Goal: Task Accomplishment & Management: Manage account settings

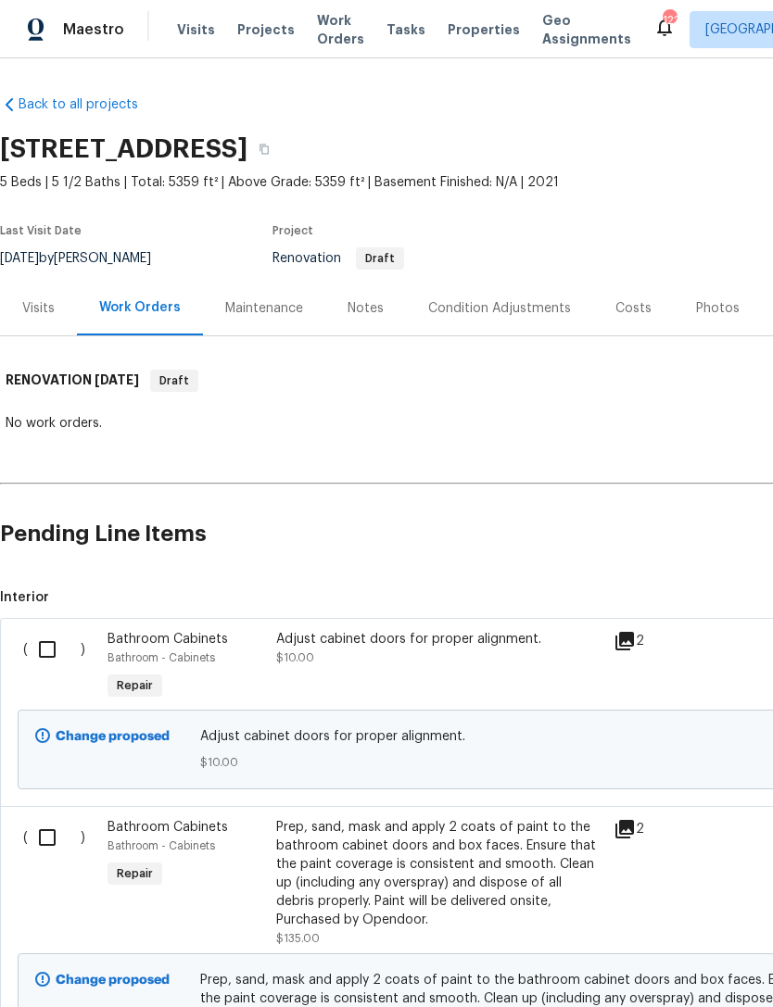
click at [45, 648] on input "checkbox" at bounding box center [54, 649] width 53 height 39
checkbox input "true"
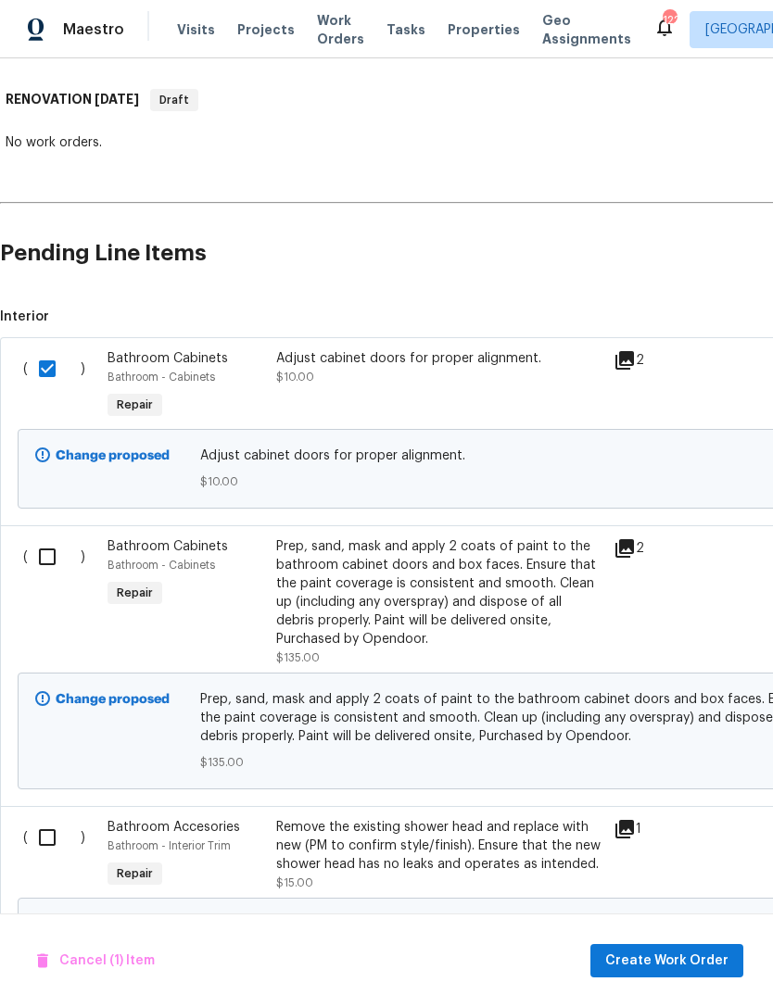
scroll to position [281, 0]
click at [42, 554] on input "checkbox" at bounding box center [54, 556] width 53 height 39
checkbox input "true"
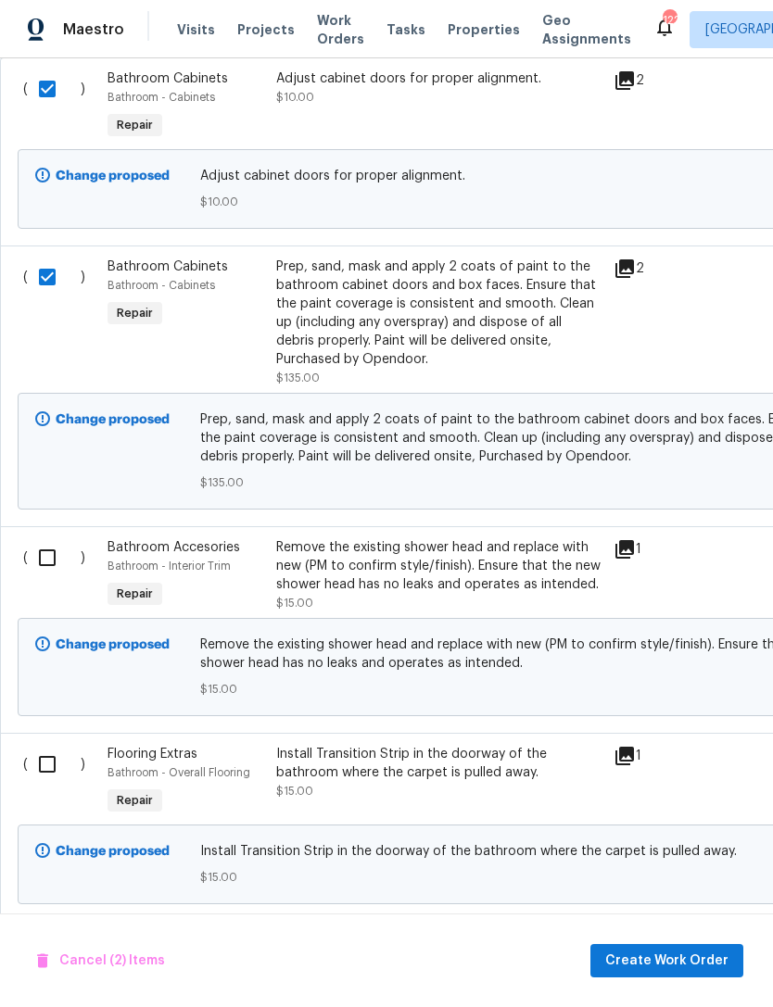
scroll to position [560, 0]
click at [47, 564] on input "checkbox" at bounding box center [54, 558] width 53 height 39
checkbox input "true"
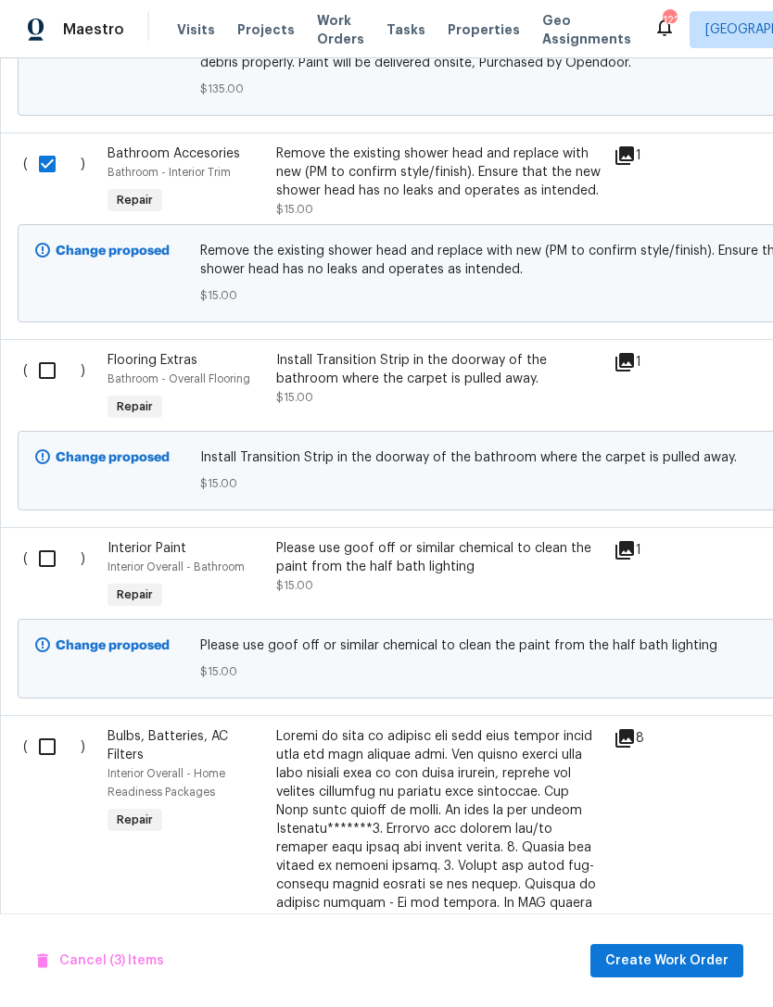
scroll to position [957, 0]
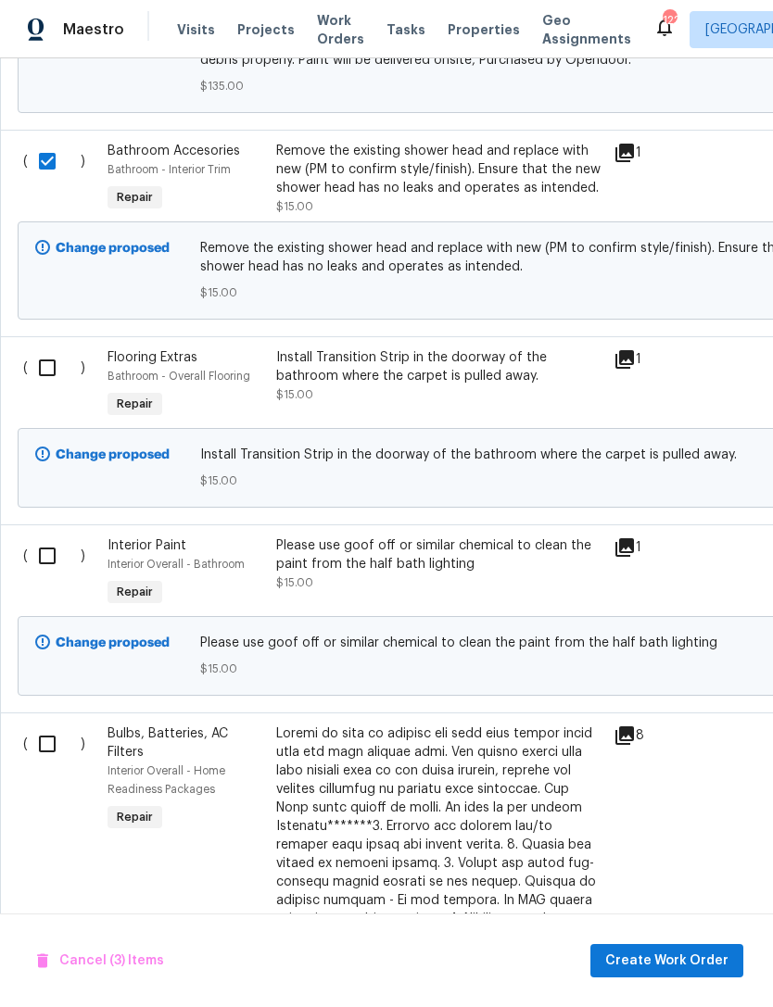
click at [48, 361] on input "checkbox" at bounding box center [54, 367] width 53 height 39
checkbox input "true"
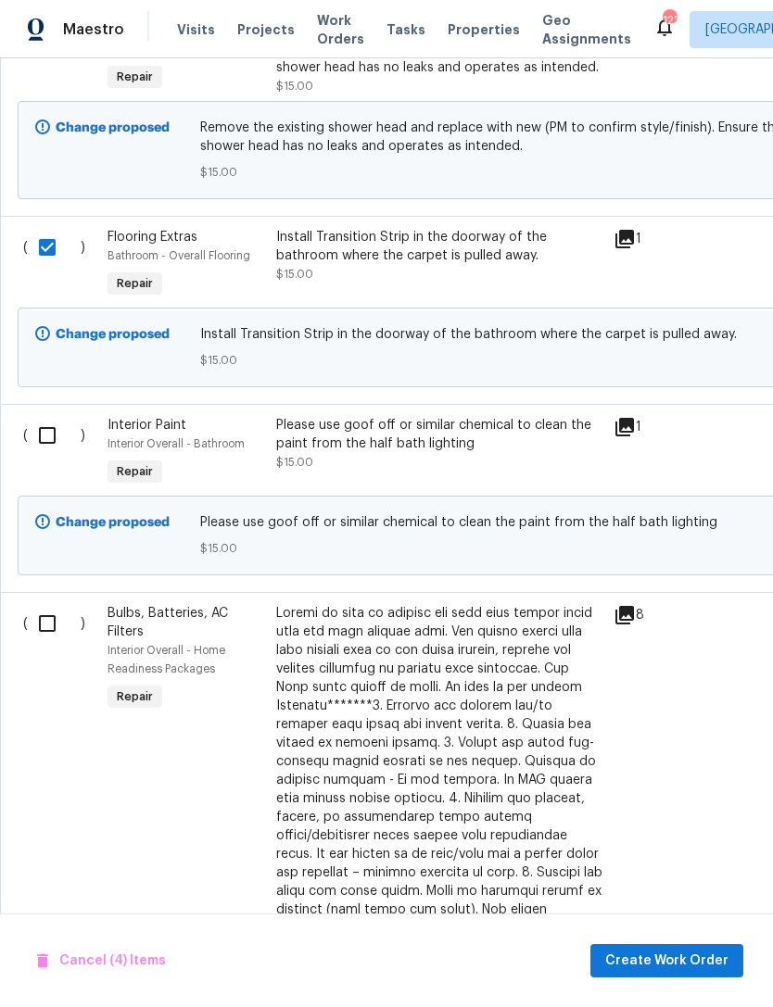
scroll to position [1078, 0]
click at [64, 445] on input "checkbox" at bounding box center [54, 435] width 53 height 39
checkbox input "true"
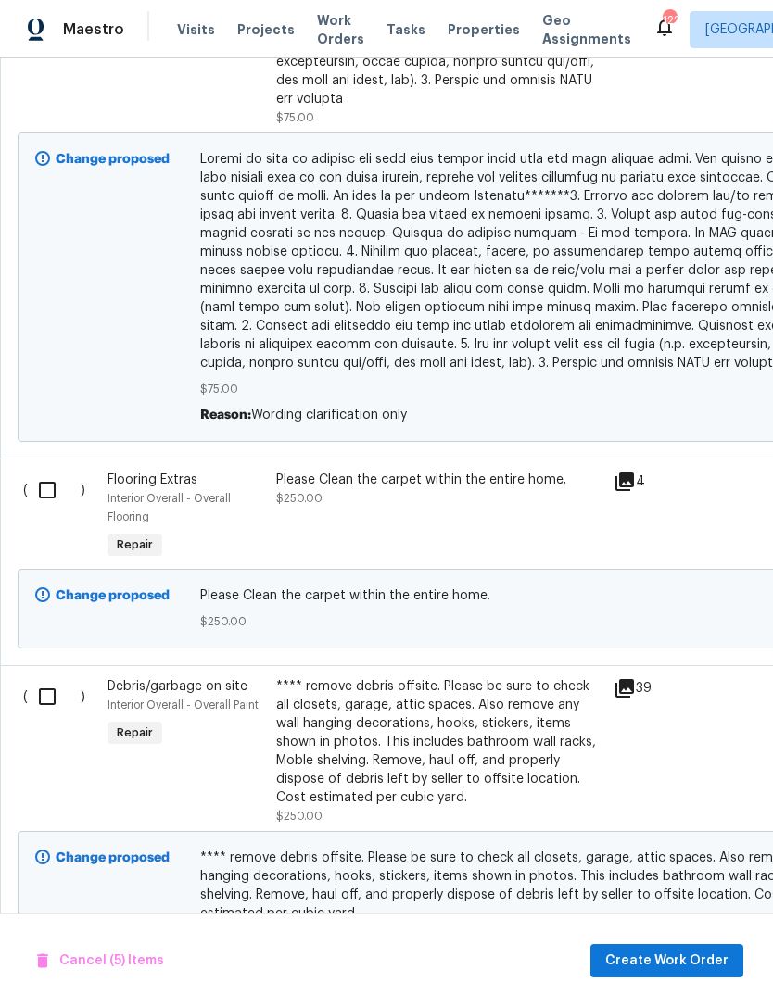
scroll to position [2042, 0]
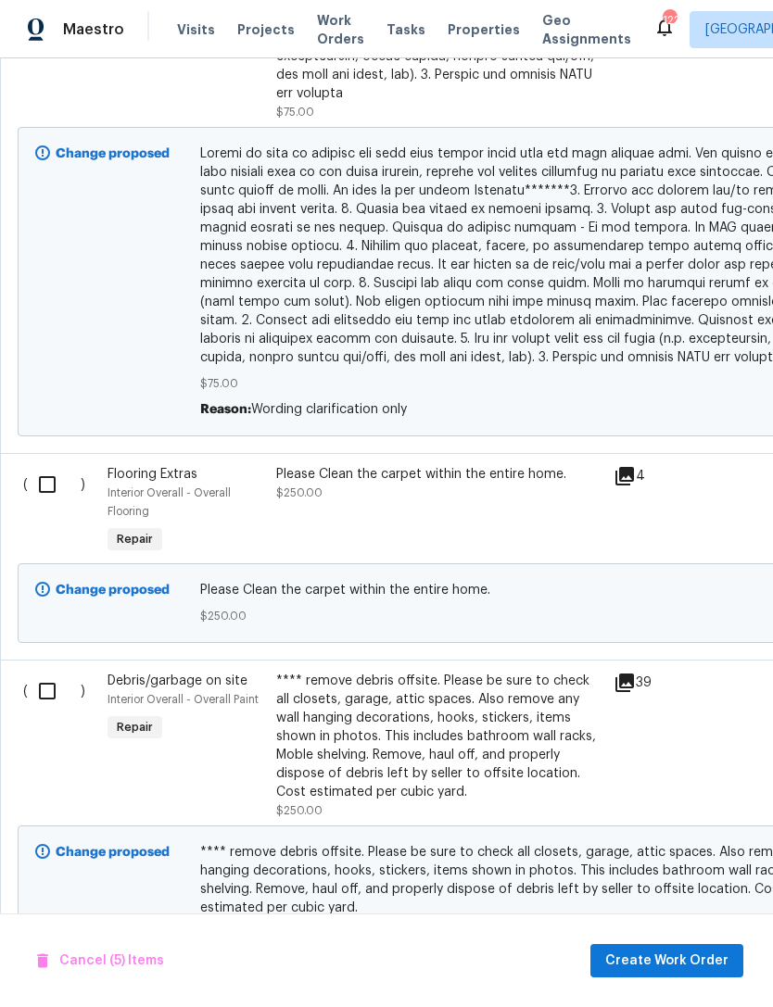
click at [32, 469] on input "checkbox" at bounding box center [54, 484] width 53 height 39
click at [56, 465] on input "checkbox" at bounding box center [54, 484] width 53 height 39
checkbox input "false"
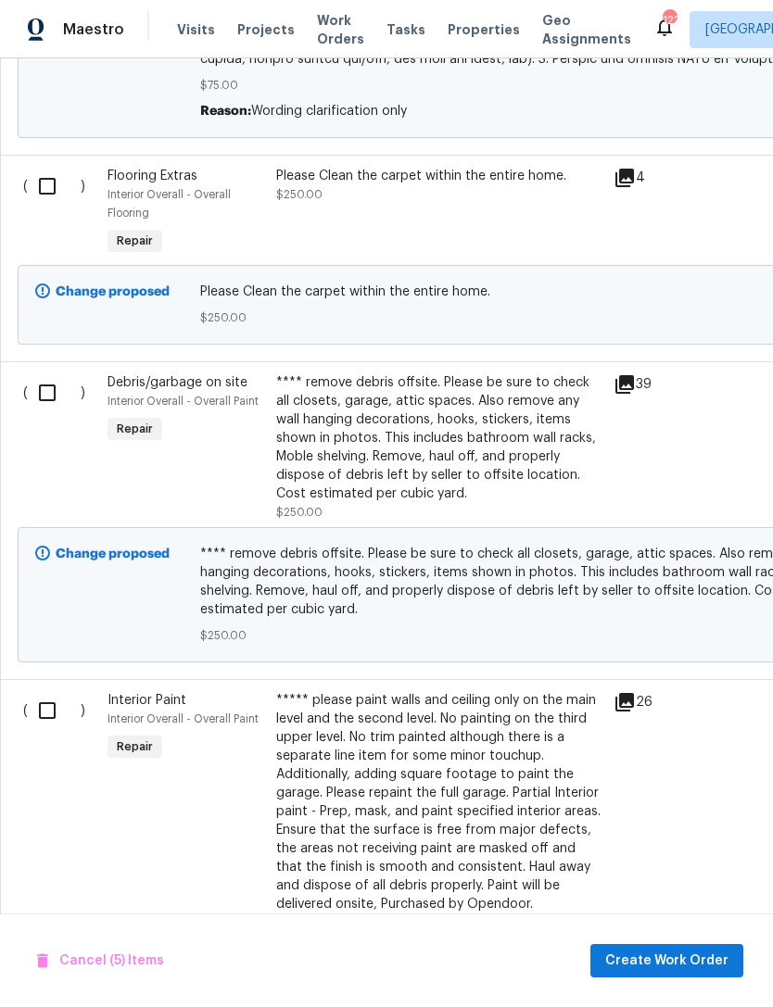
scroll to position [2346, 0]
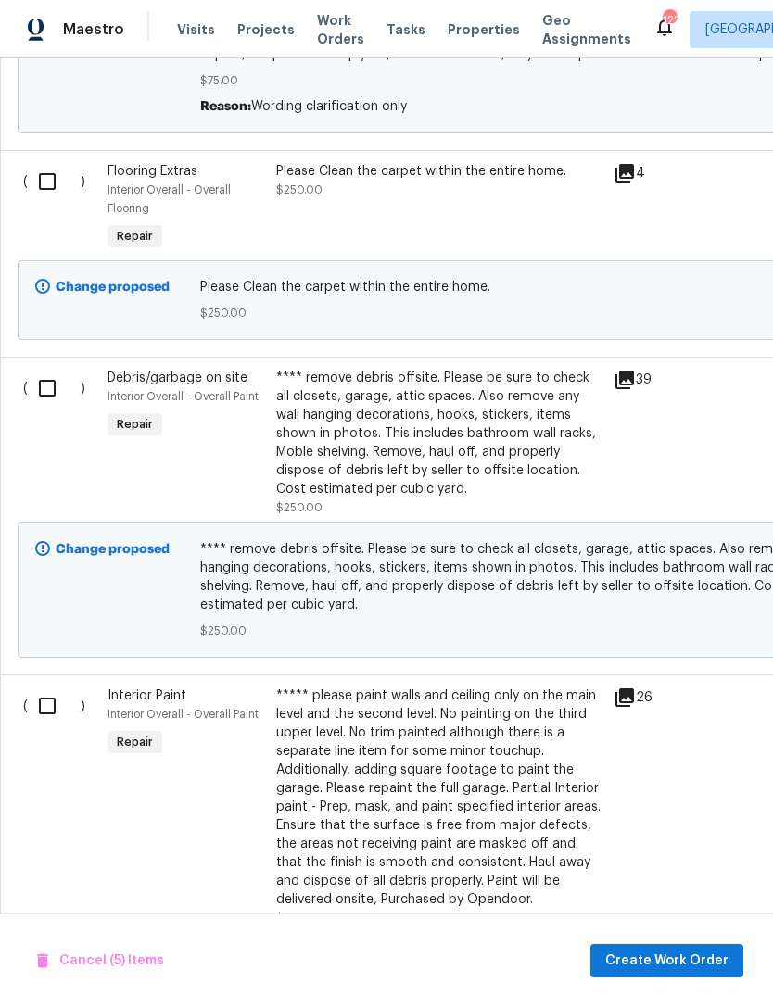
click at [48, 712] on input "checkbox" at bounding box center [54, 706] width 53 height 39
checkbox input "true"
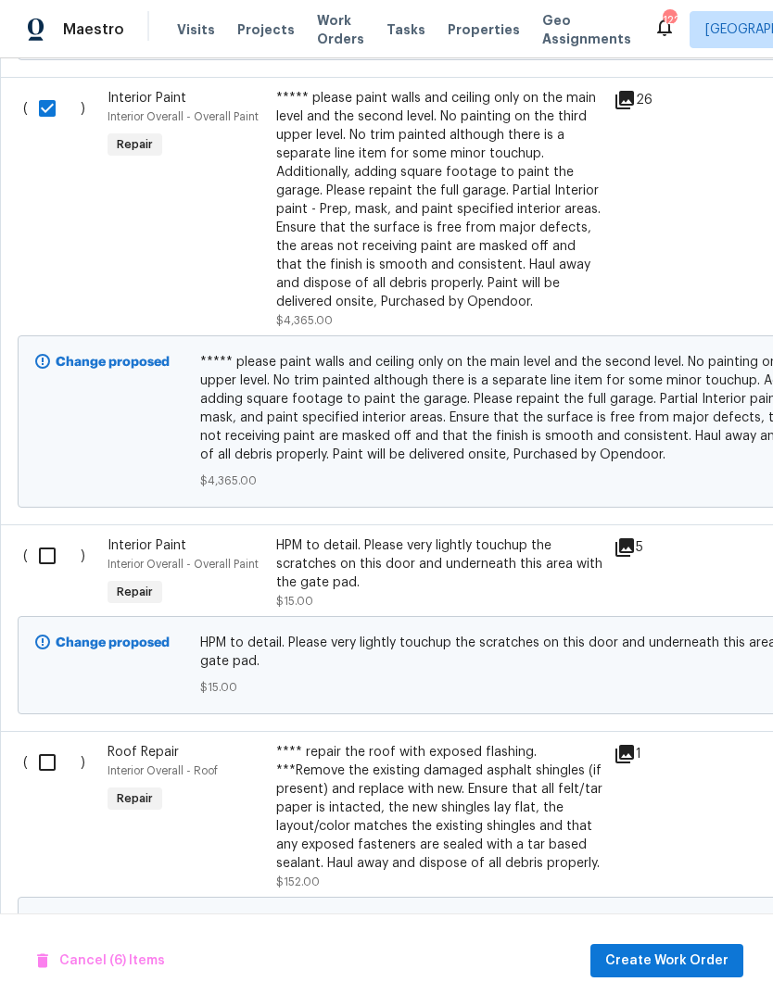
scroll to position [2943, 0]
click at [59, 765] on input "checkbox" at bounding box center [54, 762] width 53 height 39
checkbox input "true"
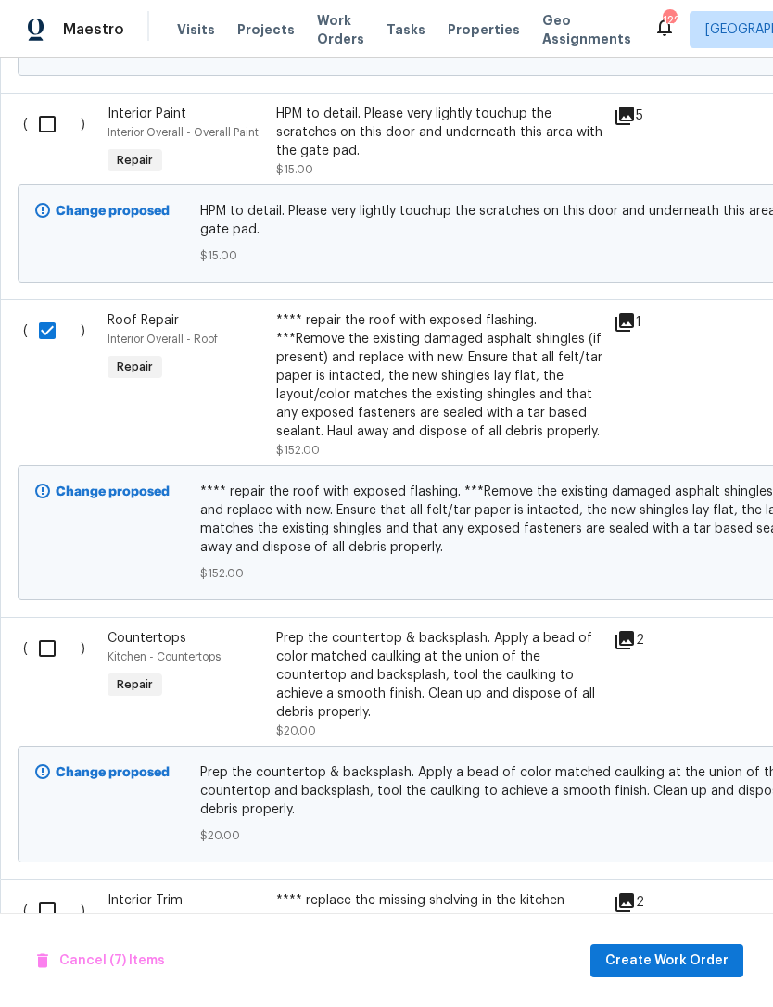
scroll to position [3381, 0]
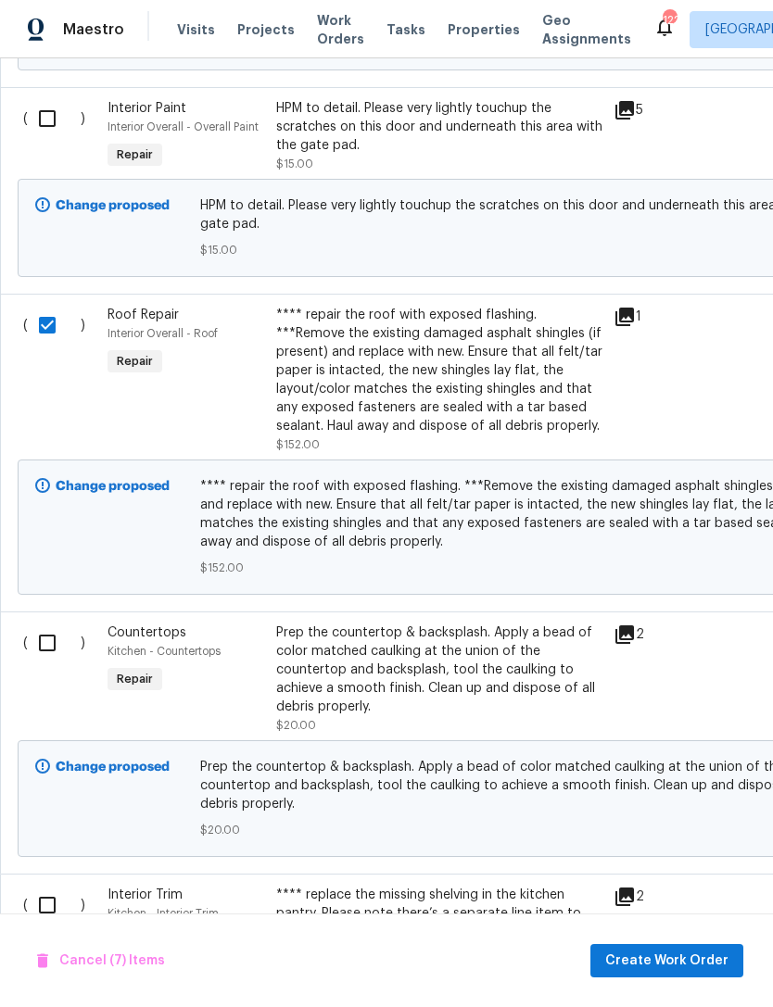
click at [45, 639] on input "checkbox" at bounding box center [54, 643] width 53 height 39
checkbox input "true"
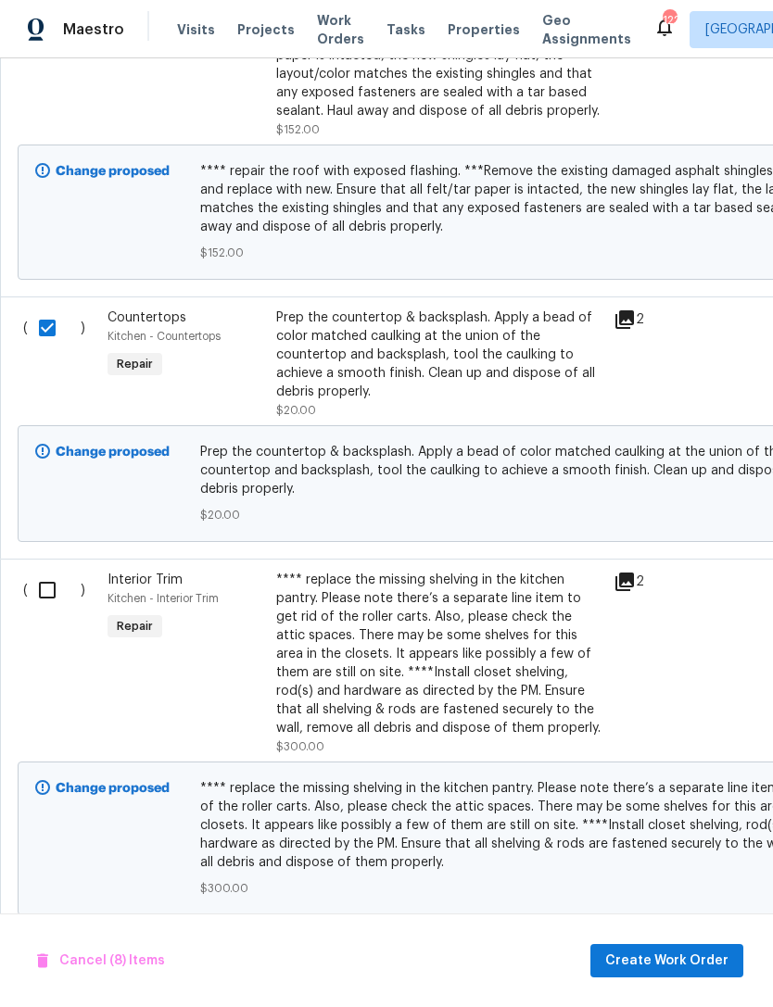
scroll to position [0, 0]
click at [41, 579] on input "checkbox" at bounding box center [54, 590] width 53 height 39
checkbox input "true"
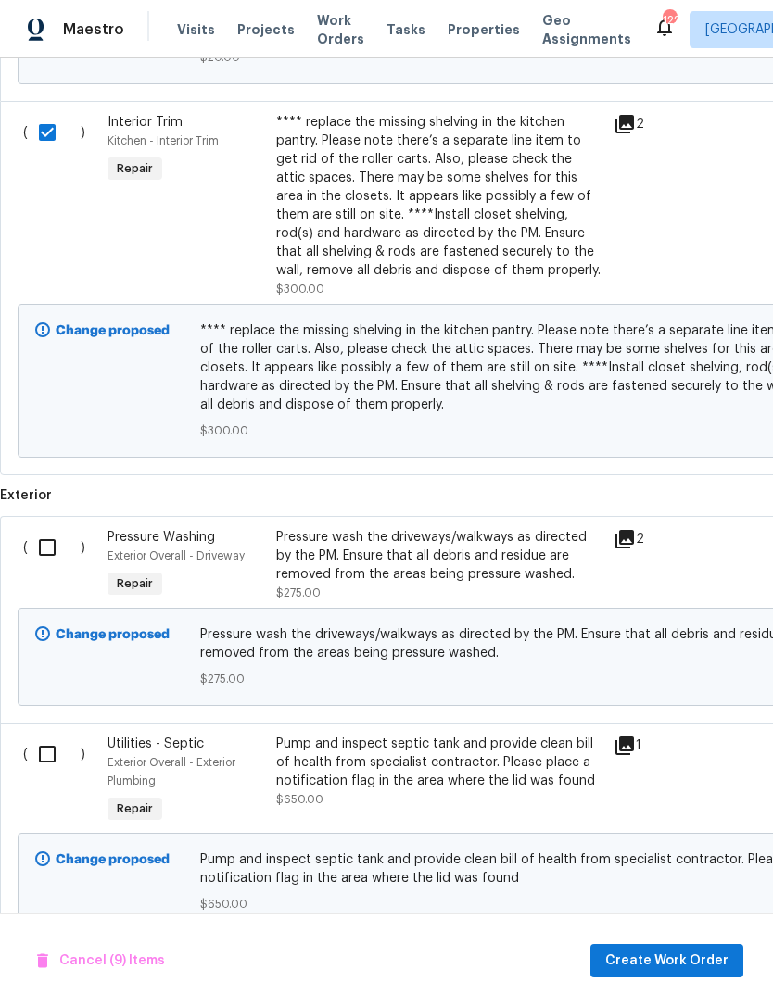
click at [41, 528] on input "checkbox" at bounding box center [54, 547] width 53 height 39
checkbox input "true"
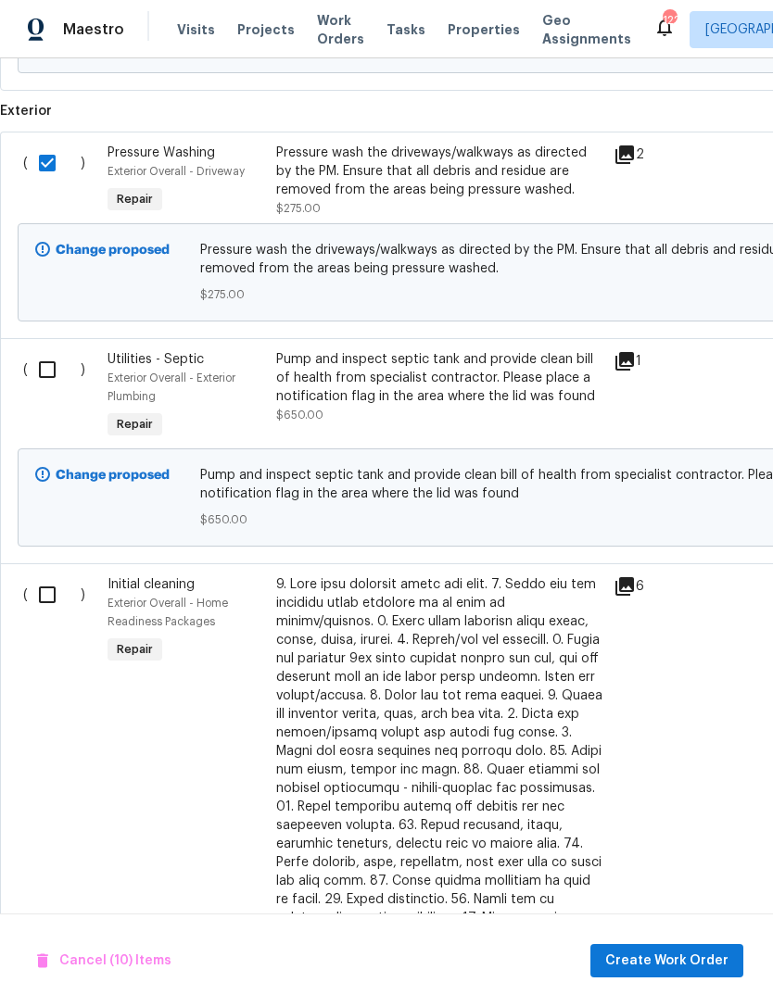
click at [62, 581] on input "checkbox" at bounding box center [54, 594] width 53 height 39
checkbox input "true"
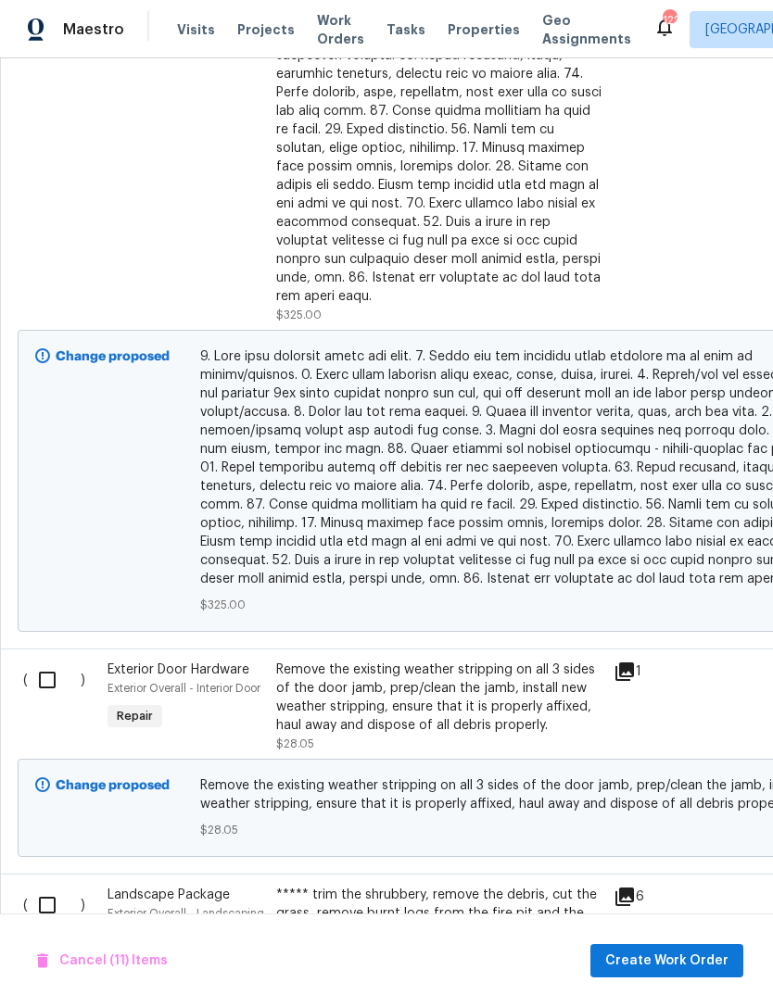
click at [50, 661] on input "checkbox" at bounding box center [54, 680] width 53 height 39
checkbox input "true"
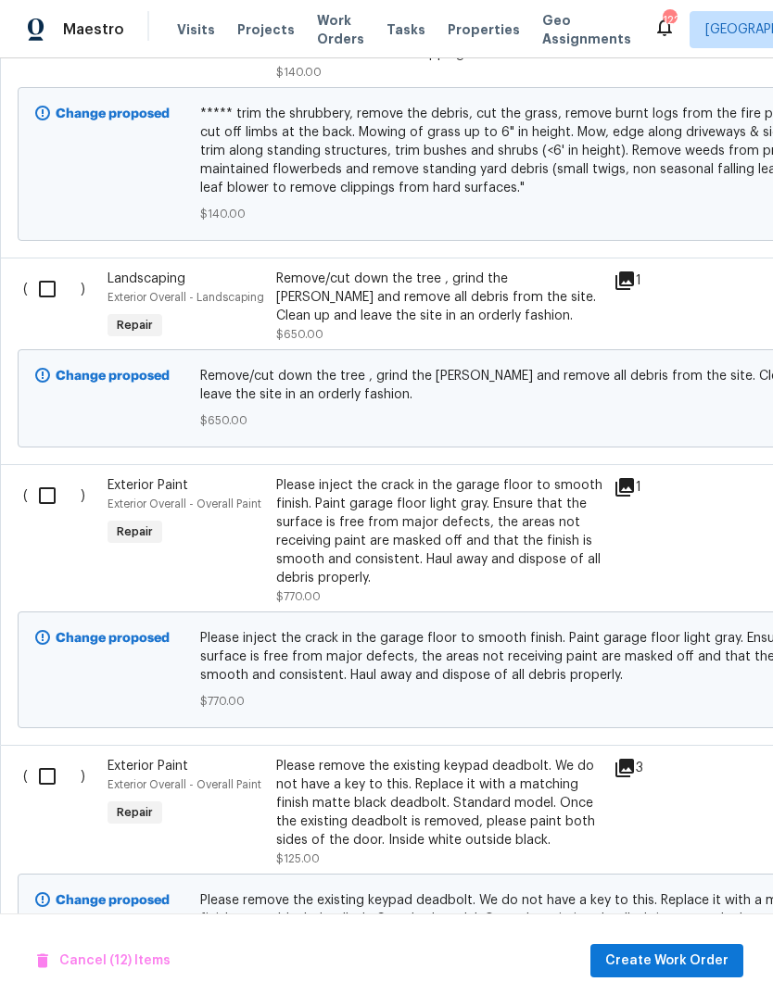
click at [54, 476] on input "checkbox" at bounding box center [54, 495] width 53 height 39
checkbox input "true"
click at [57, 757] on input "checkbox" at bounding box center [54, 776] width 53 height 39
checkbox input "true"
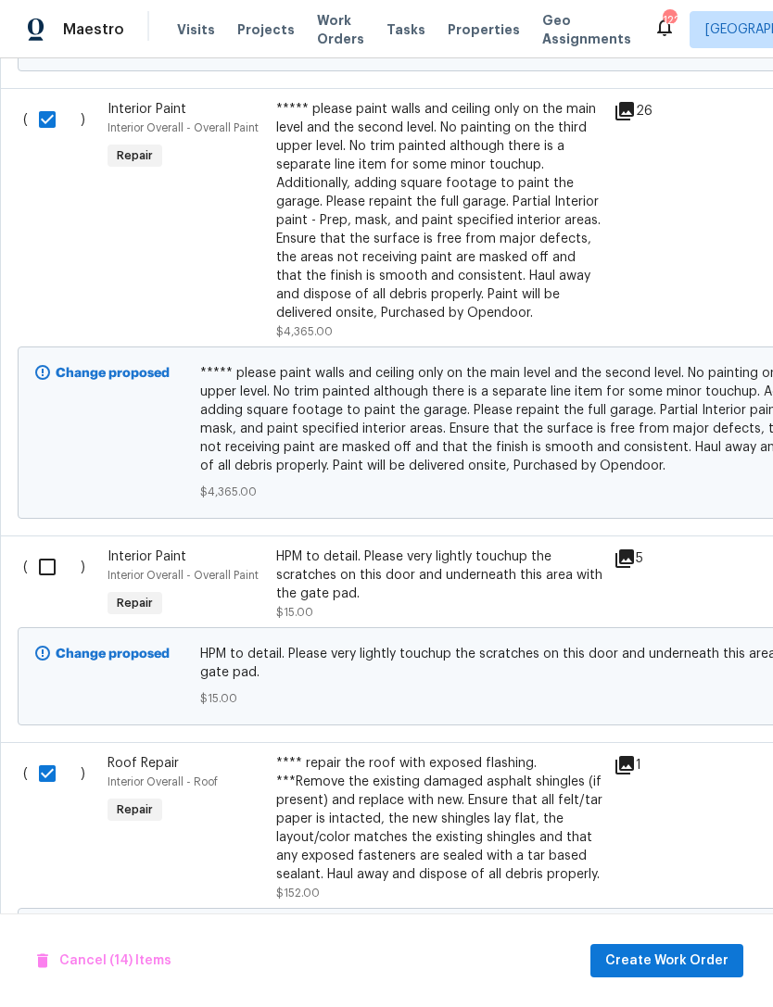
click at [33, 548] on input "checkbox" at bounding box center [54, 567] width 53 height 39
checkbox input "true"
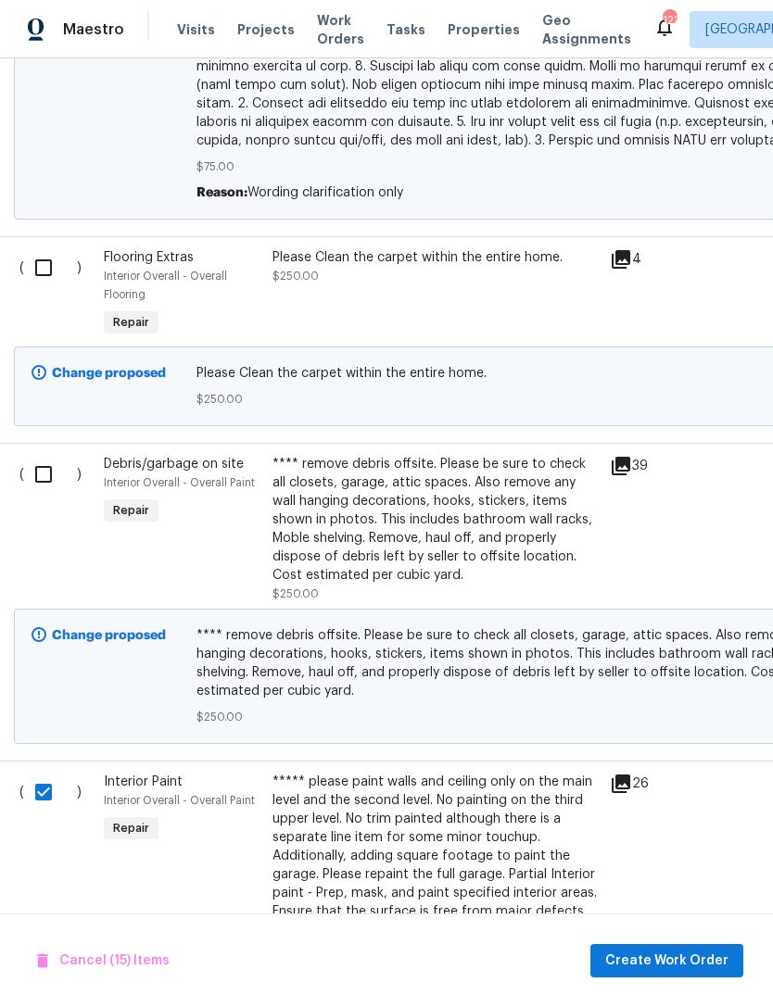
click at [68, 455] on input "checkbox" at bounding box center [50, 474] width 53 height 39
checkbox input "true"
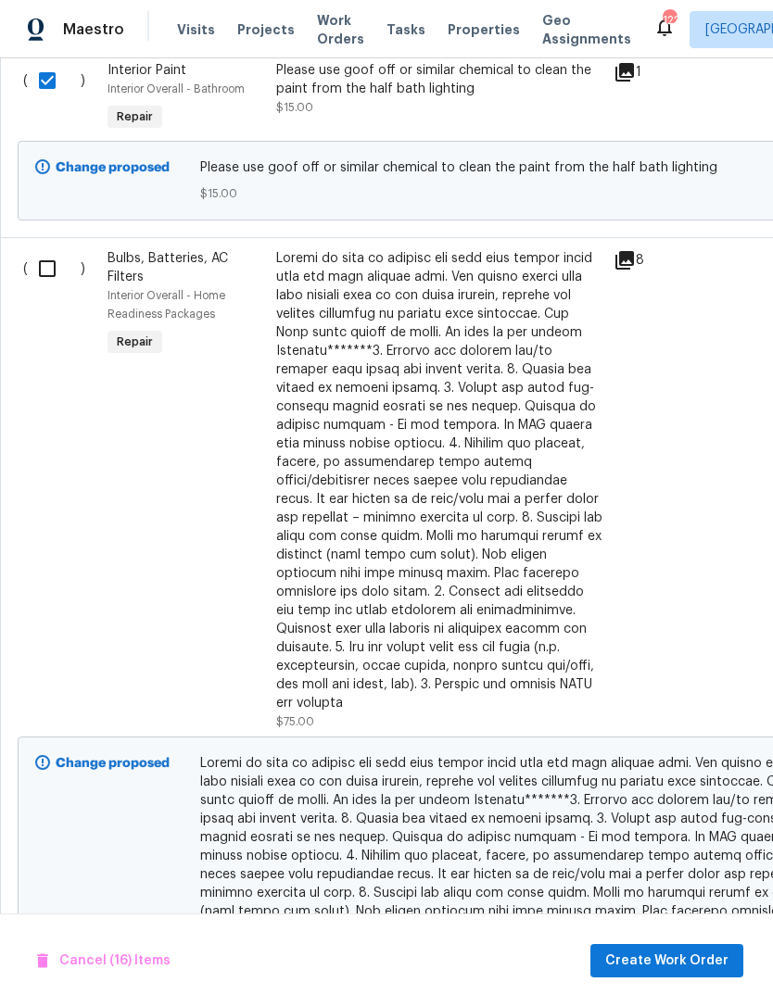
click at [43, 249] on input "checkbox" at bounding box center [54, 268] width 53 height 39
checkbox input "true"
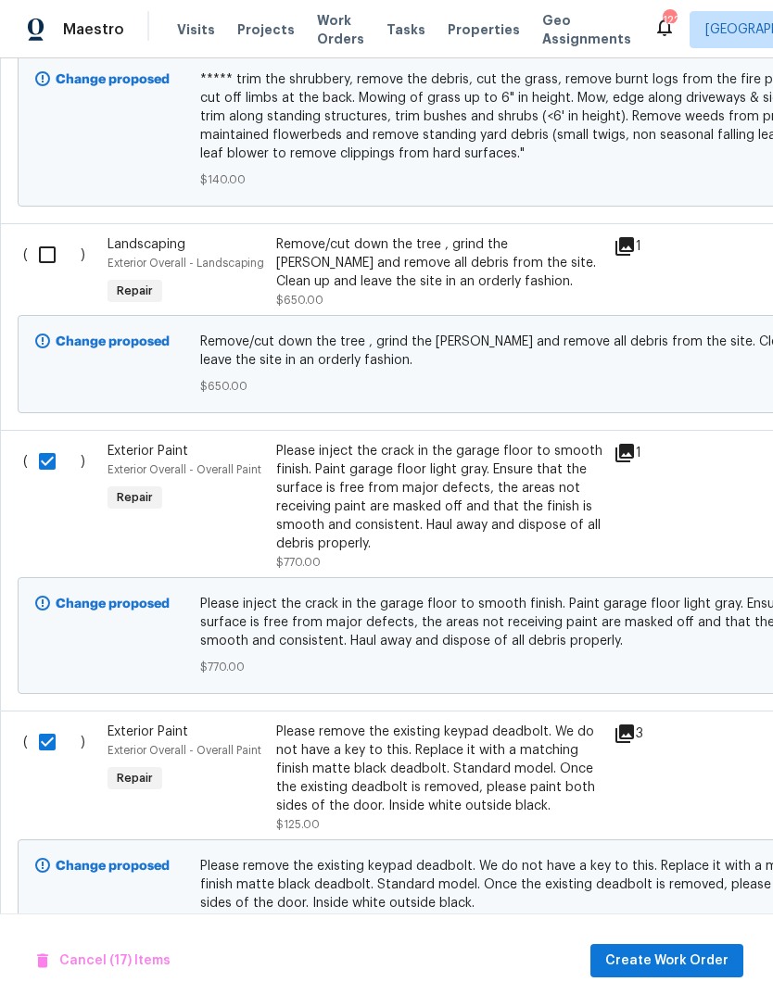
scroll to position [6331, 0]
click at [679, 956] on span "Create Work Order" at bounding box center [666, 961] width 123 height 23
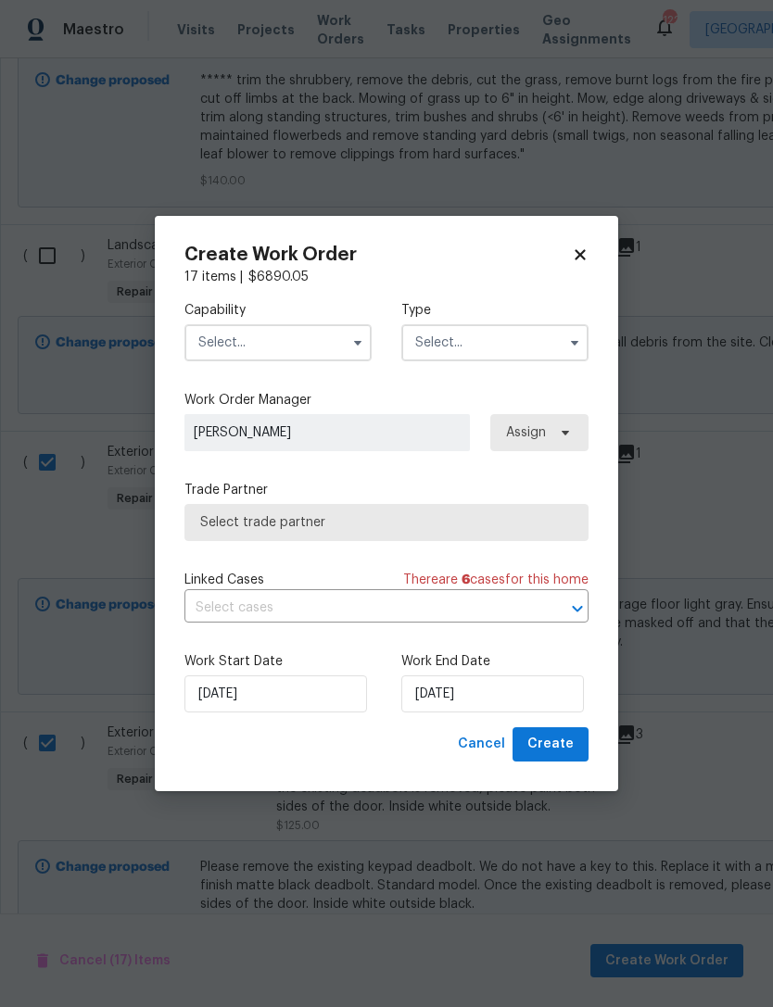
click at [310, 343] on input "text" at bounding box center [277, 342] width 187 height 37
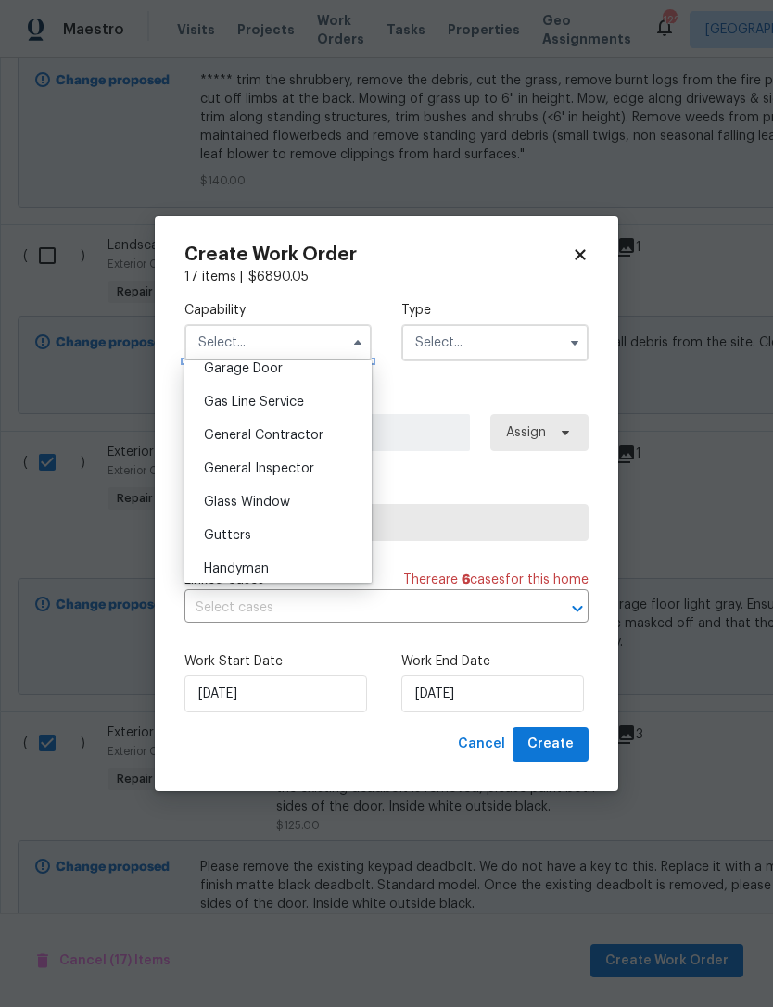
scroll to position [828, 0]
click at [312, 446] on div "General Contractor" at bounding box center [278, 439] width 178 height 33
type input "General Contractor"
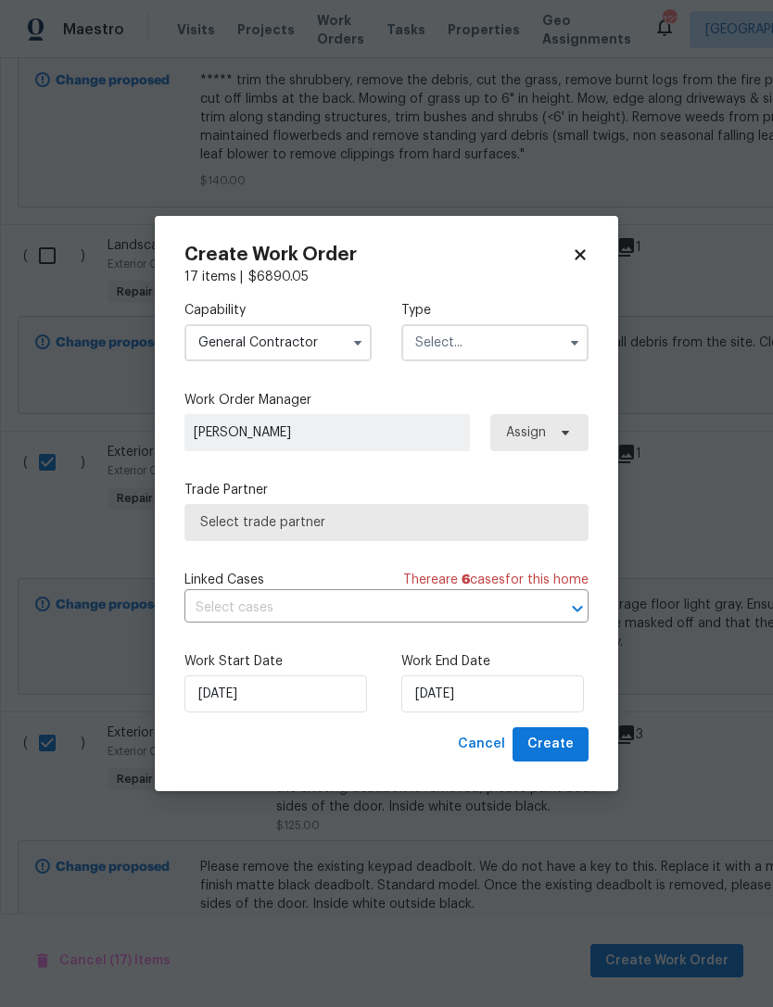
click at [545, 337] on input "text" at bounding box center [494, 342] width 187 height 37
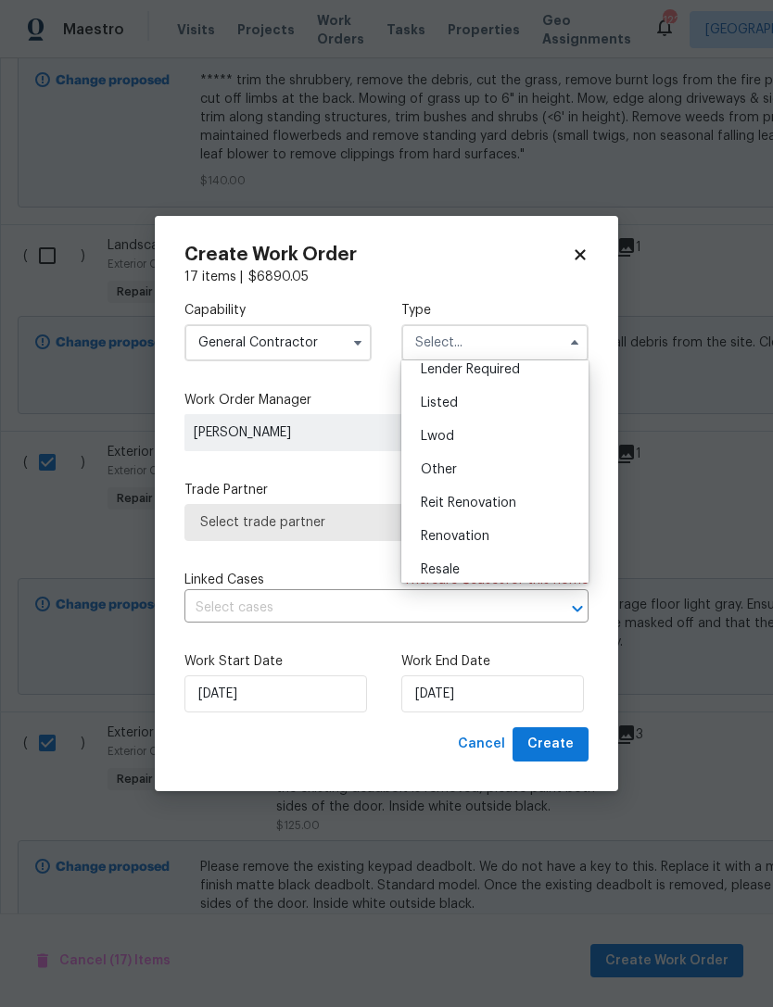
scroll to position [146, 0]
click at [525, 531] on div "Renovation" at bounding box center [495, 535] width 178 height 33
type input "Renovation"
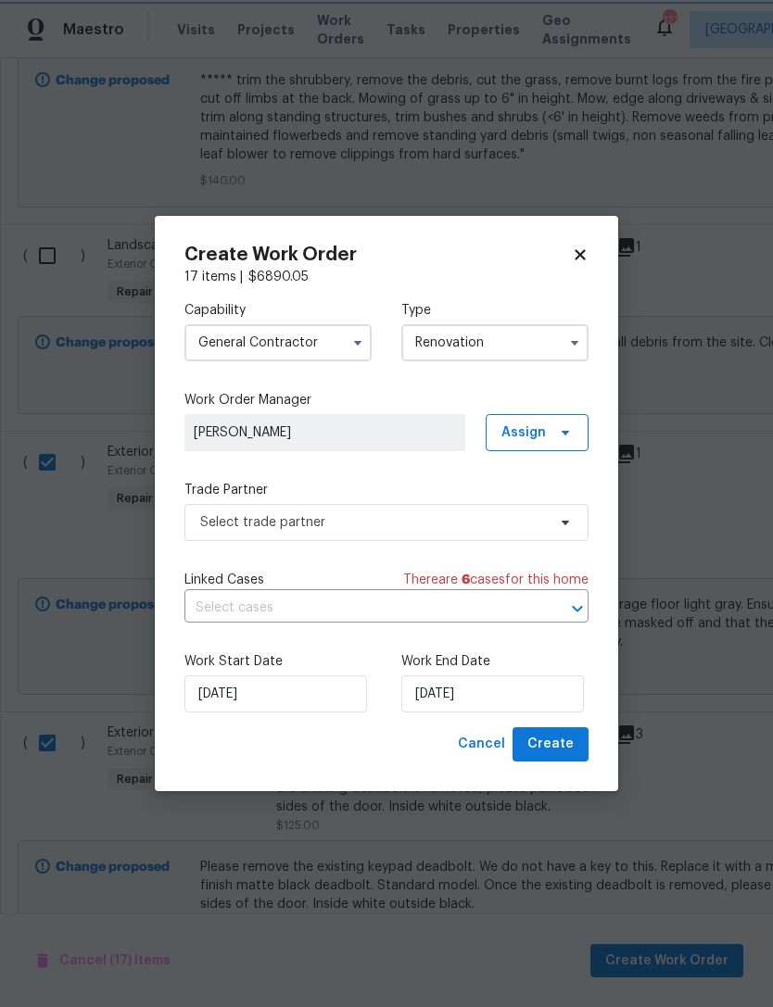
scroll to position [0, 0]
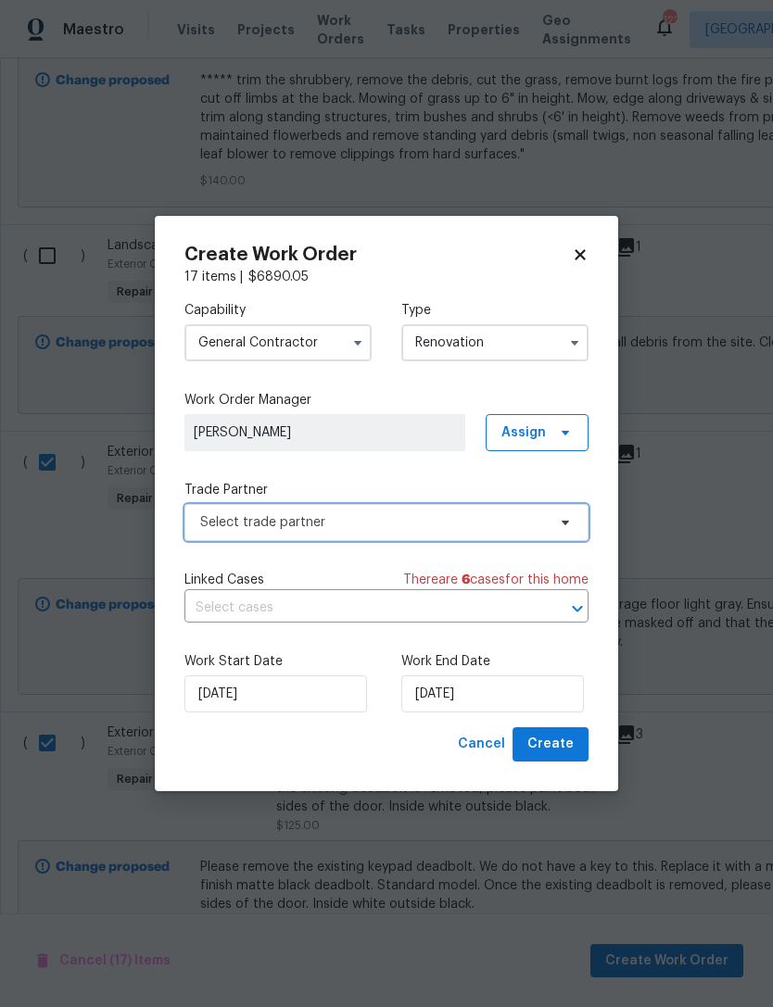
click at [428, 515] on span "Select trade partner" at bounding box center [373, 522] width 346 height 19
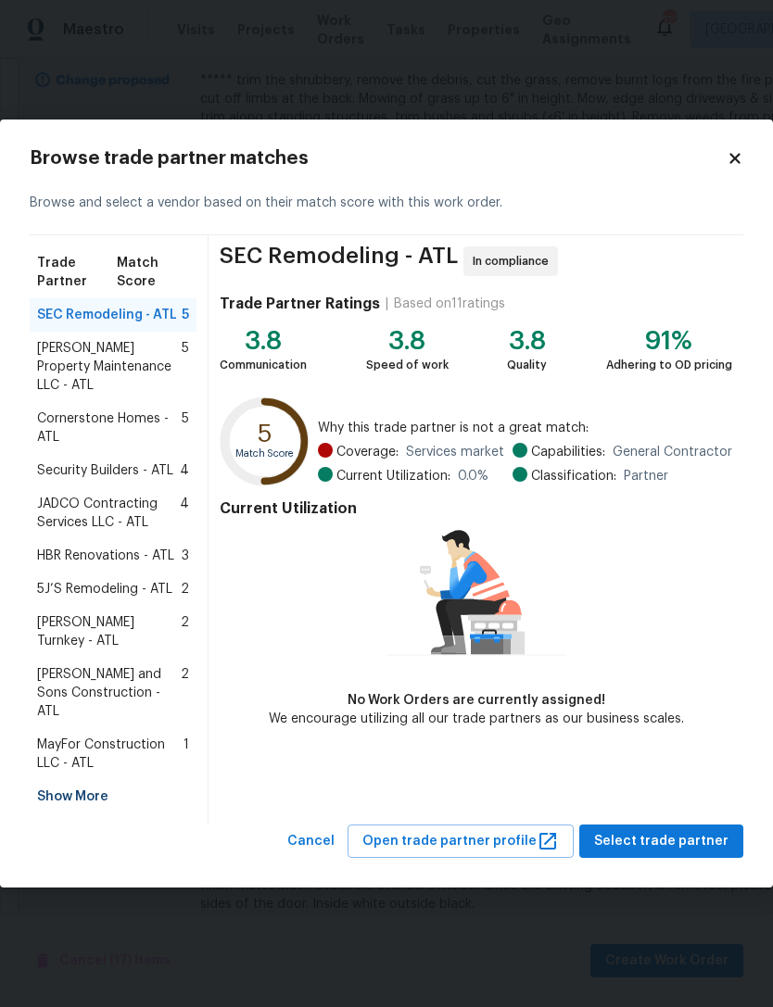
click at [84, 780] on div "Show More" at bounding box center [113, 796] width 167 height 33
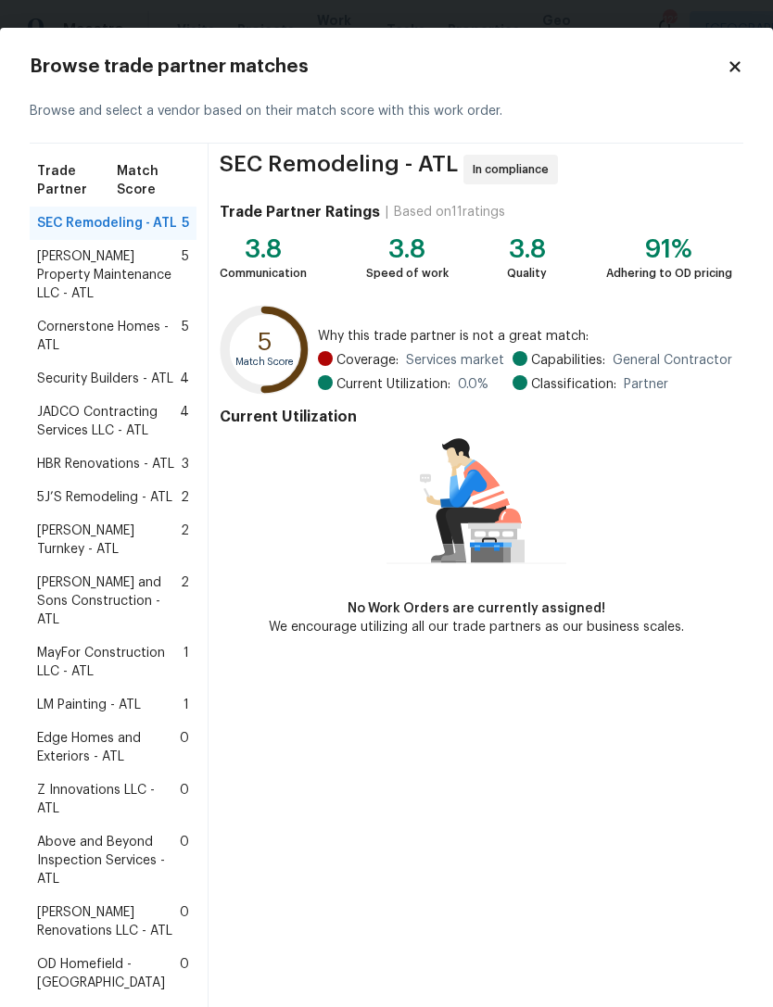
click at [90, 781] on span "Z Innovations LLC - ATL" at bounding box center [108, 799] width 143 height 37
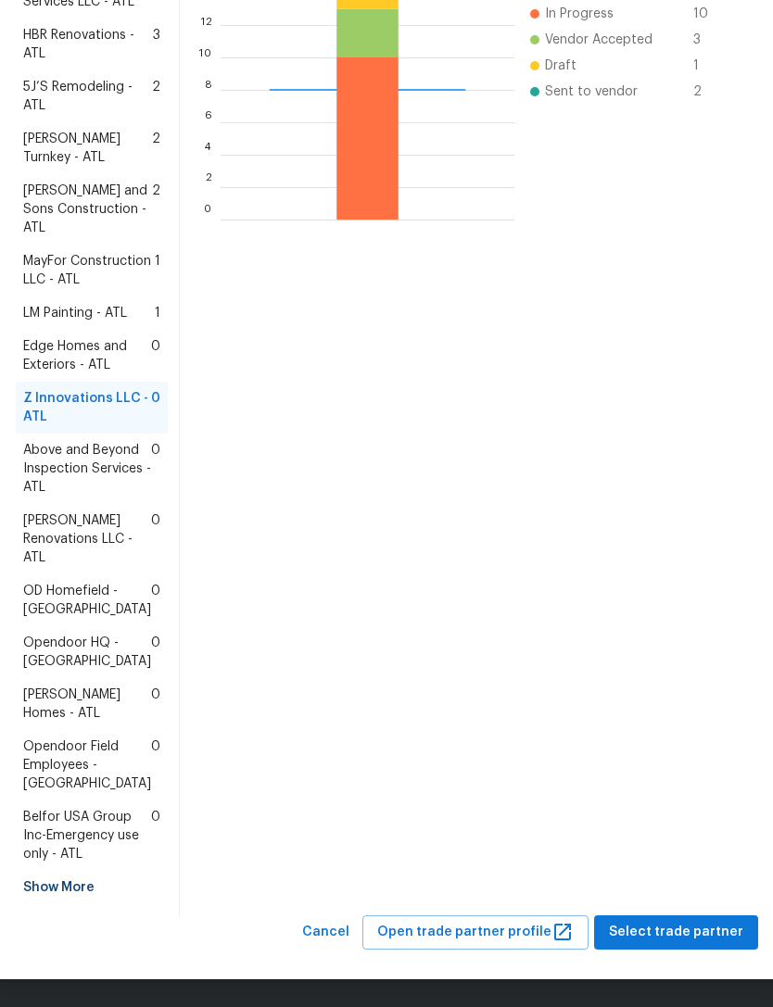
scroll to position [632, 0]
click at [687, 935] on span "Select trade partner" at bounding box center [676, 932] width 134 height 23
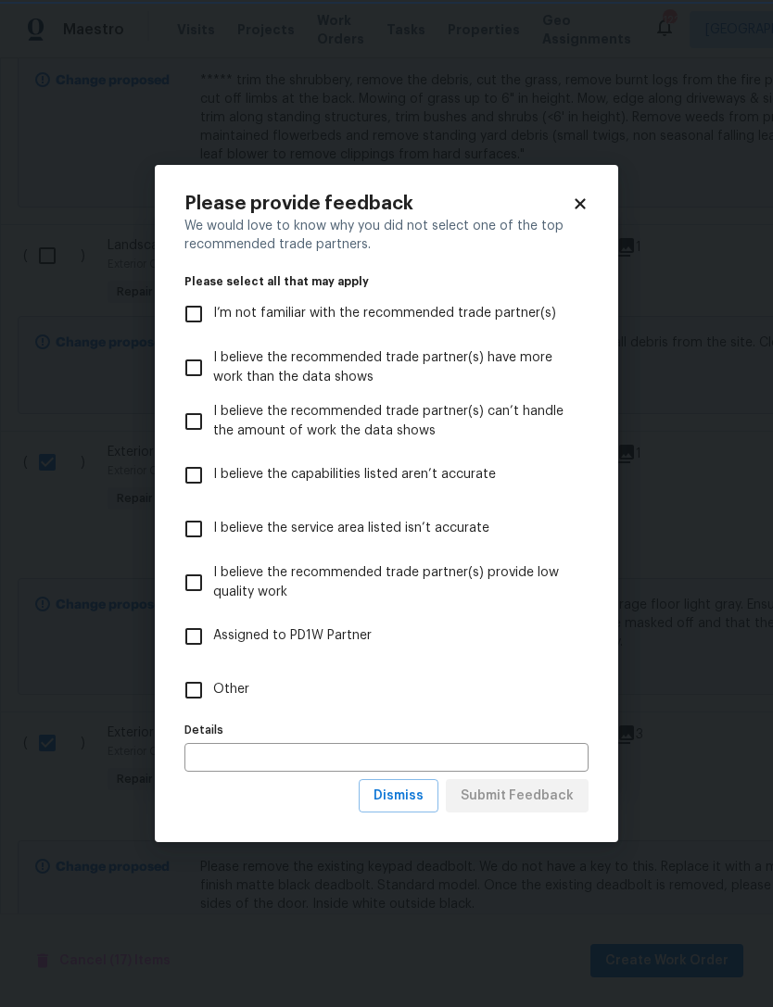
scroll to position [0, 0]
click at [202, 689] on input "Other" at bounding box center [193, 690] width 39 height 39
checkbox input "true"
click at [552, 800] on span "Submit Feedback" at bounding box center [517, 796] width 113 height 23
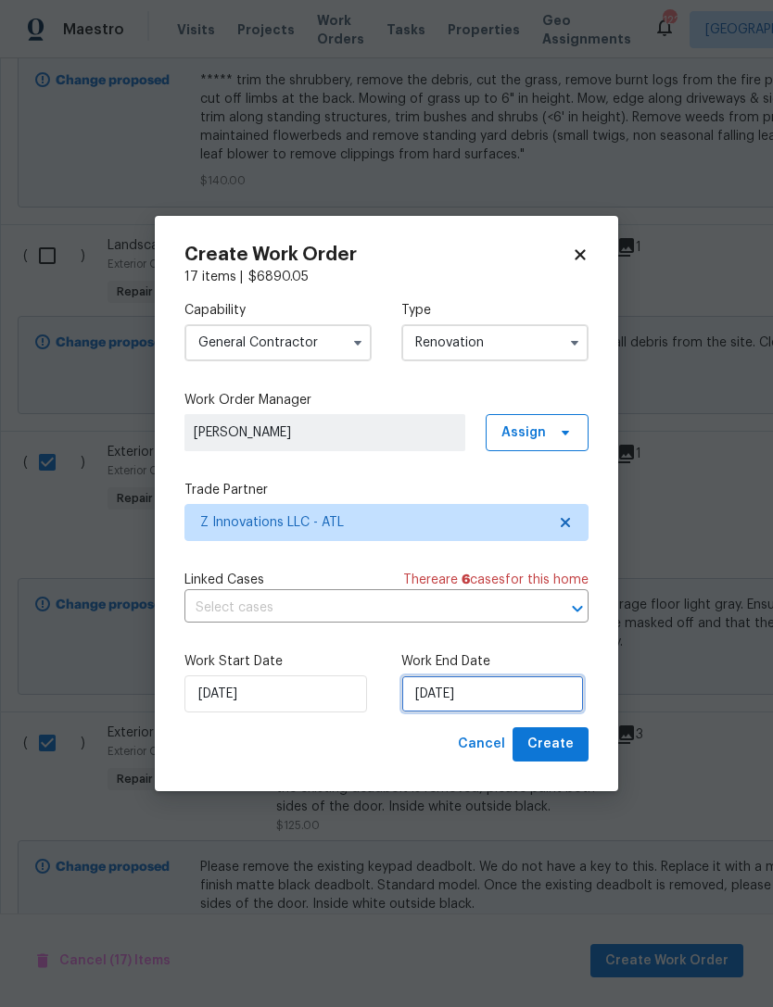
click at [519, 702] on input "[DATE]" at bounding box center [492, 694] width 183 height 37
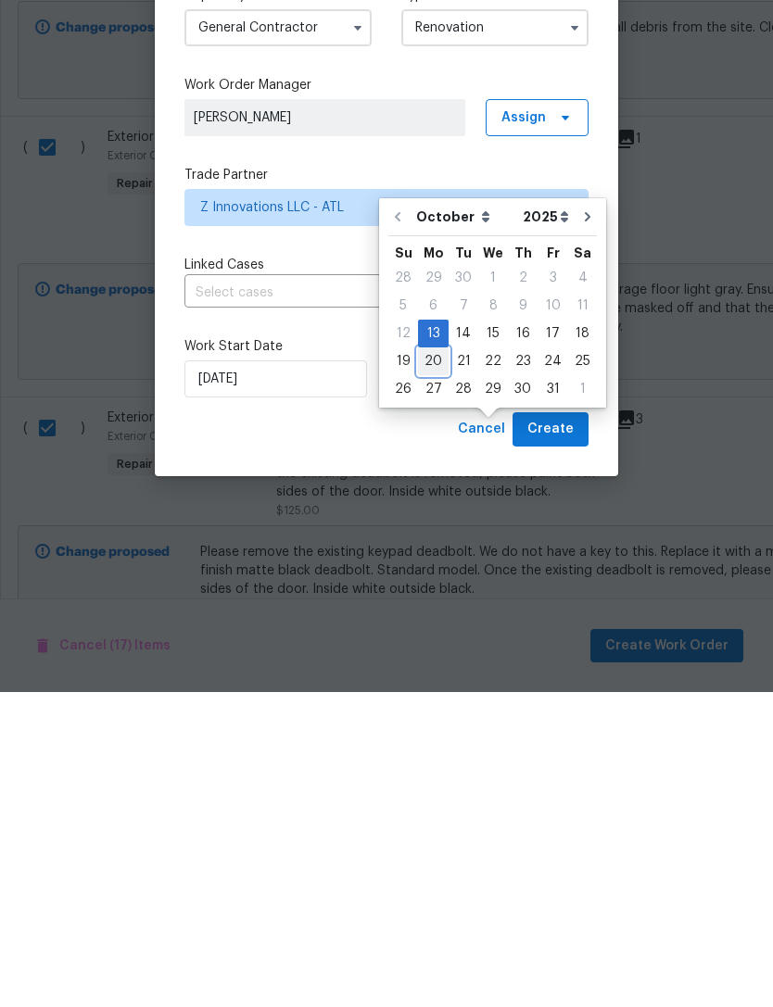
click at [445, 663] on div "19 20 21 22 23 24 25" at bounding box center [492, 677] width 209 height 28
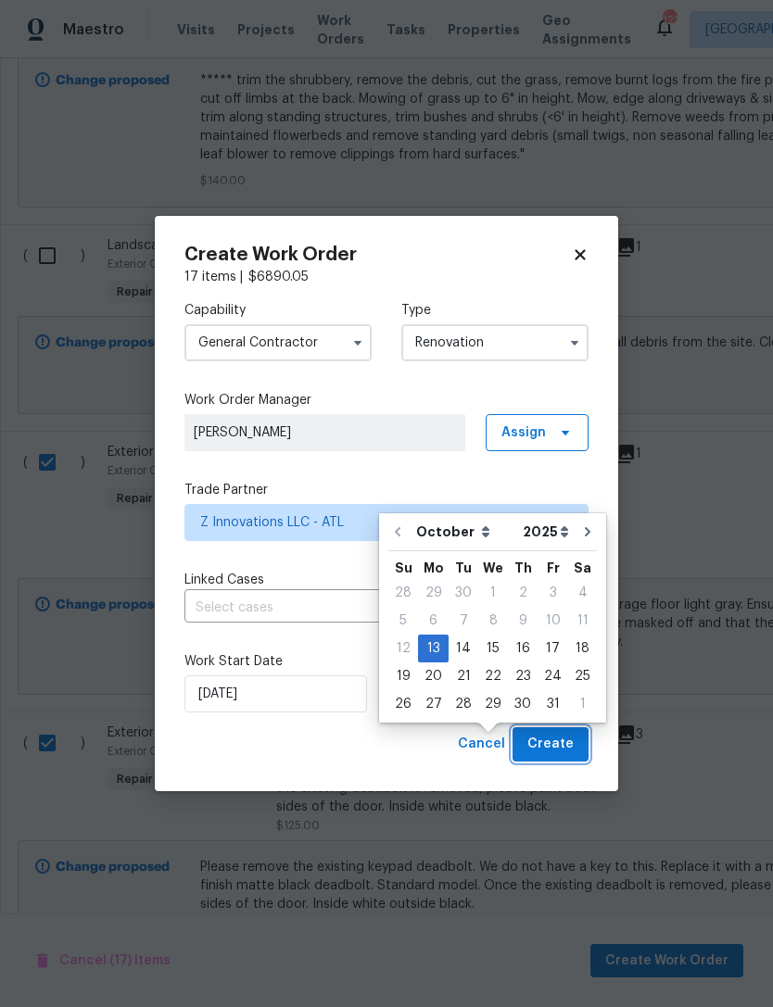
click at [568, 742] on span "Create" at bounding box center [550, 744] width 46 height 23
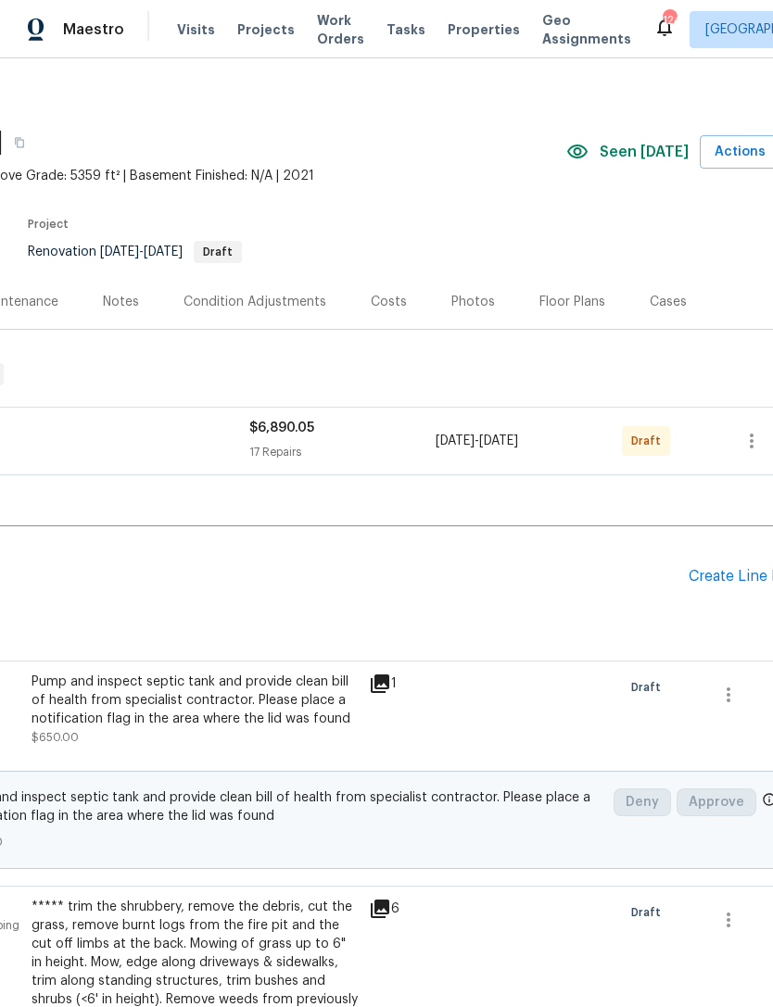
scroll to position [6, 247]
click at [749, 436] on icon "button" at bounding box center [750, 441] width 4 height 15
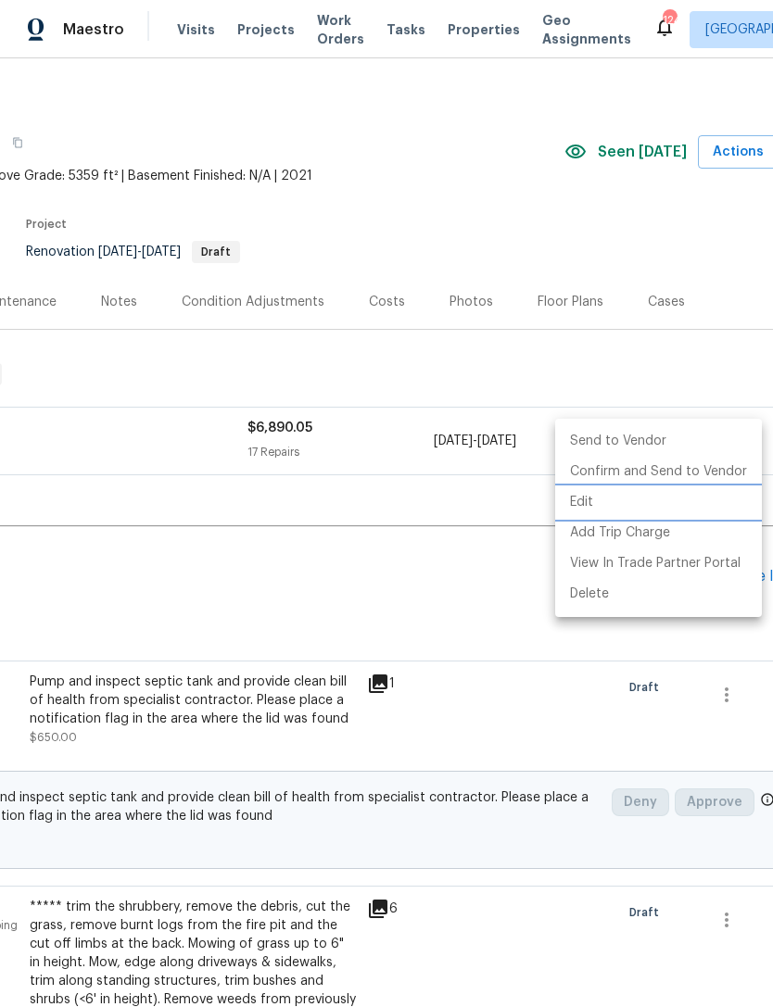
click at [618, 501] on li "Edit" at bounding box center [658, 502] width 207 height 31
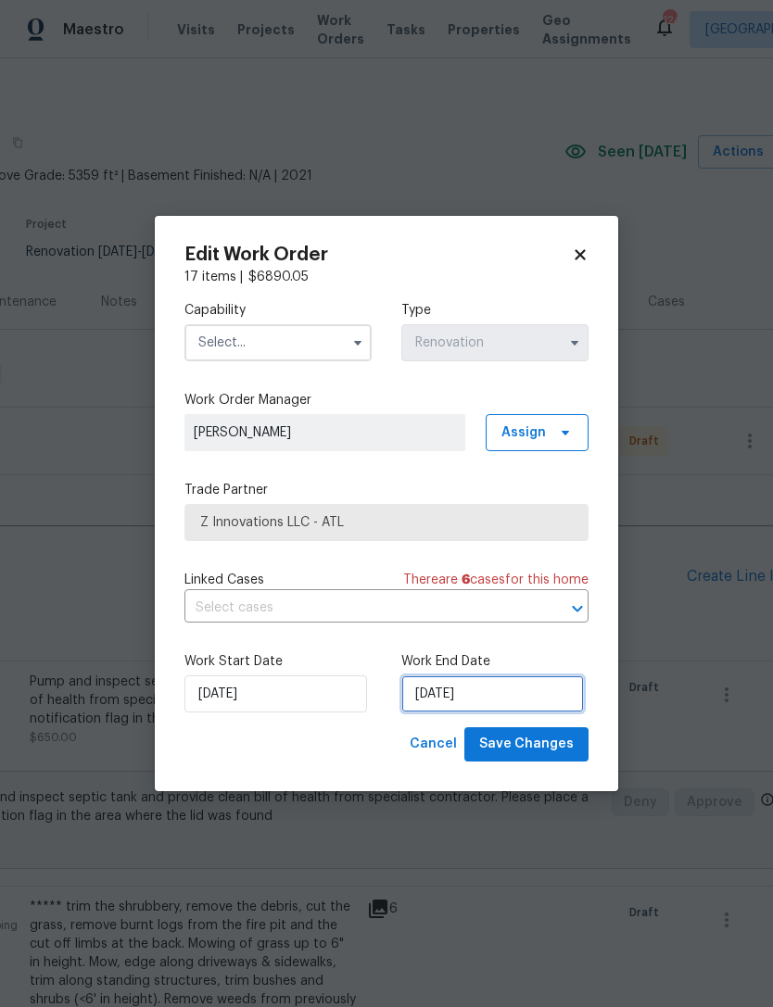
click at [497, 690] on input "[DATE]" at bounding box center [492, 694] width 183 height 37
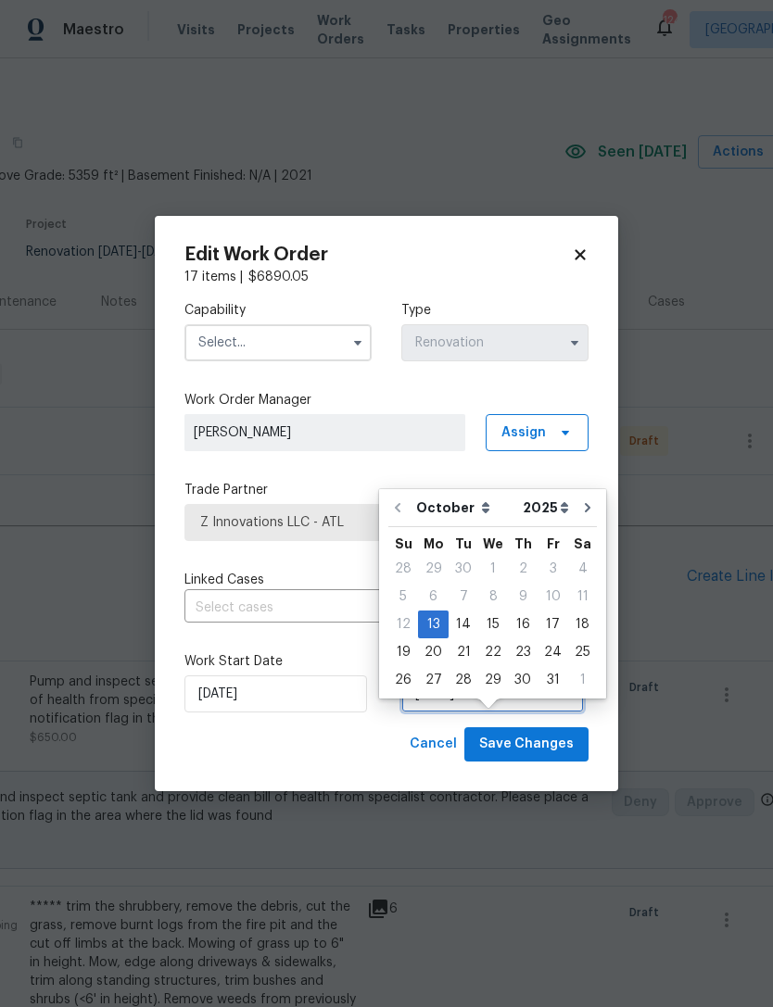
scroll to position [34, 0]
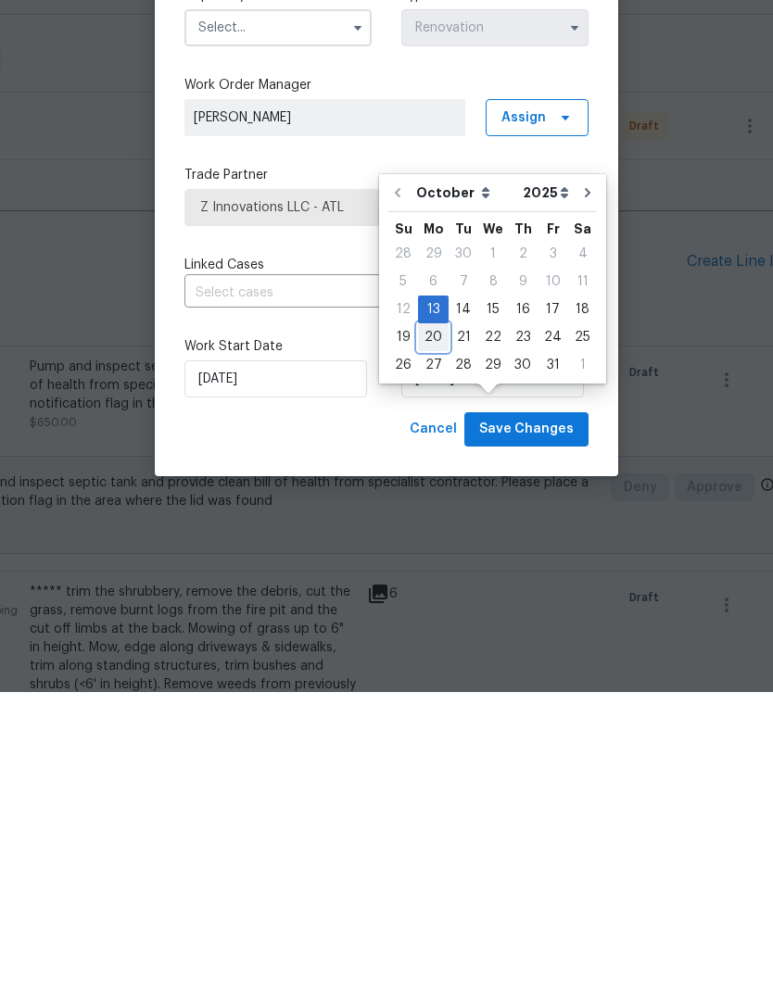
click at [436, 639] on div "20" at bounding box center [433, 652] width 31 height 26
type input "[DATE]"
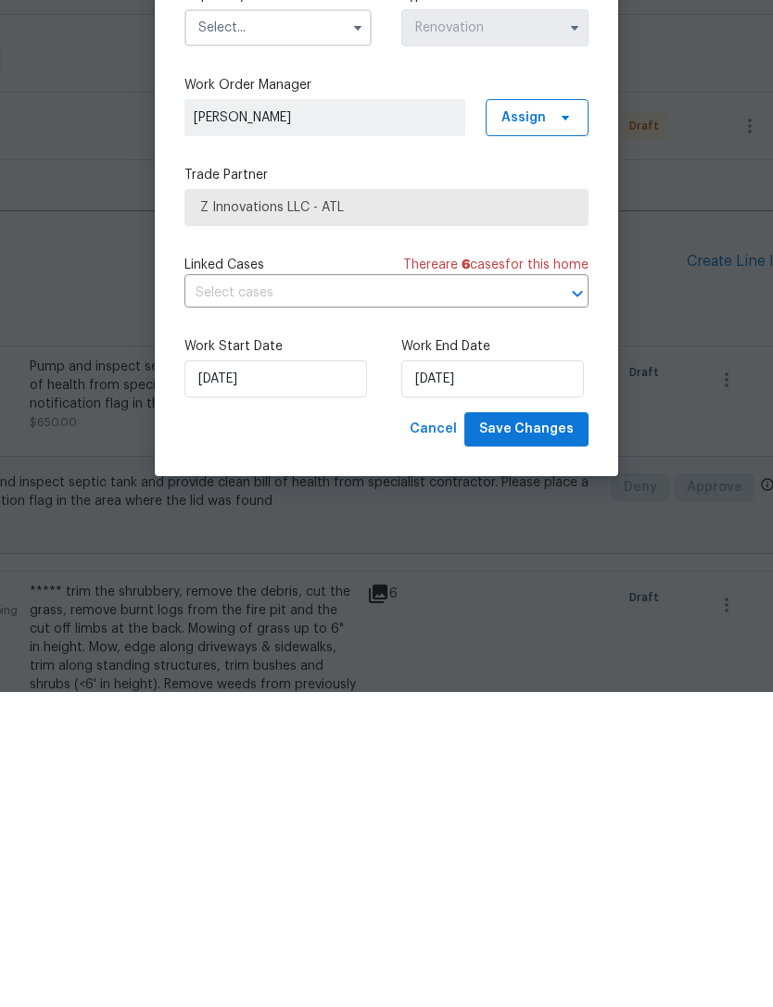
scroll to position [59, 0]
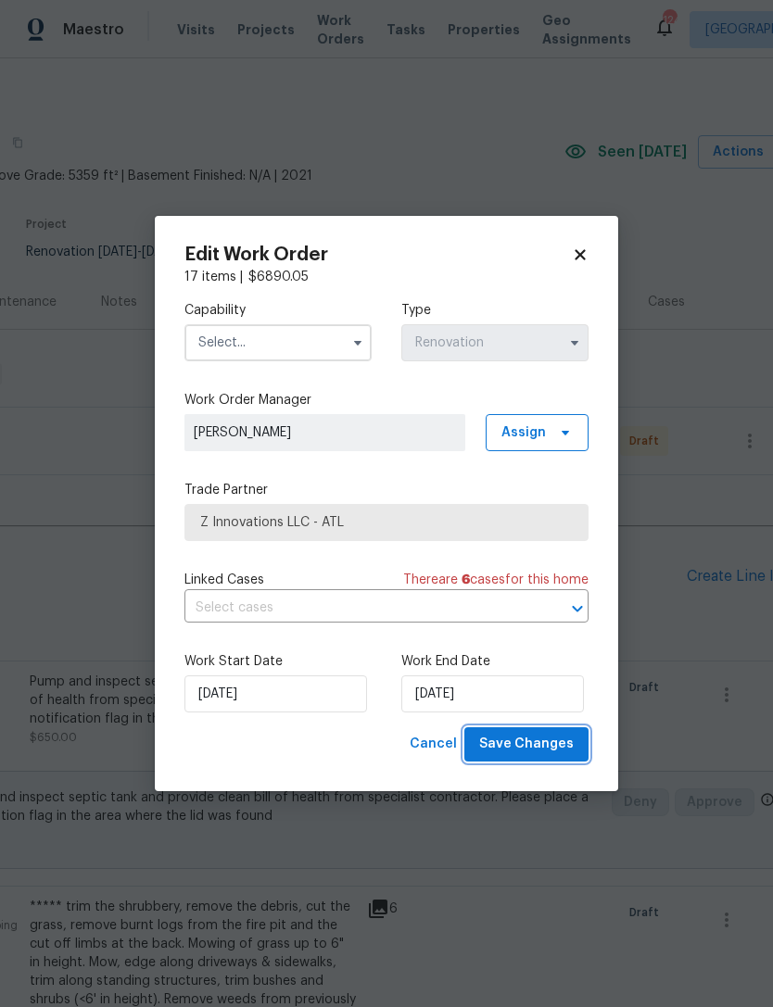
click at [576, 747] on button "Save Changes" at bounding box center [526, 744] width 124 height 34
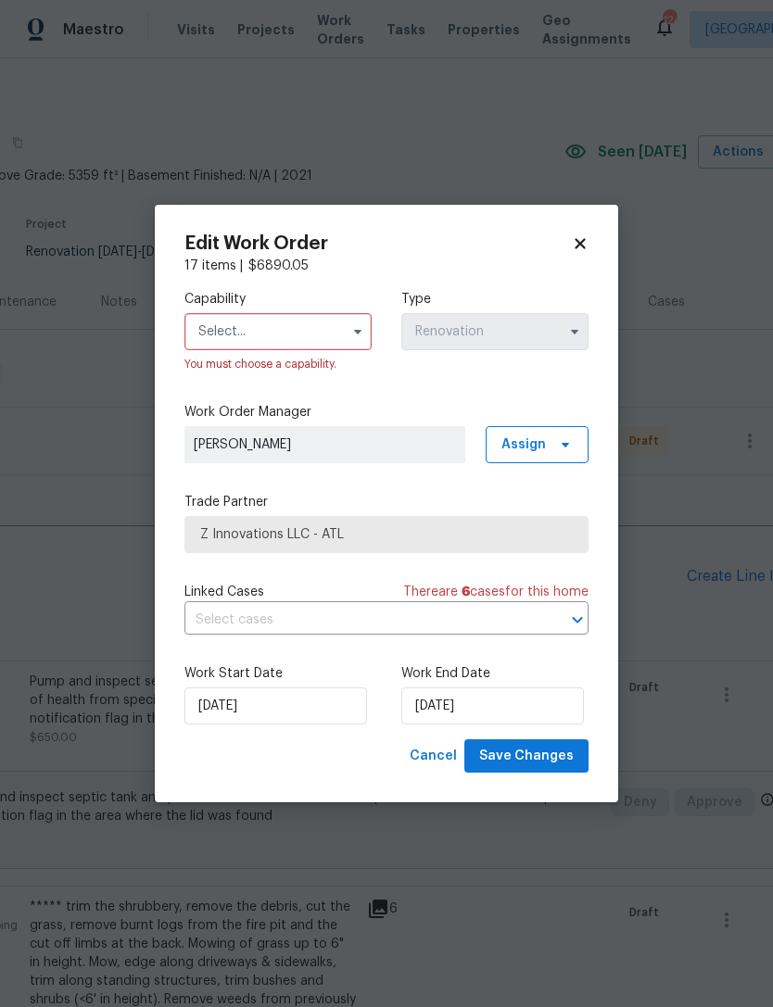
click at [341, 317] on input "text" at bounding box center [277, 331] width 187 height 37
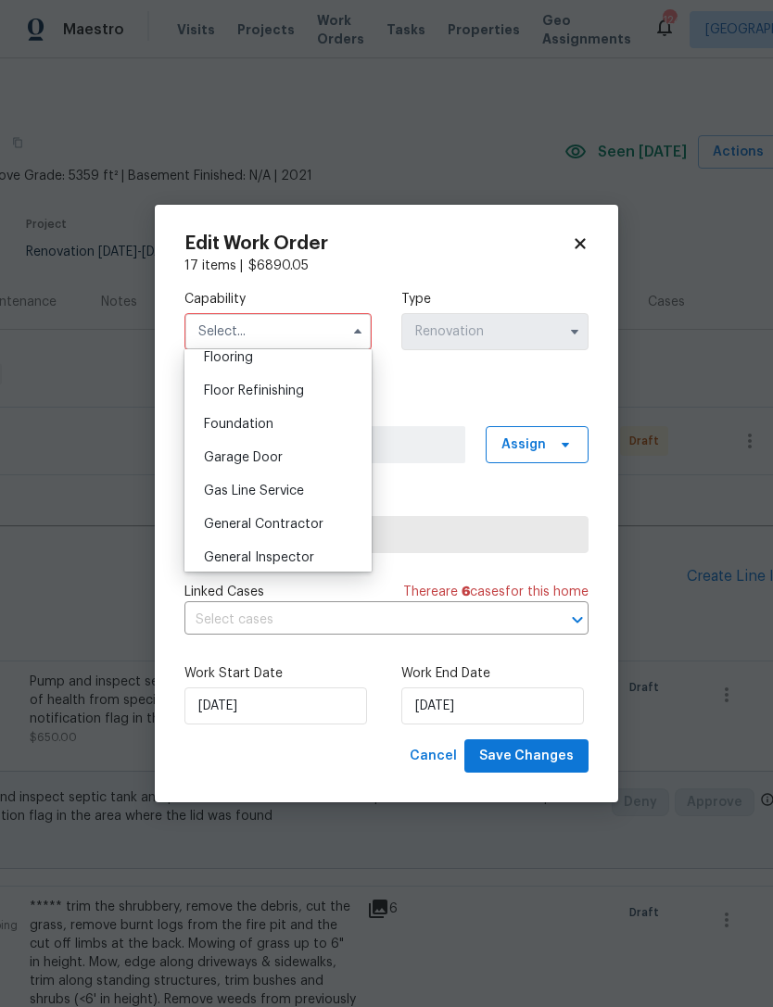
scroll to position [739, 0]
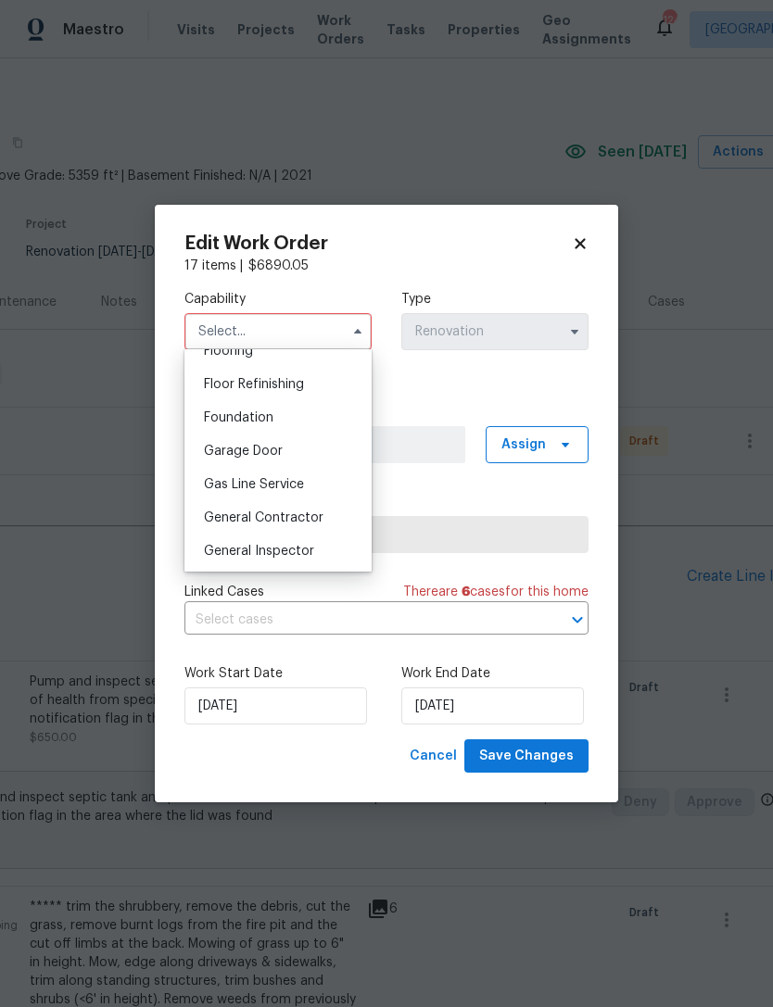
click at [331, 509] on div "General Contractor" at bounding box center [278, 517] width 178 height 33
type input "General Contractor"
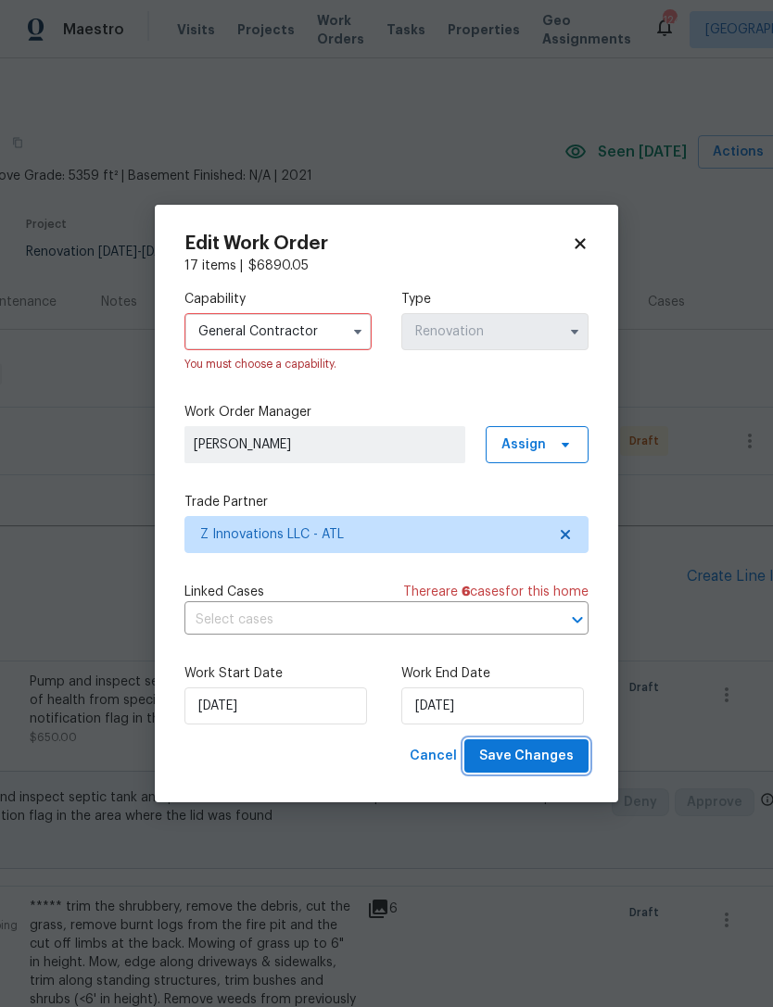
click at [562, 757] on span "Save Changes" at bounding box center [526, 756] width 95 height 23
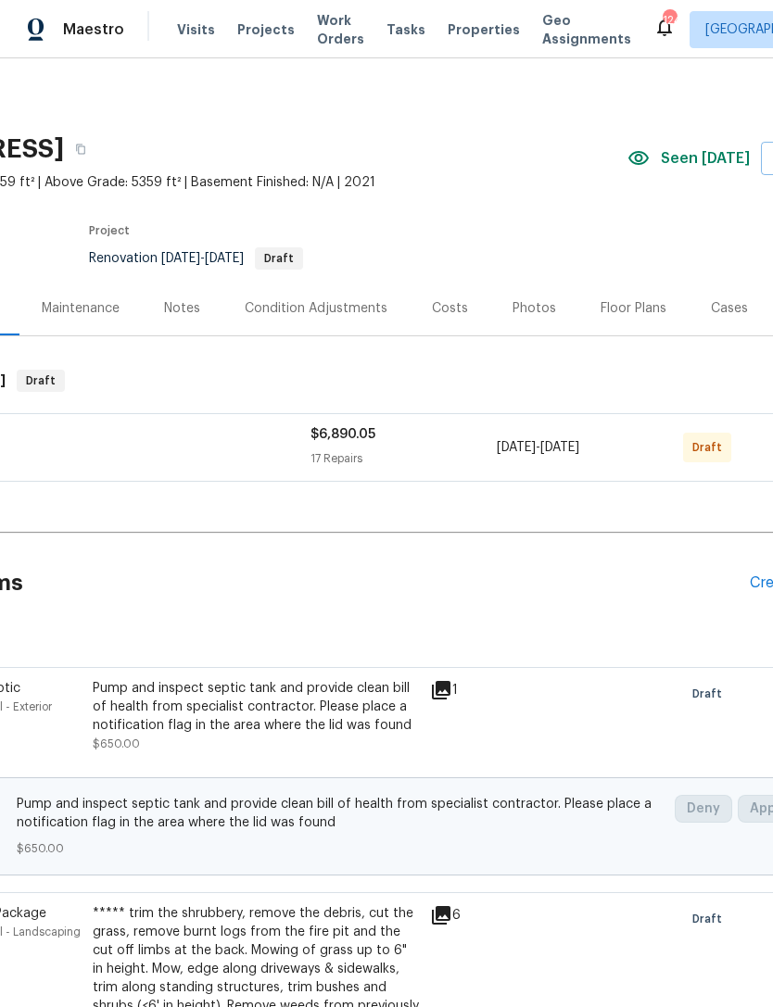
scroll to position [0, 183]
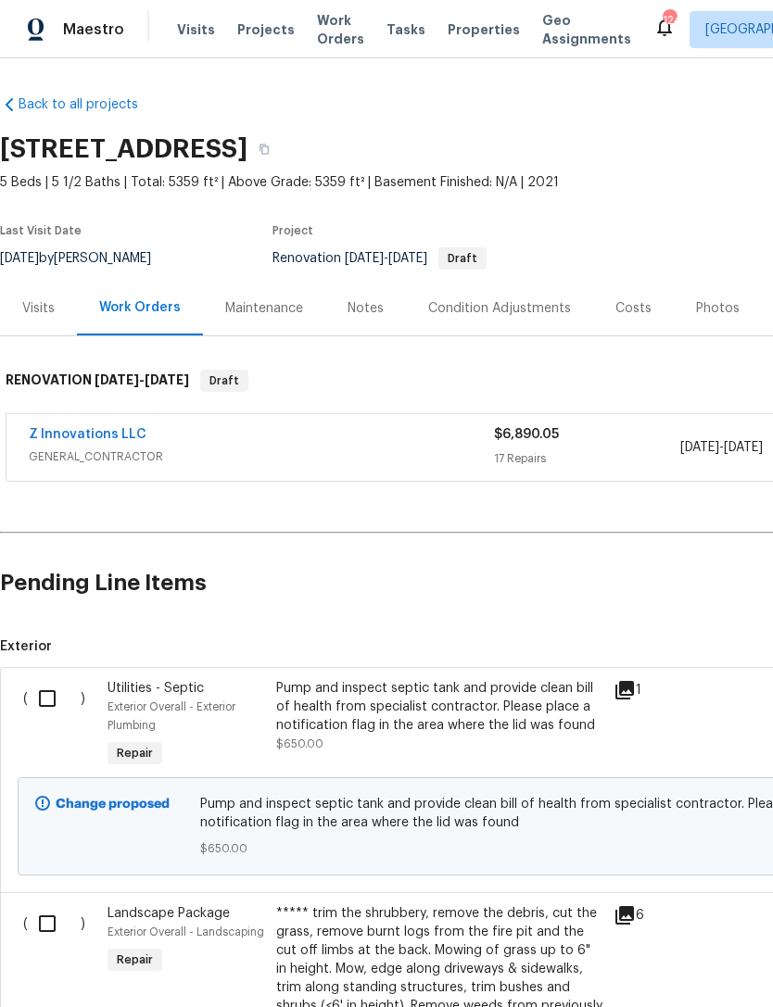
click at [45, 695] on input "checkbox" at bounding box center [54, 698] width 53 height 39
checkbox input "true"
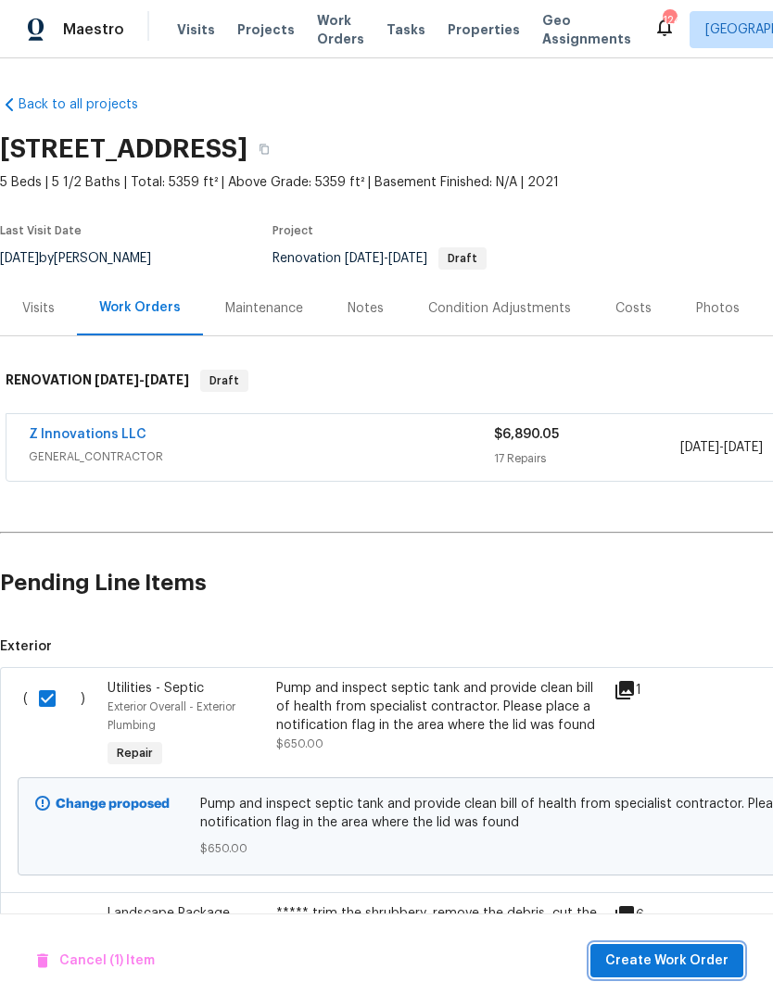
click at [697, 945] on button "Create Work Order" at bounding box center [666, 961] width 153 height 34
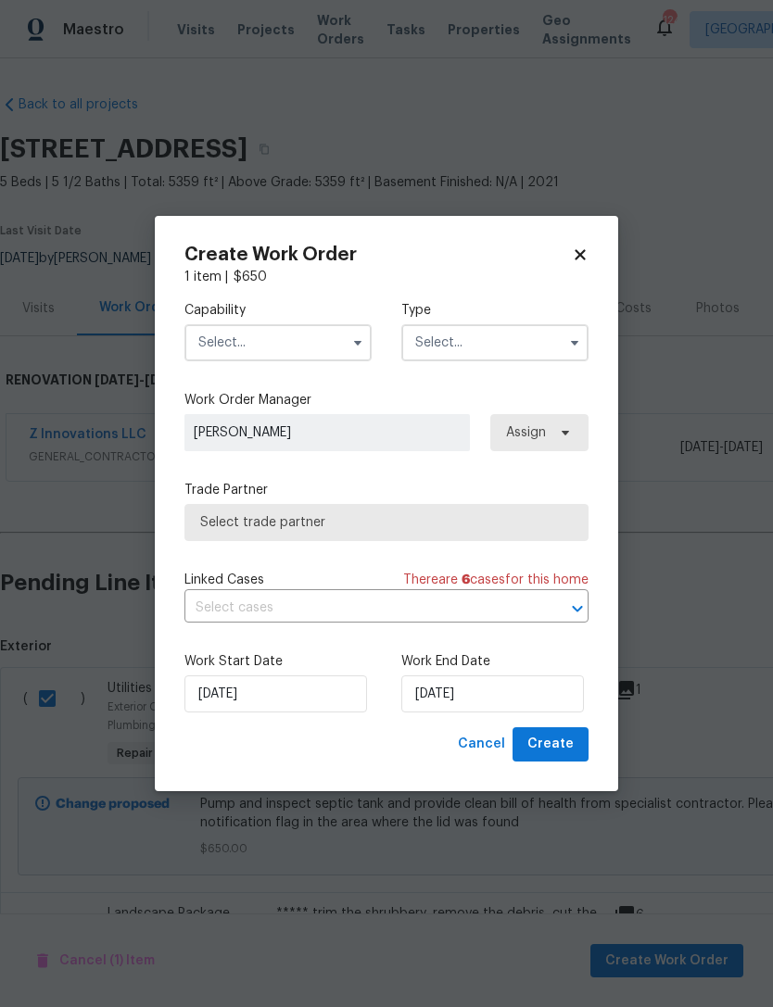
click at [299, 344] on input "text" at bounding box center [277, 342] width 187 height 37
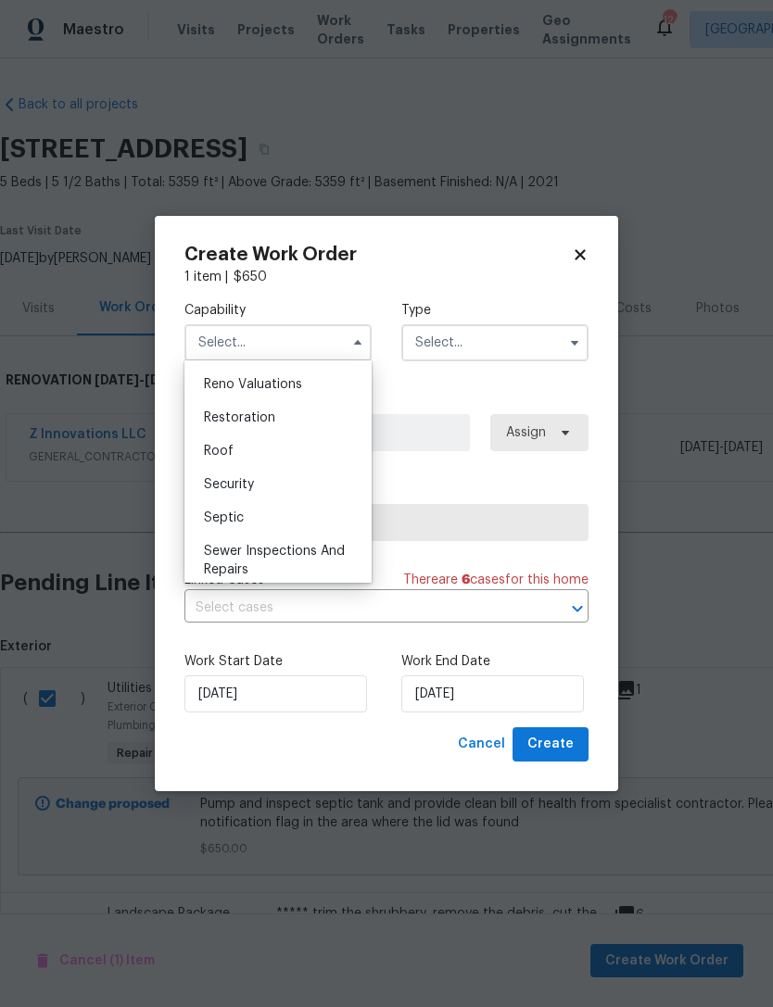
scroll to position [1822, 0]
click at [317, 524] on div "Septic" at bounding box center [278, 516] width 178 height 33
type input "Septic"
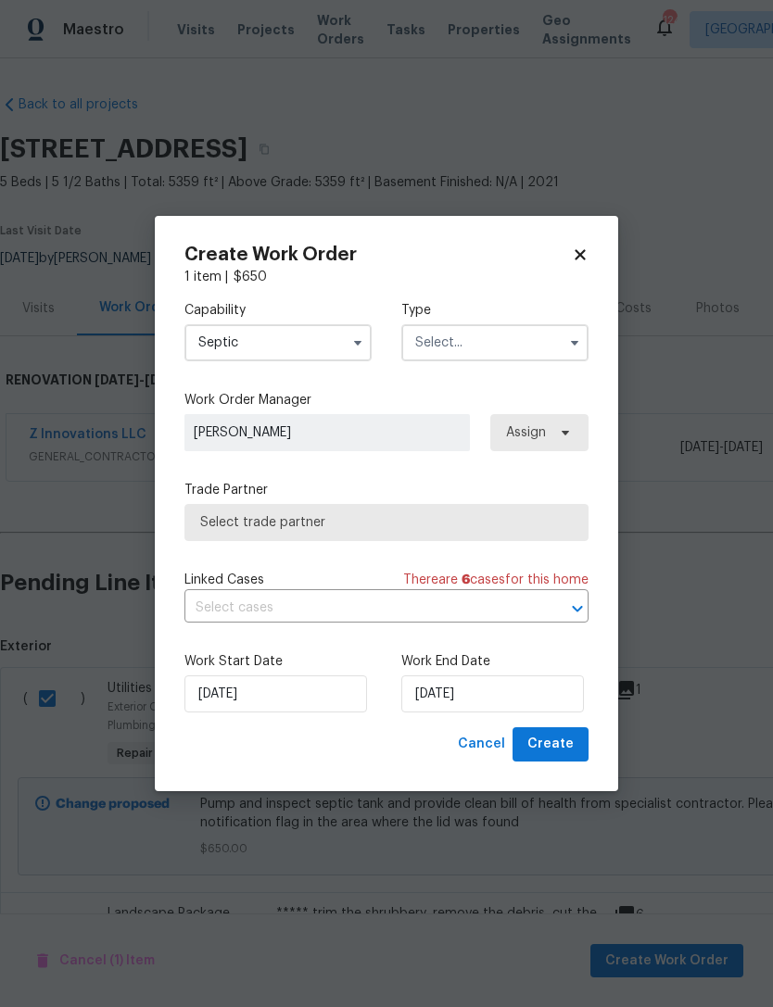
click at [560, 339] on input "text" at bounding box center [494, 342] width 187 height 37
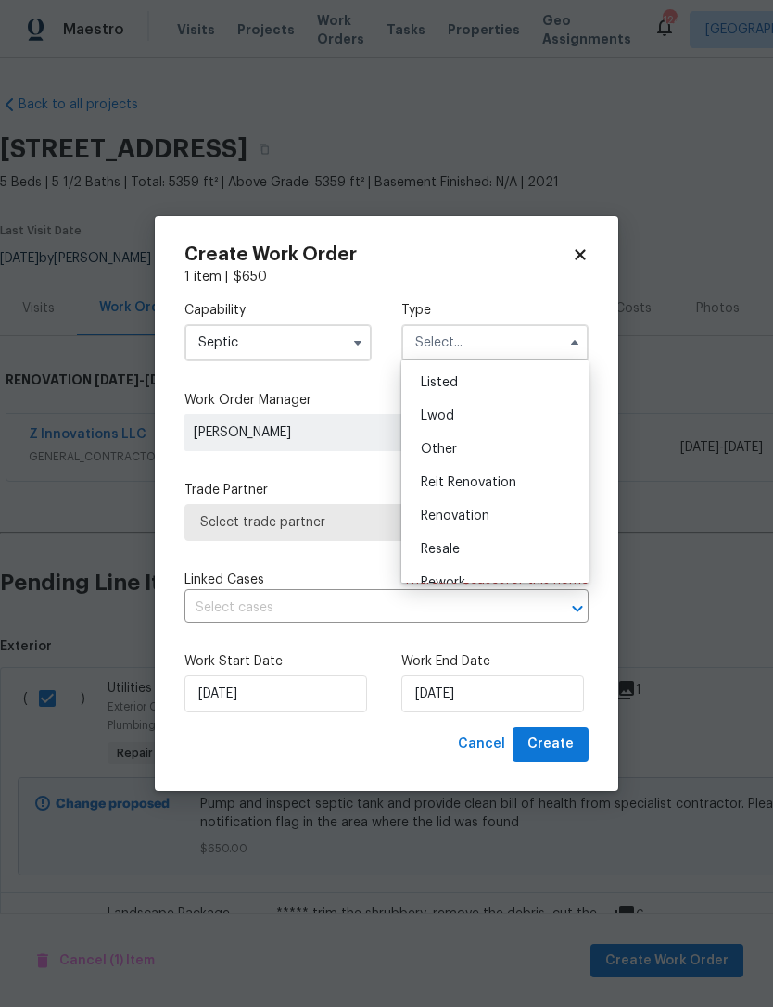
scroll to position [164, 0]
click at [511, 518] on div "Renovation" at bounding box center [495, 517] width 178 height 33
type input "Renovation"
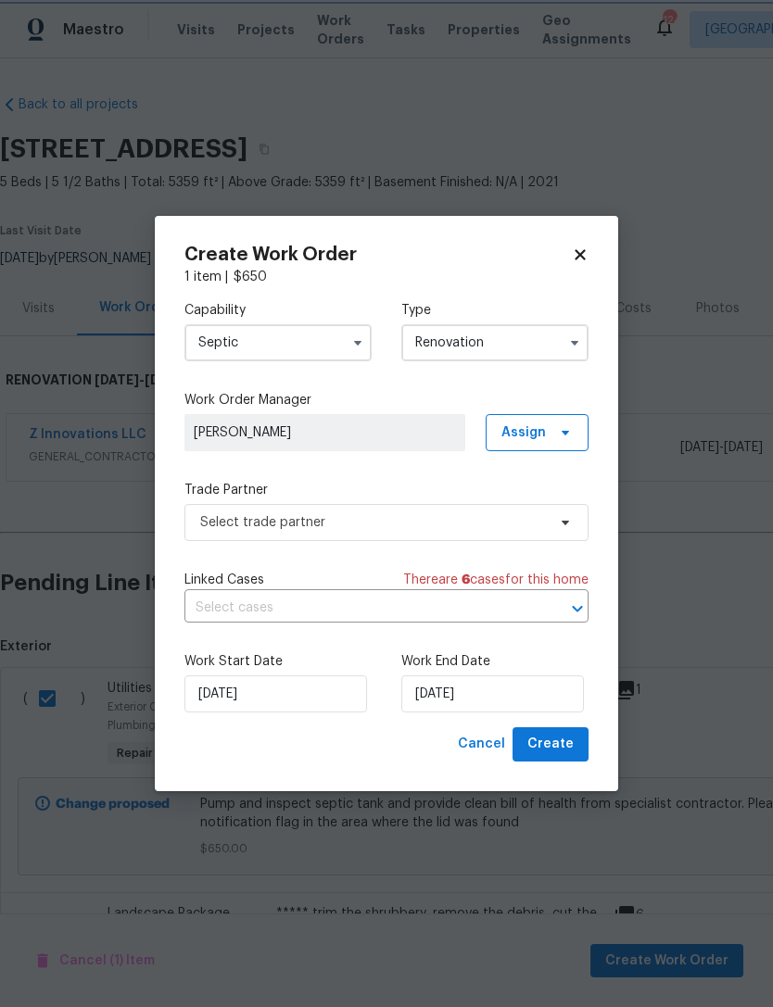
scroll to position [0, 0]
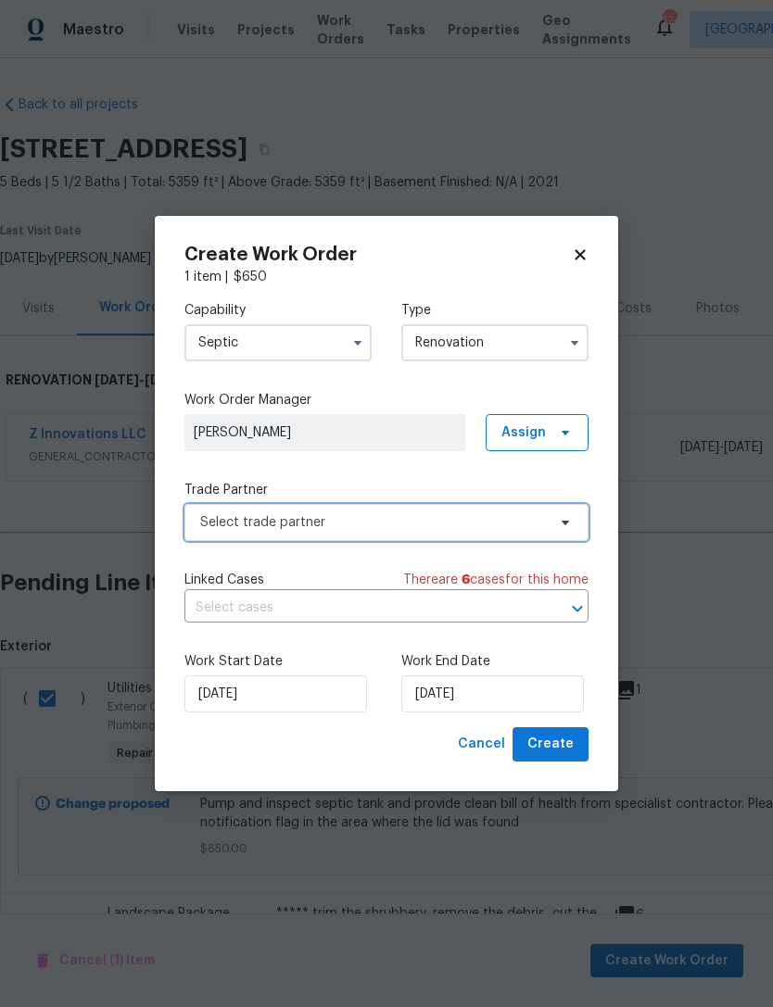
click at [502, 529] on span "Select trade partner" at bounding box center [373, 522] width 346 height 19
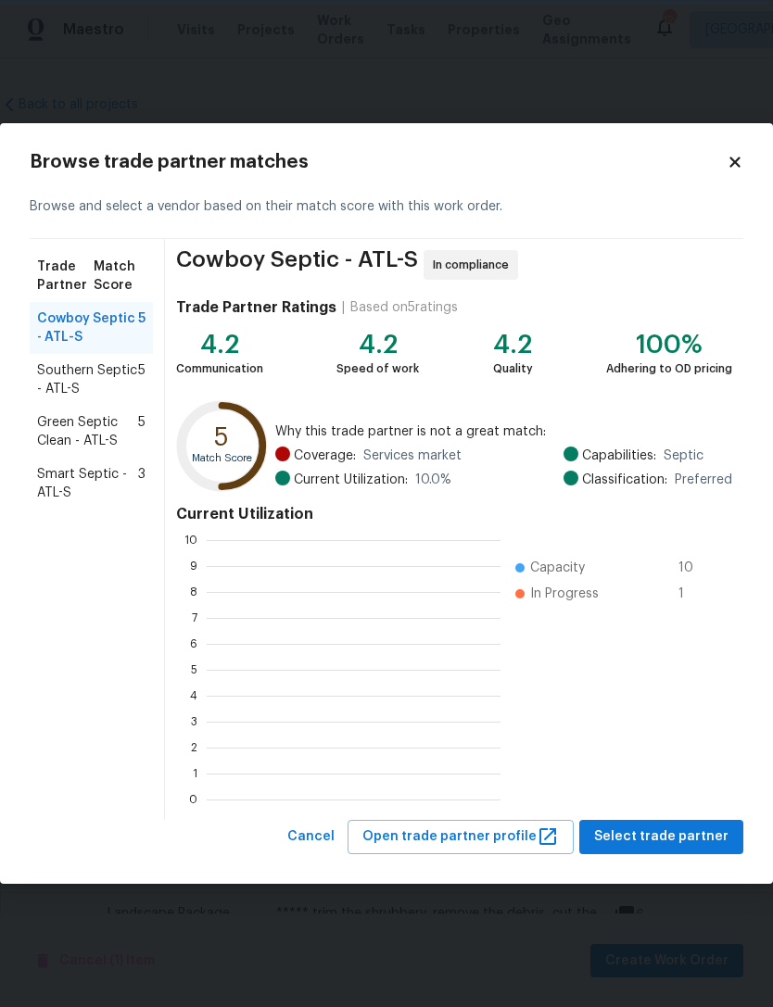
scroll to position [259, 294]
click at [93, 474] on span "Smart Septic - ATL-S" at bounding box center [87, 483] width 101 height 37
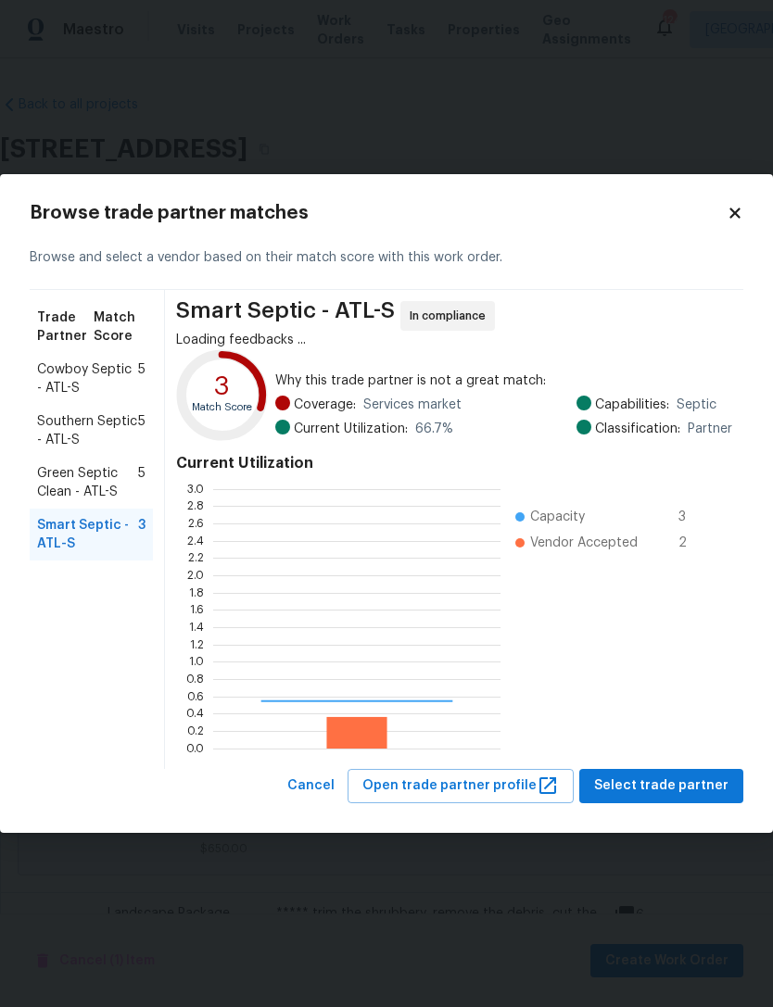
scroll to position [259, 287]
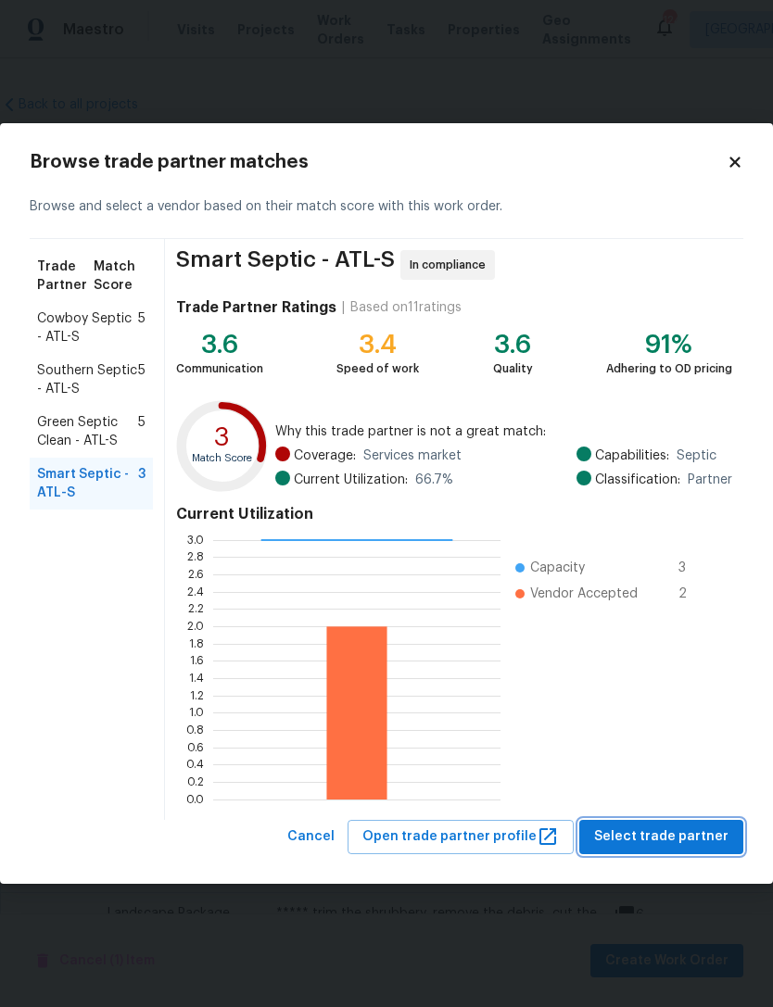
click at [711, 829] on span "Select trade partner" at bounding box center [661, 837] width 134 height 23
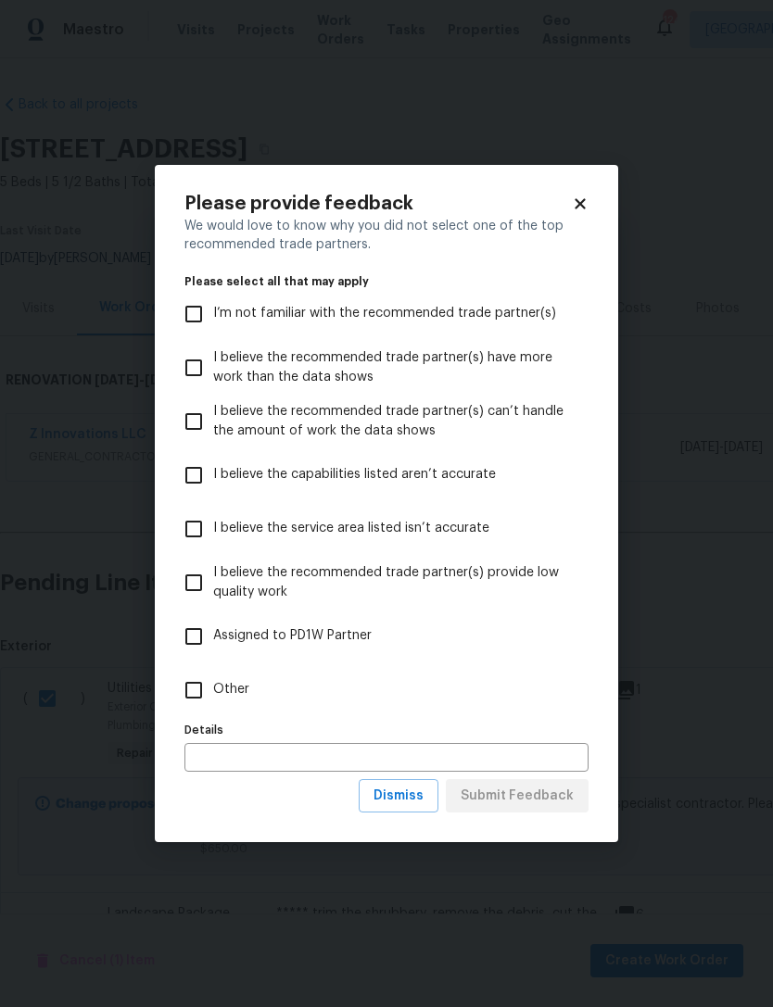
click at [196, 700] on input "Other" at bounding box center [193, 690] width 39 height 39
checkbox input "true"
click at [570, 793] on span "Submit Feedback" at bounding box center [517, 796] width 113 height 23
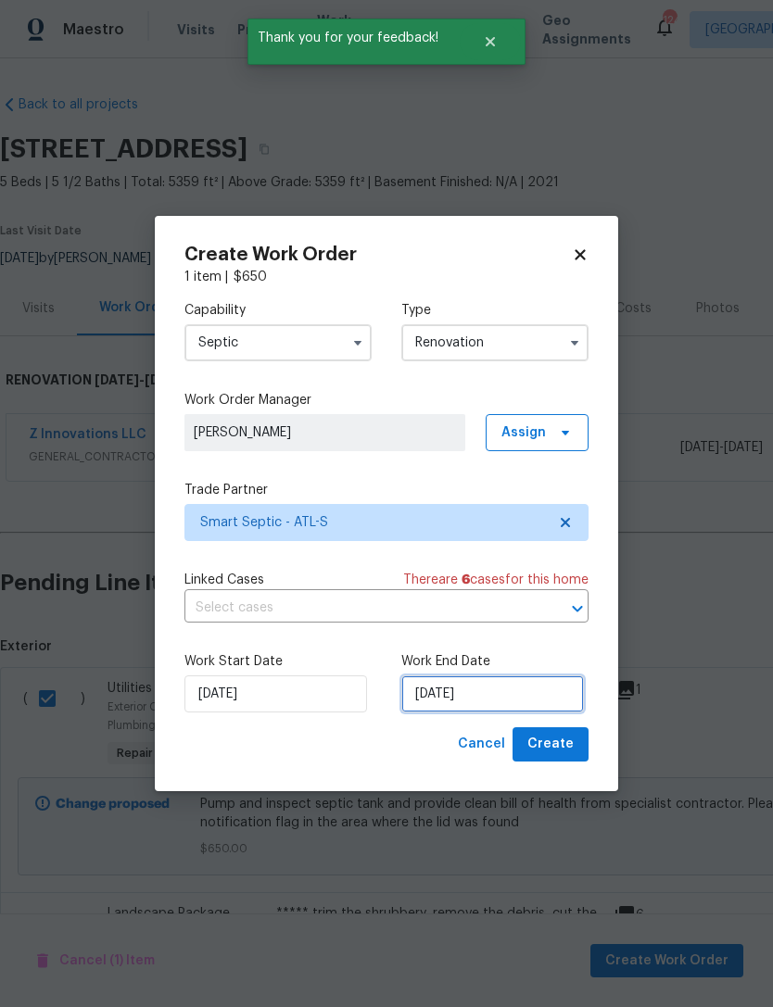
click at [552, 687] on input "[DATE]" at bounding box center [492, 694] width 183 height 37
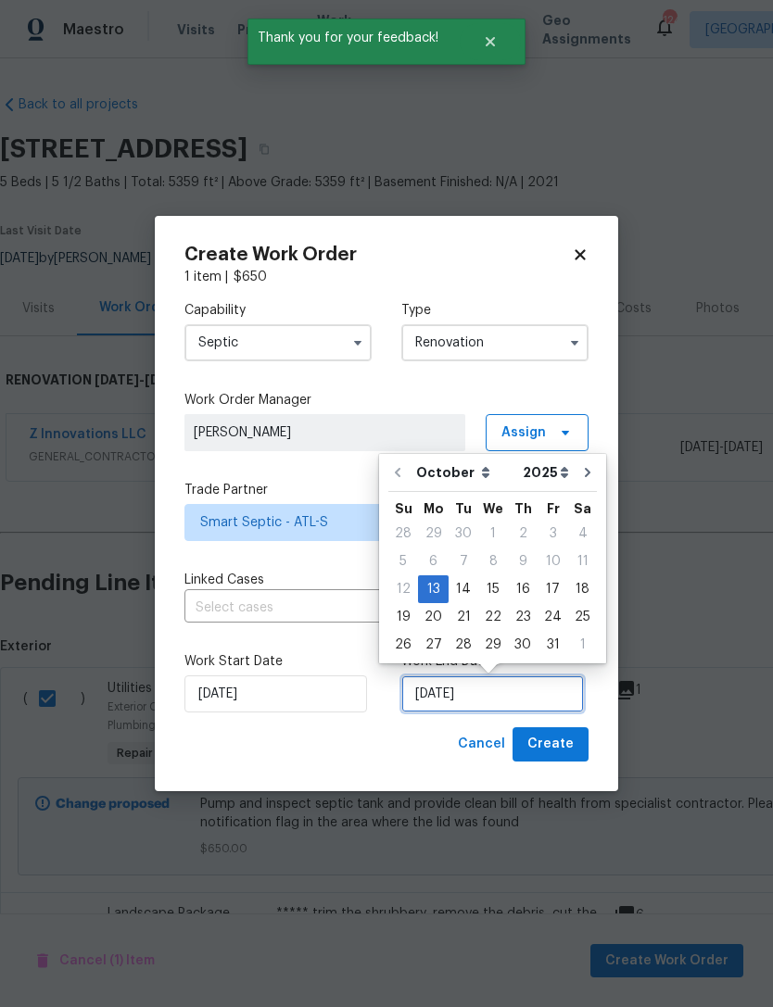
scroll to position [34, 0]
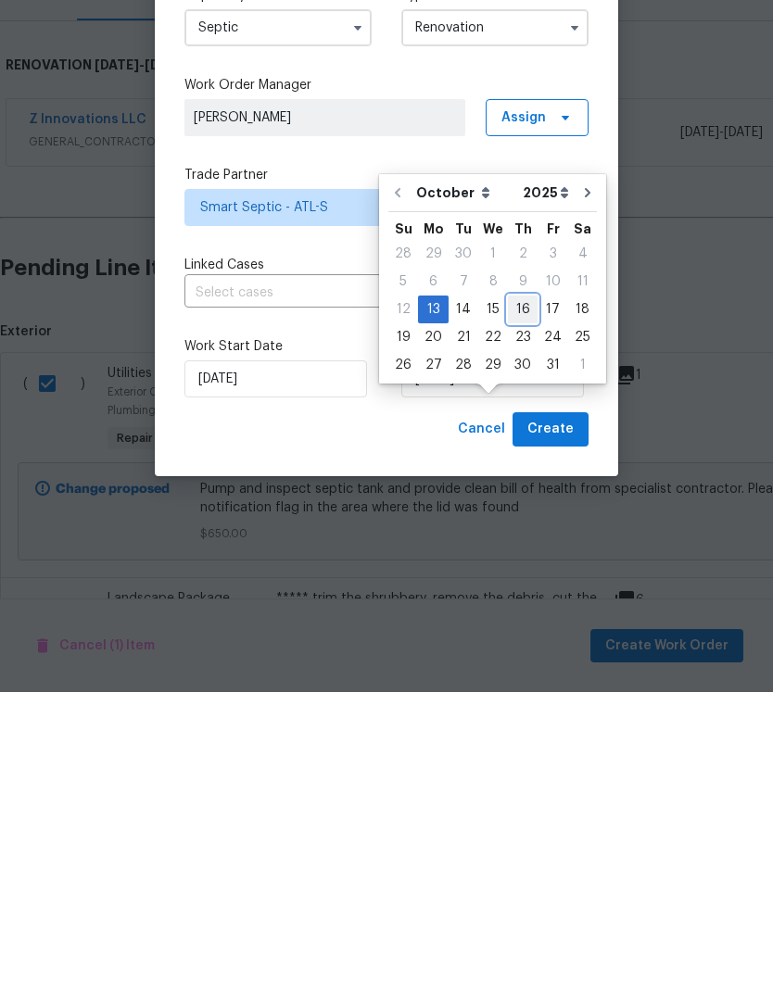
click at [524, 612] on div "16" at bounding box center [523, 625] width 30 height 26
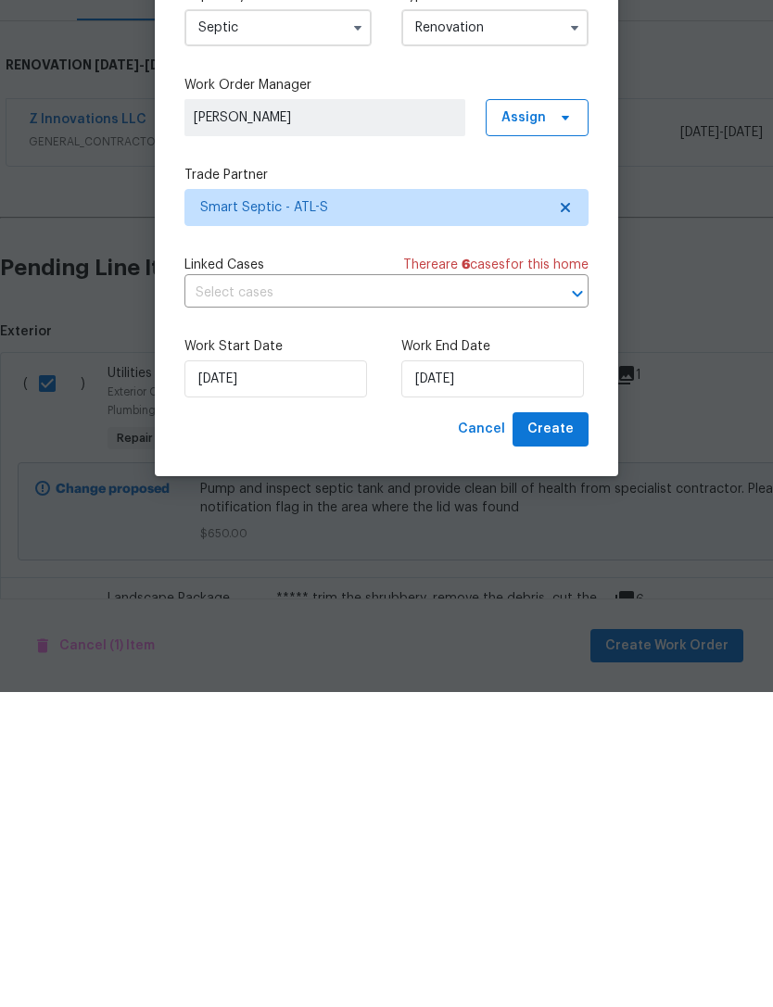
type input "[DATE]"
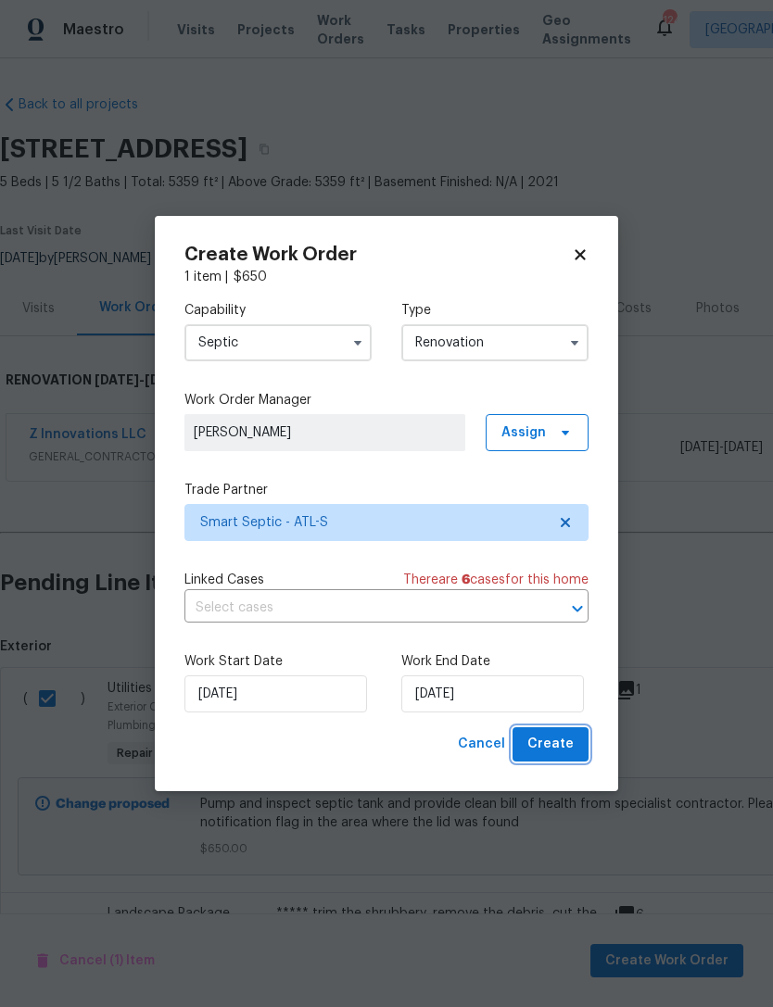
click at [571, 748] on span "Create" at bounding box center [550, 744] width 46 height 23
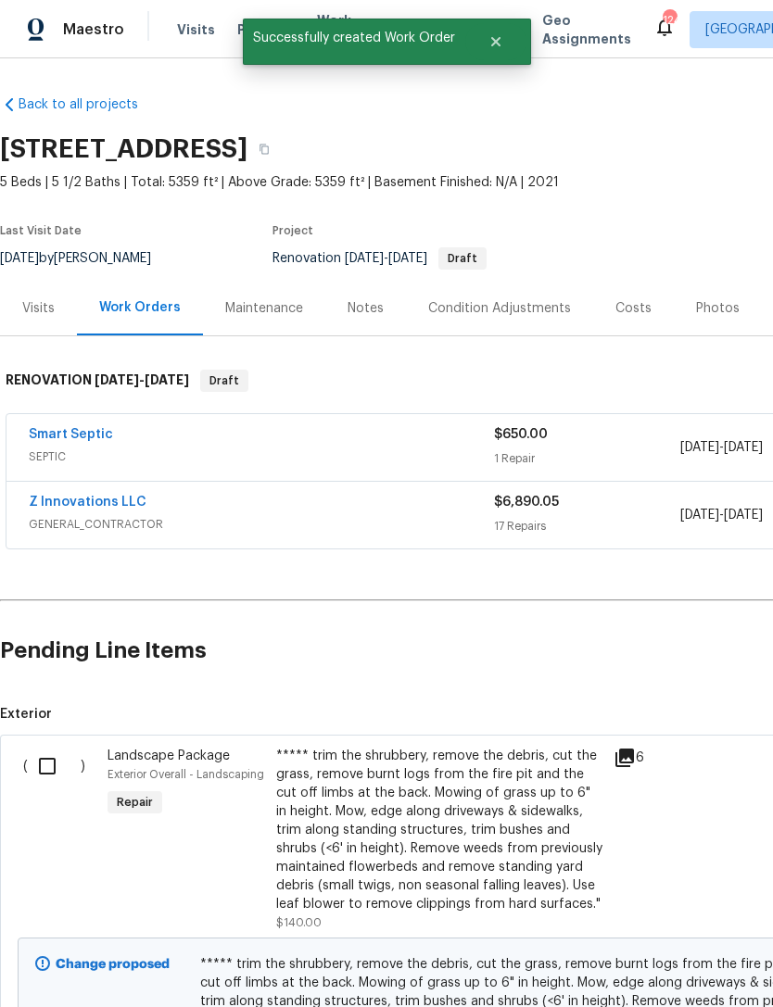
click at [59, 747] on input "checkbox" at bounding box center [54, 766] width 53 height 39
checkbox input "true"
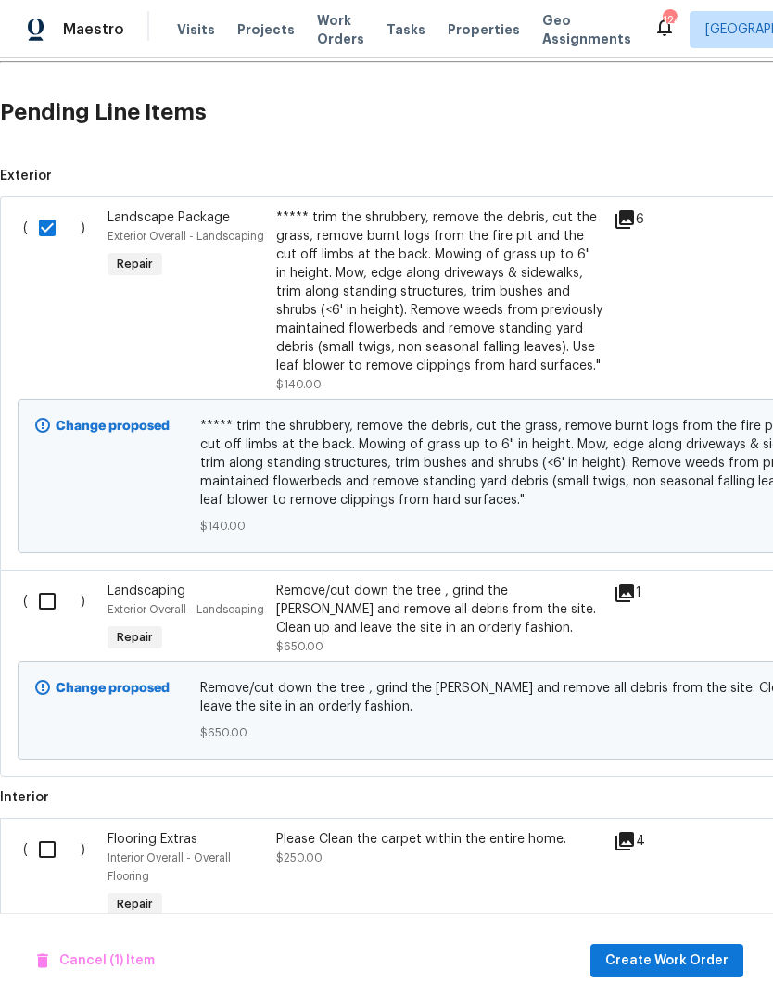
scroll to position [538, 0]
click at [61, 582] on input "checkbox" at bounding box center [54, 601] width 53 height 39
checkbox input "true"
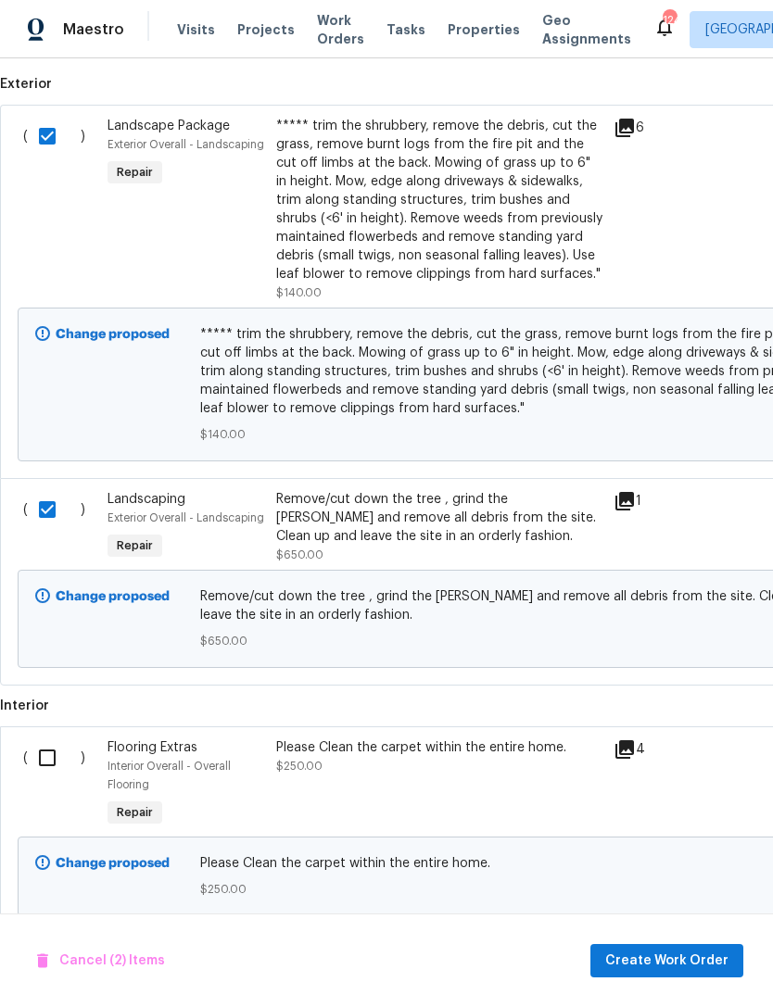
scroll to position [626, 0]
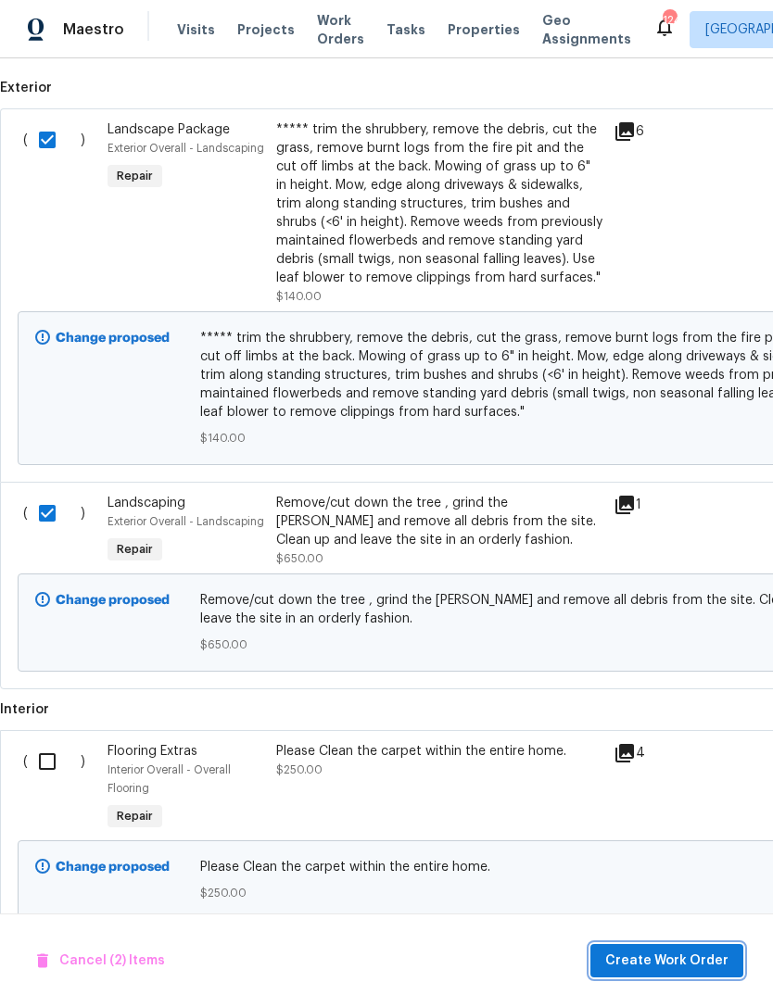
click at [681, 955] on span "Create Work Order" at bounding box center [666, 961] width 123 height 23
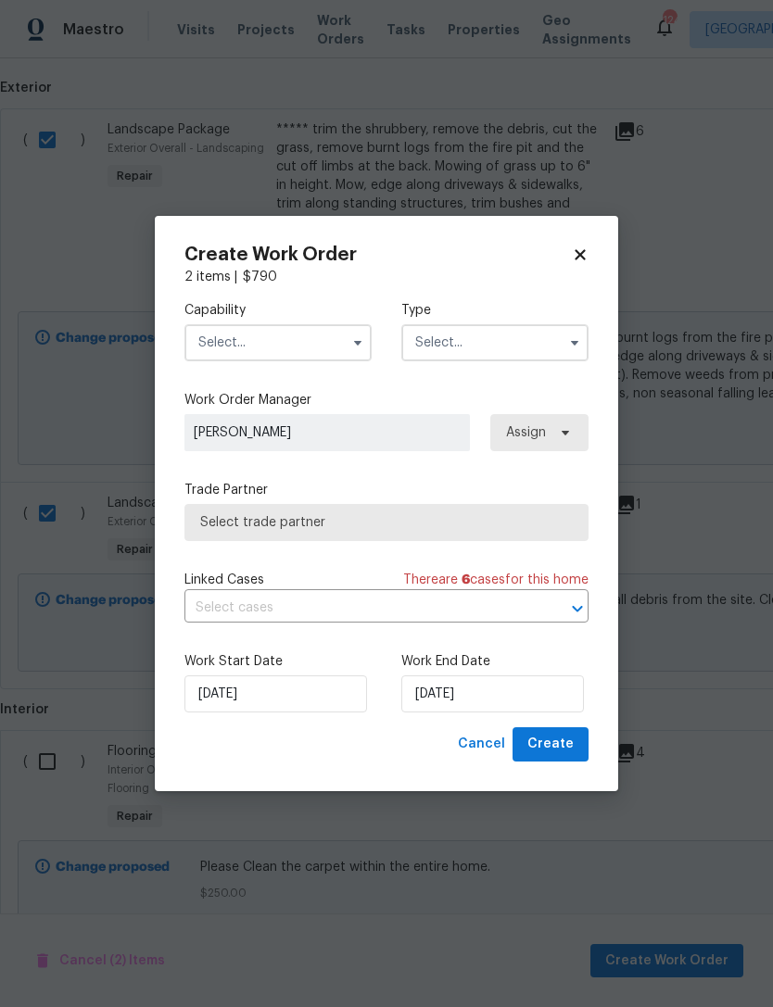
click at [330, 342] on input "text" at bounding box center [277, 342] width 187 height 37
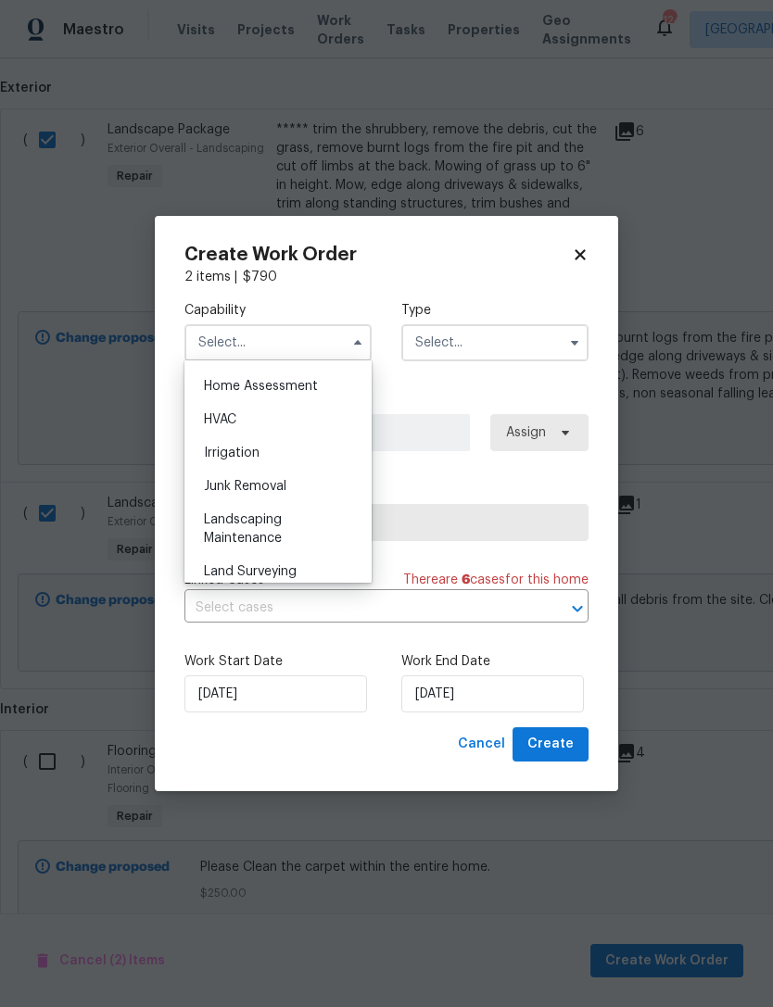
scroll to position [1082, 0]
click at [312, 529] on div "Landscaping Maintenance" at bounding box center [278, 528] width 178 height 52
type input "Landscaping Maintenance"
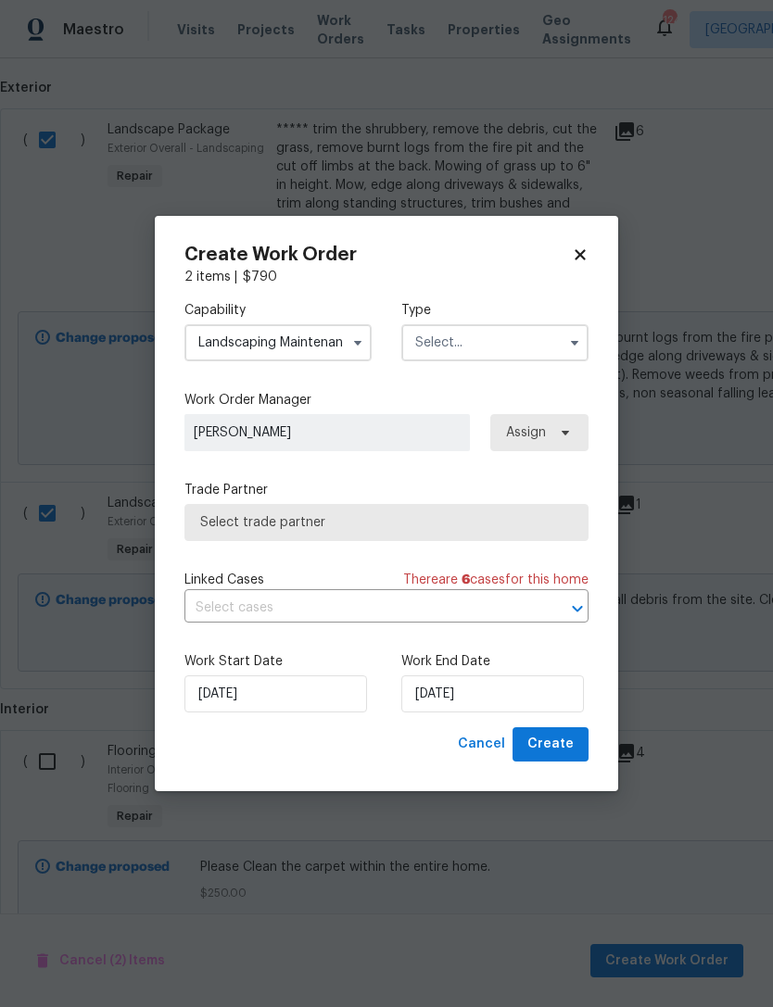
click at [545, 335] on input "text" at bounding box center [494, 342] width 187 height 37
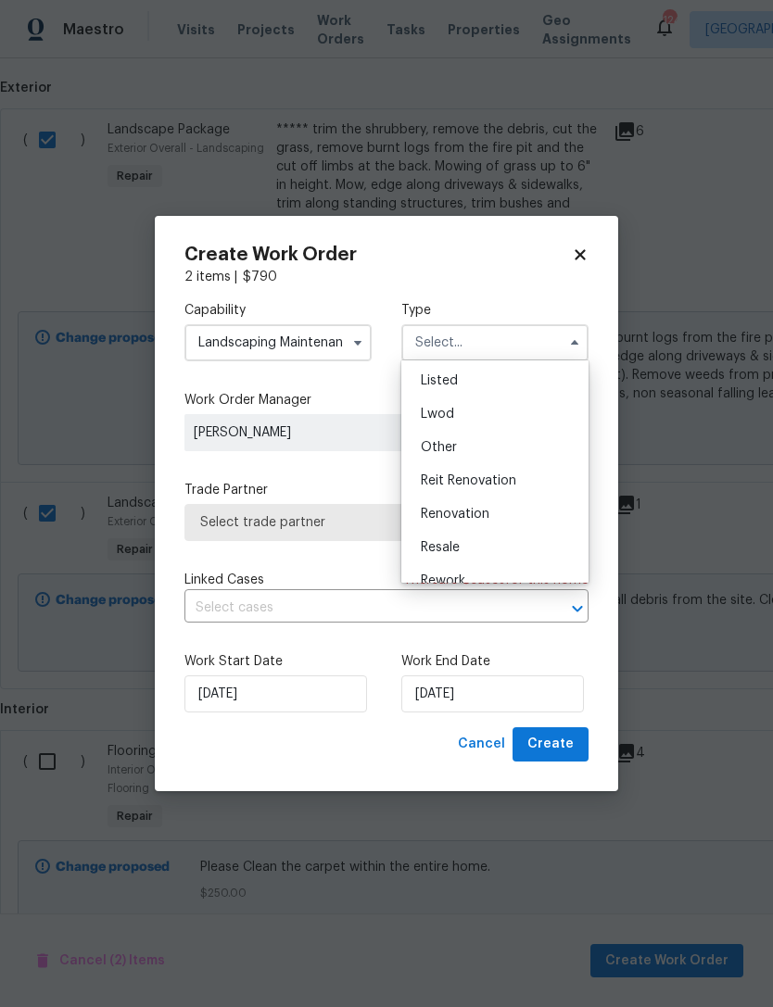
scroll to position [185, 0]
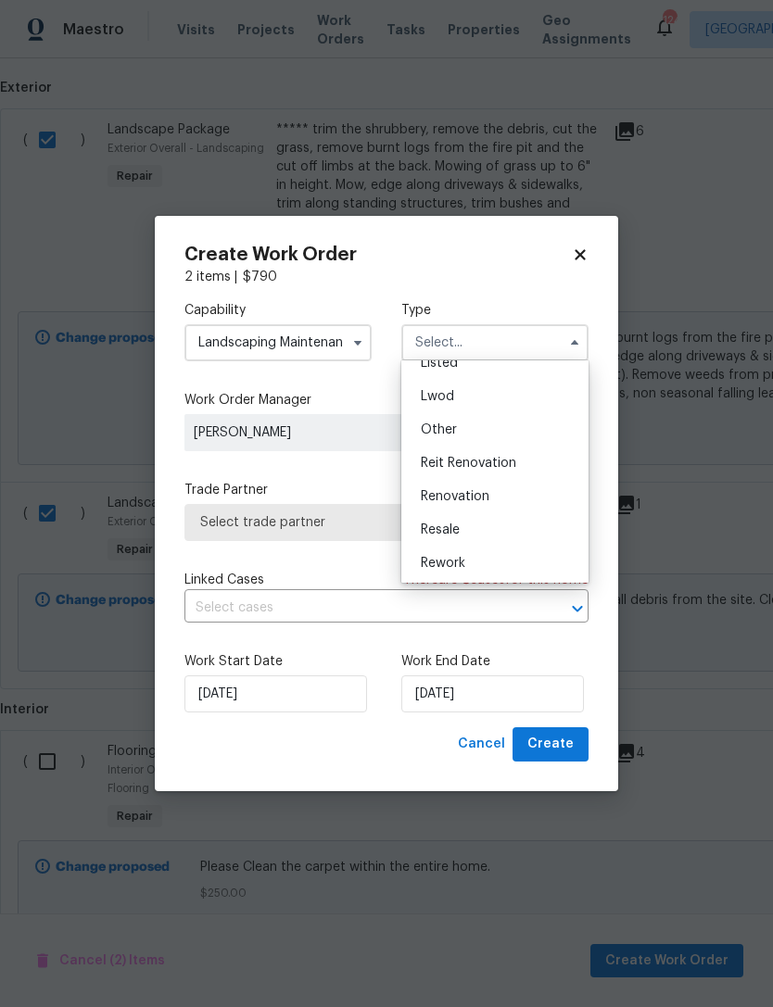
click at [515, 493] on div "Renovation" at bounding box center [495, 496] width 178 height 33
type input "Renovation"
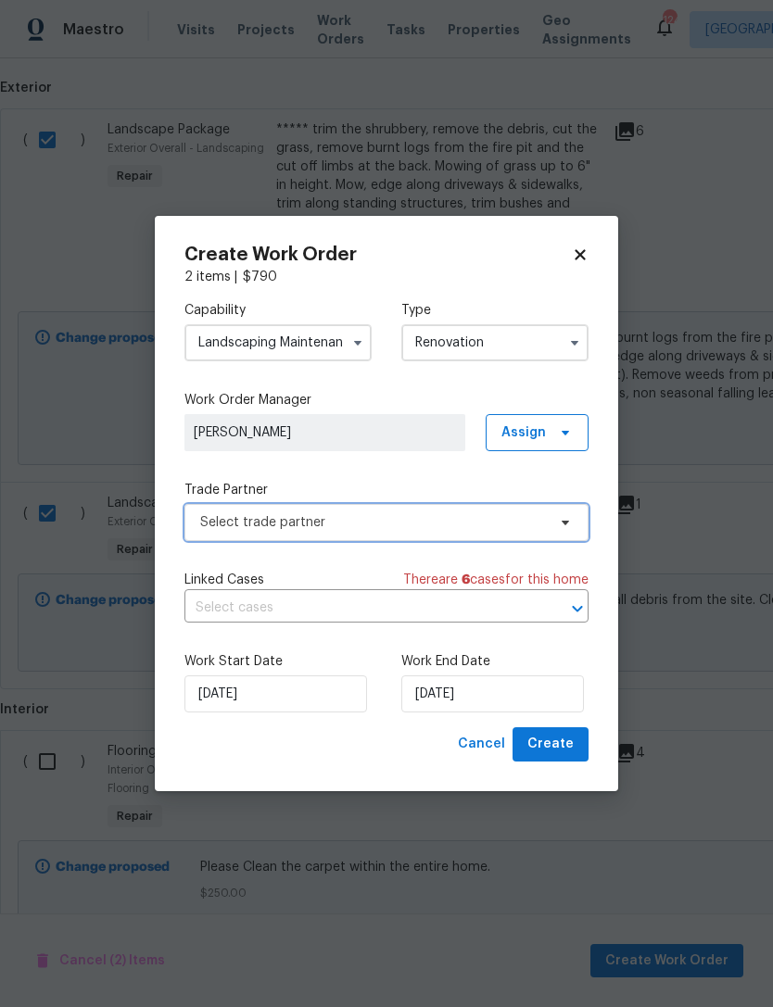
click at [543, 522] on span "Select trade partner" at bounding box center [373, 522] width 346 height 19
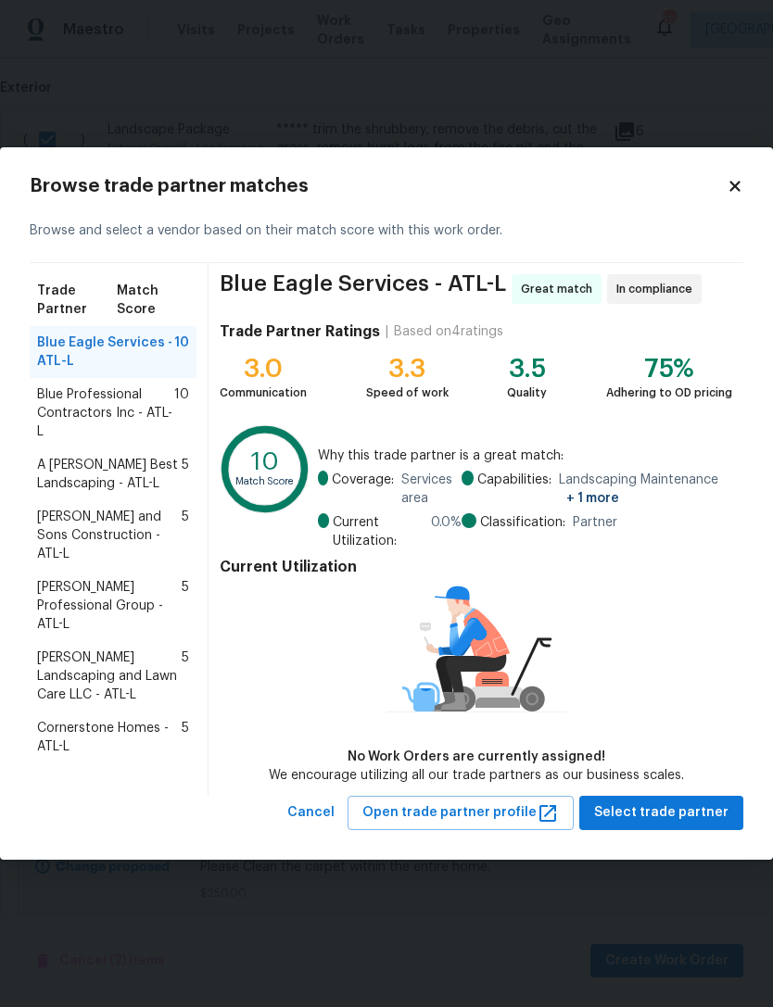
click at [67, 520] on span "[PERSON_NAME] and Sons Construction - ATL-L" at bounding box center [109, 536] width 145 height 56
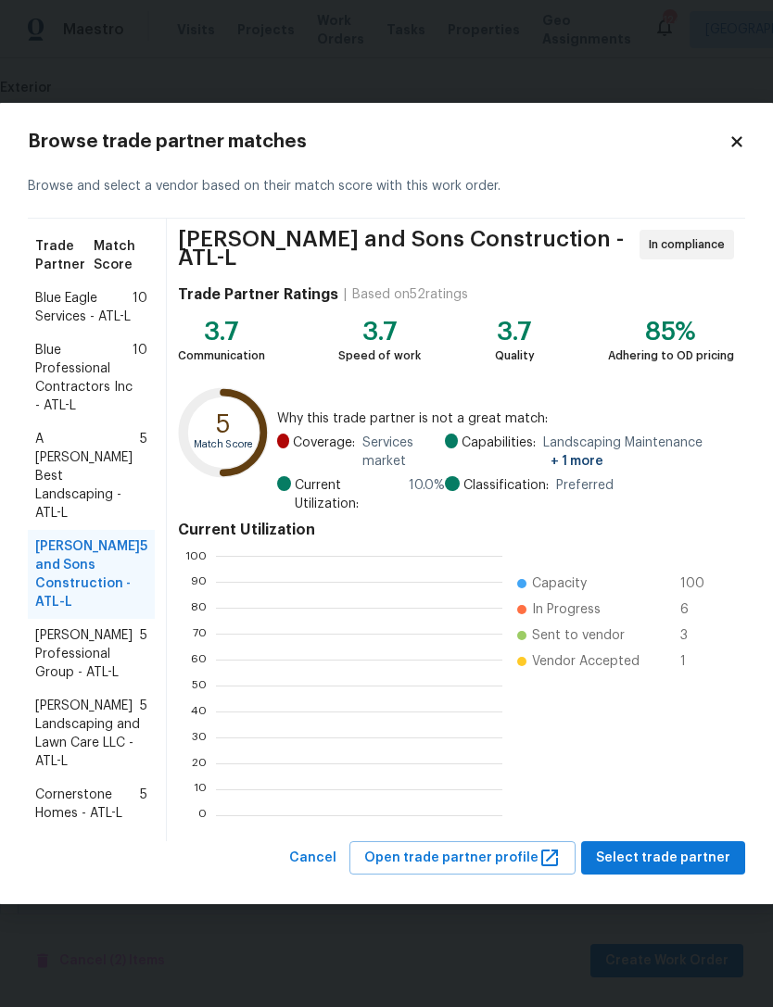
scroll to position [2, 2]
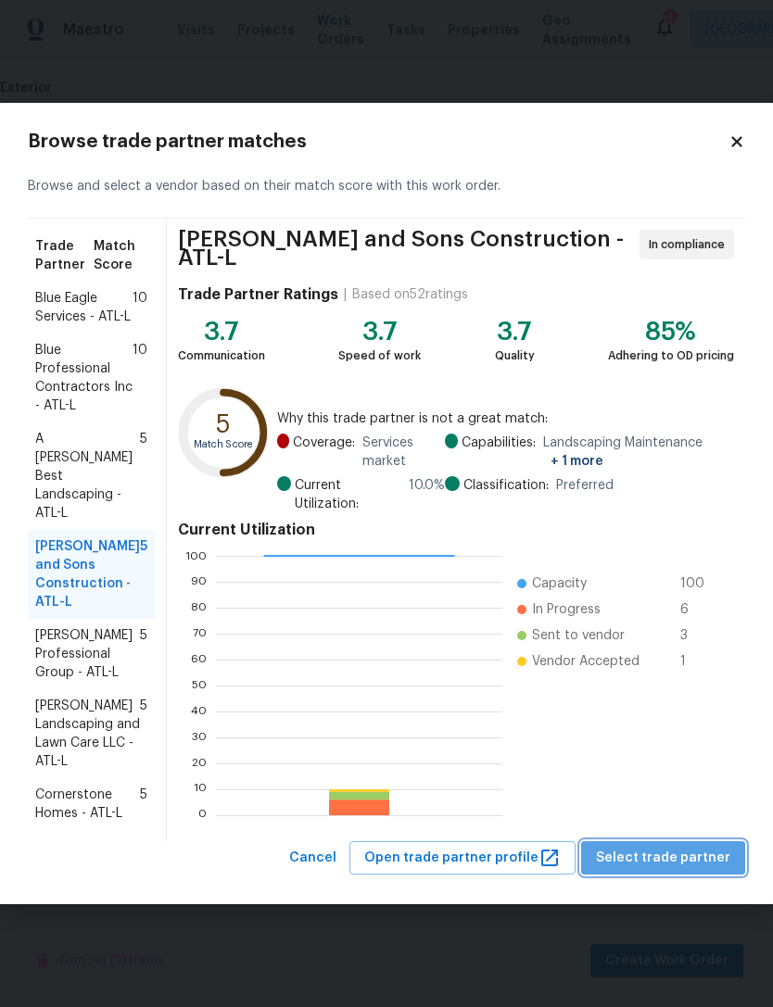
click at [689, 853] on span "Select trade partner" at bounding box center [663, 858] width 134 height 23
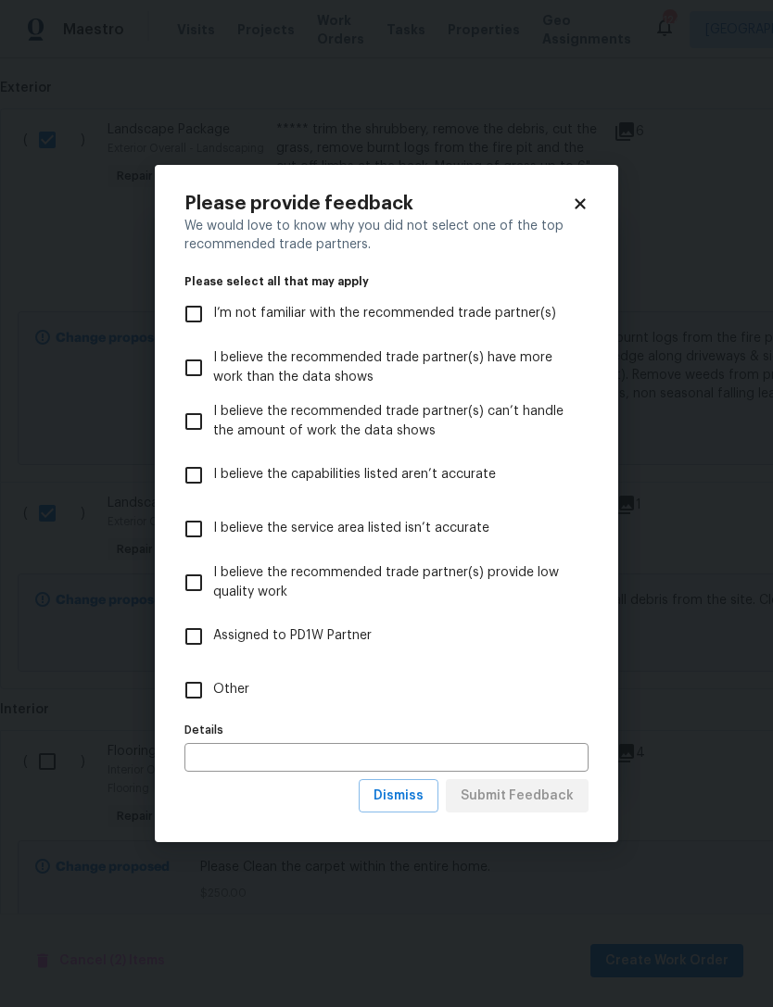
click at [195, 706] on input "Other" at bounding box center [193, 690] width 39 height 39
checkbox input "true"
click at [560, 805] on span "Submit Feedback" at bounding box center [517, 796] width 113 height 23
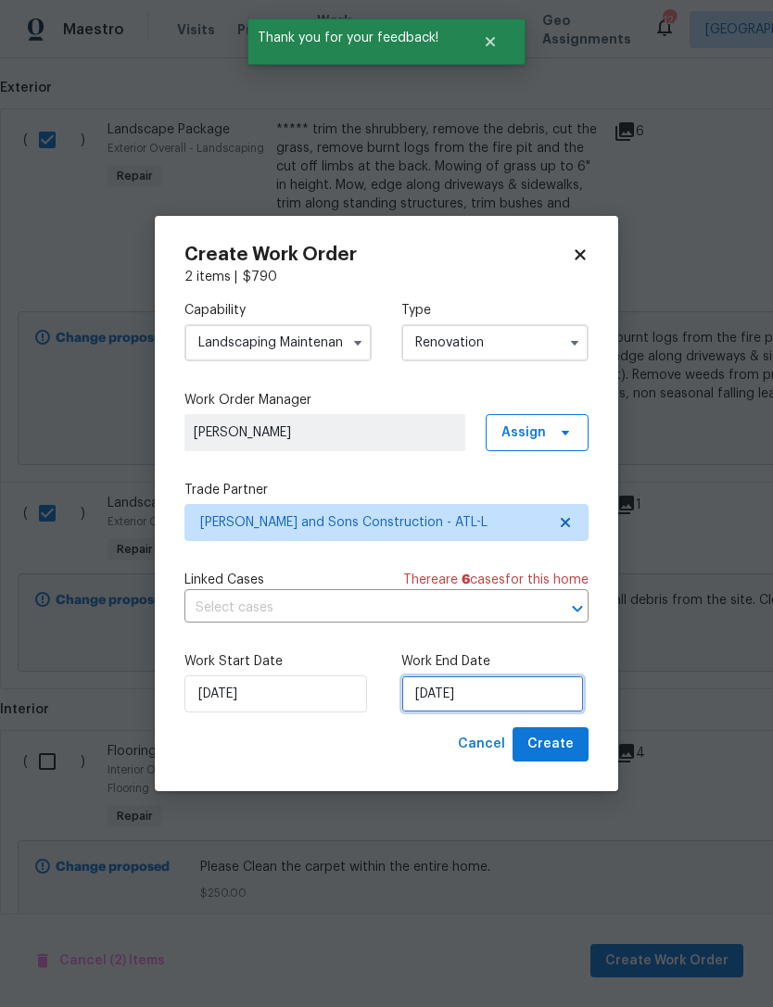
click at [528, 687] on input "[DATE]" at bounding box center [492, 694] width 183 height 37
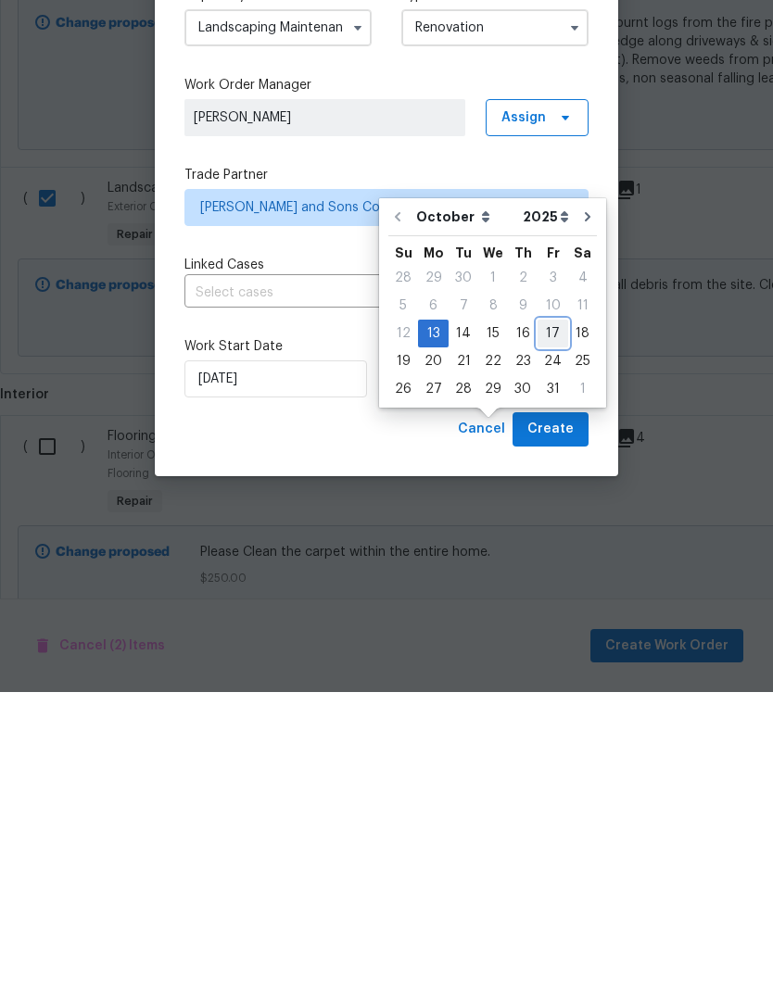
click at [550, 636] on div "17" at bounding box center [552, 649] width 31 height 26
type input "[DATE]"
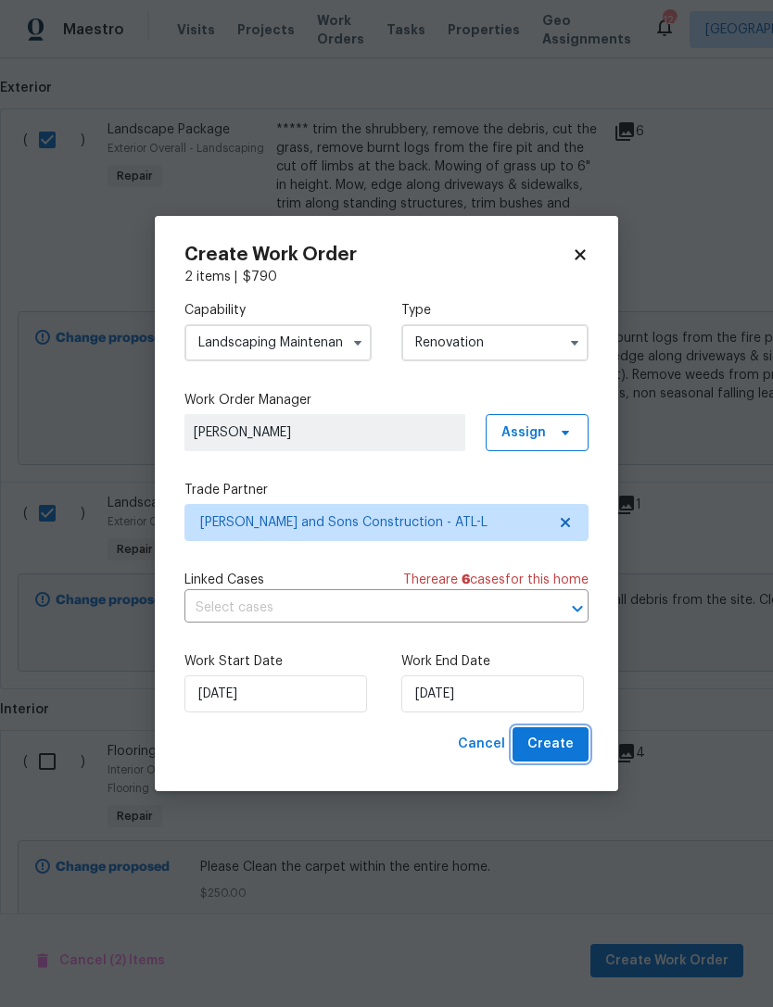
click at [565, 747] on span "Create" at bounding box center [550, 744] width 46 height 23
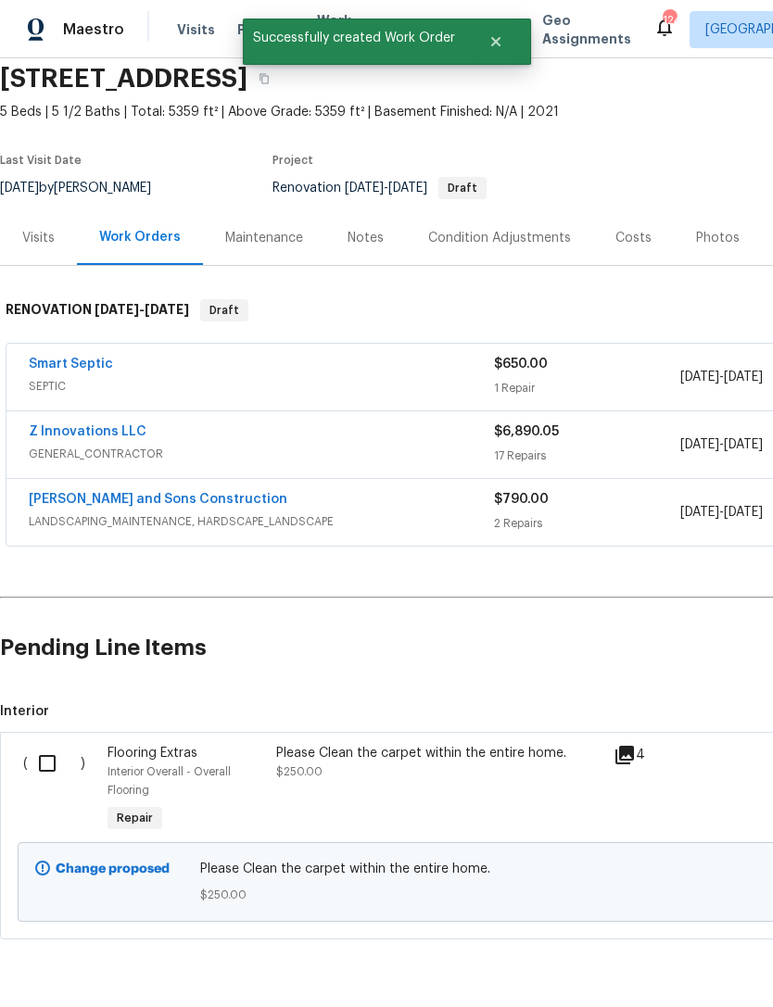
click at [38, 744] on input "checkbox" at bounding box center [54, 763] width 53 height 39
checkbox input "true"
click at [702, 962] on span "Create Work Order" at bounding box center [666, 961] width 123 height 23
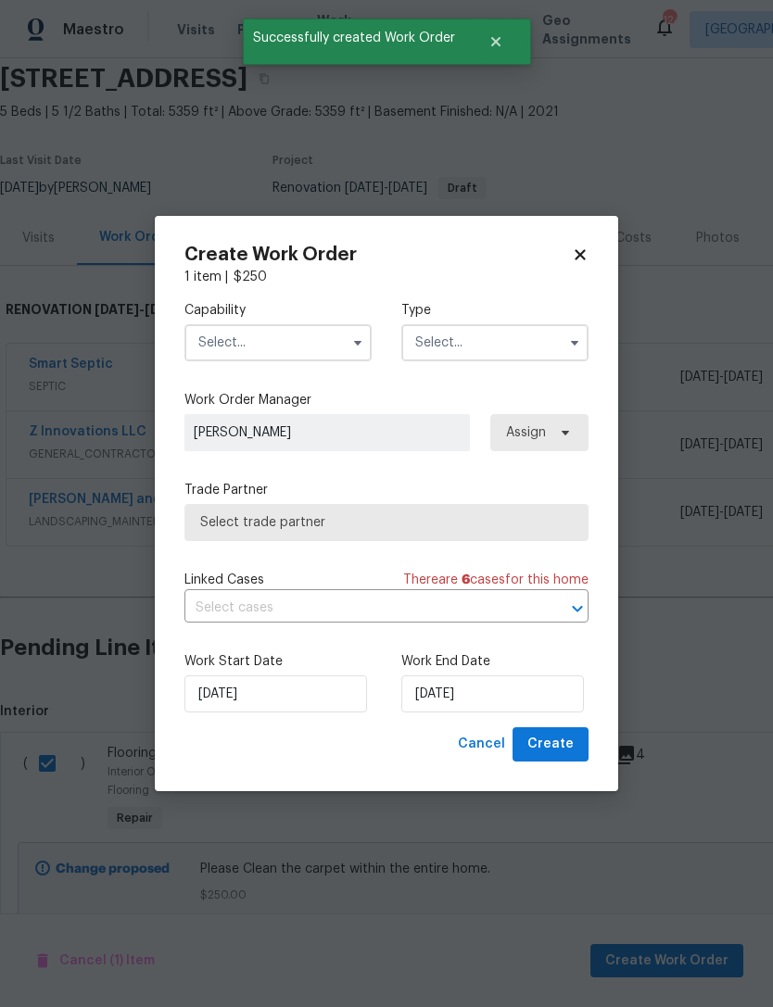
click at [327, 350] on input "text" at bounding box center [277, 342] width 187 height 37
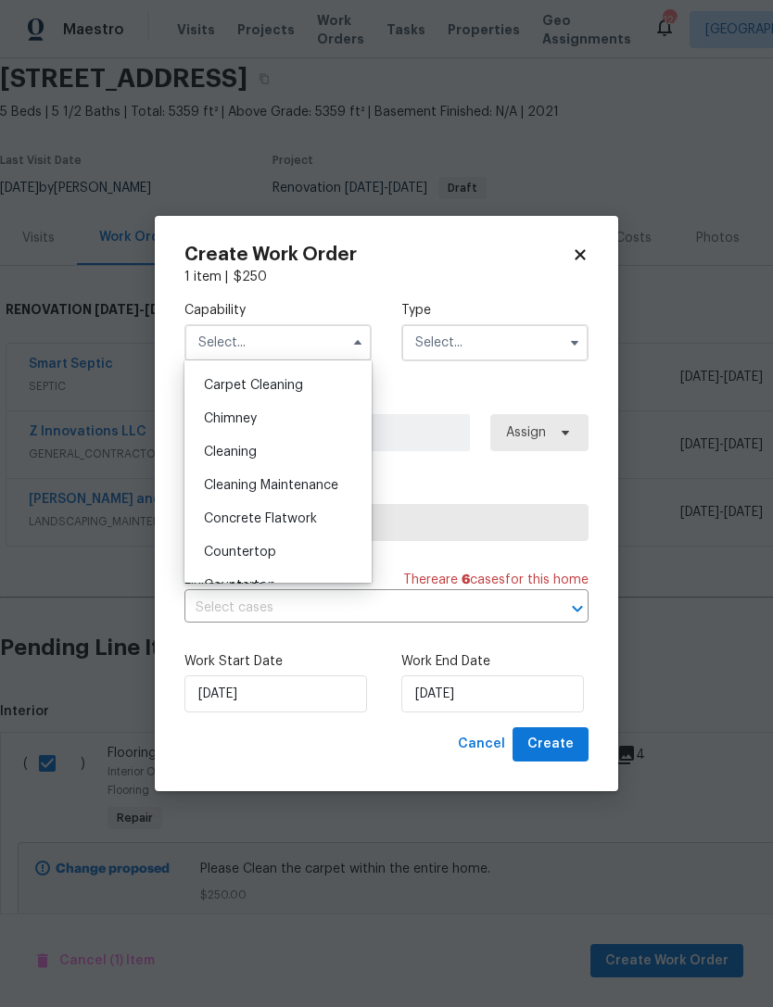
scroll to position [195, 0]
click at [237, 375] on div "Carpet Cleaning" at bounding box center [278, 387] width 178 height 33
type input "Carpet Cleaning"
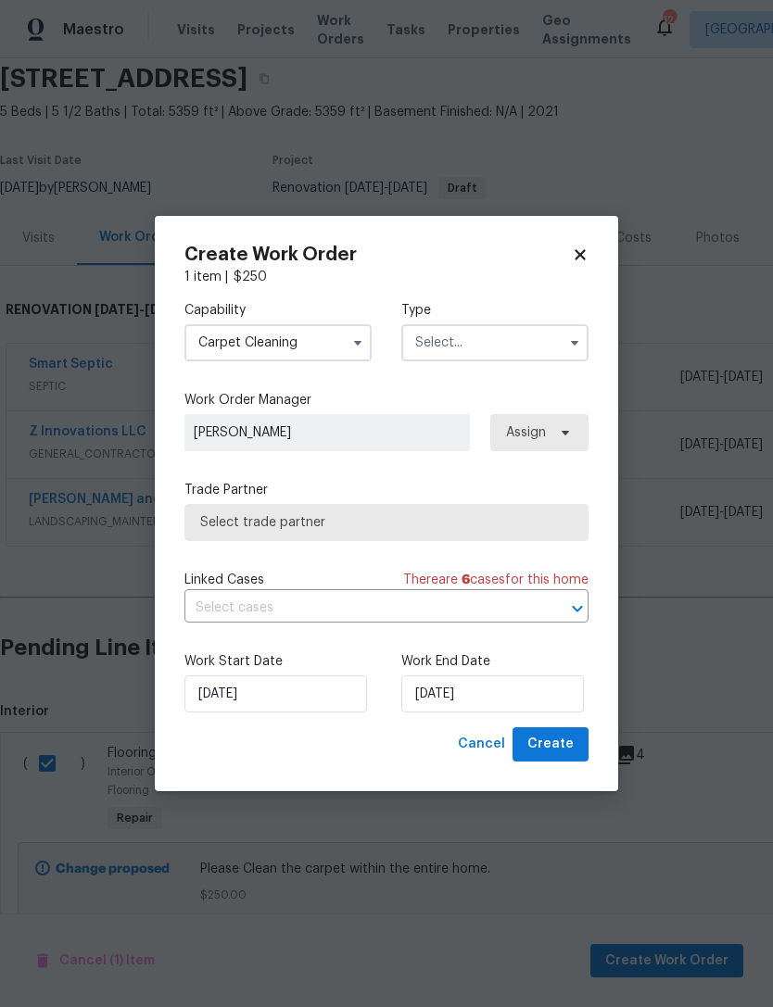
click at [460, 344] on input "text" at bounding box center [494, 342] width 187 height 37
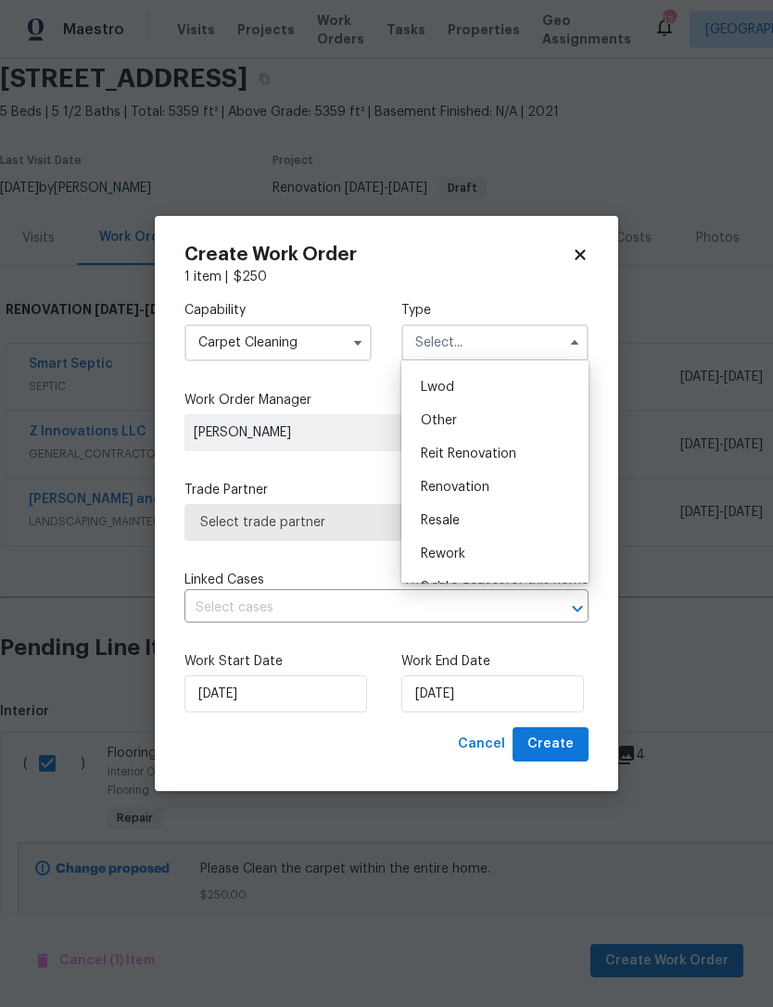
click at [443, 491] on span "Renovation" at bounding box center [455, 487] width 69 height 13
type input "Renovation"
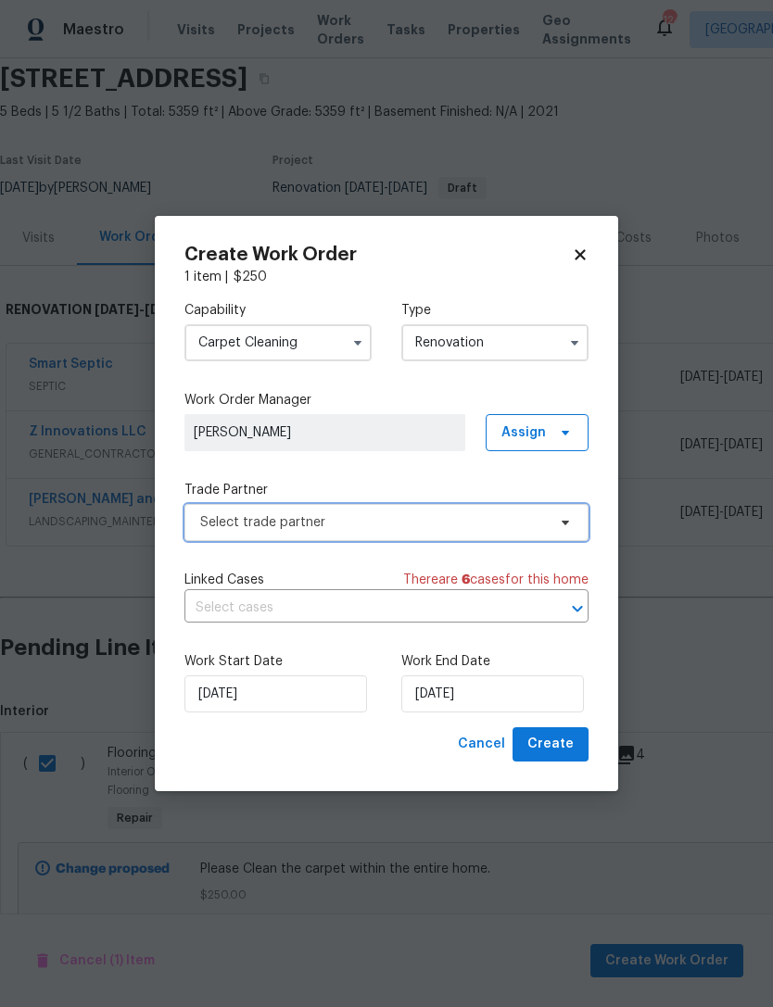
click at [221, 529] on span "Select trade partner" at bounding box center [373, 522] width 346 height 19
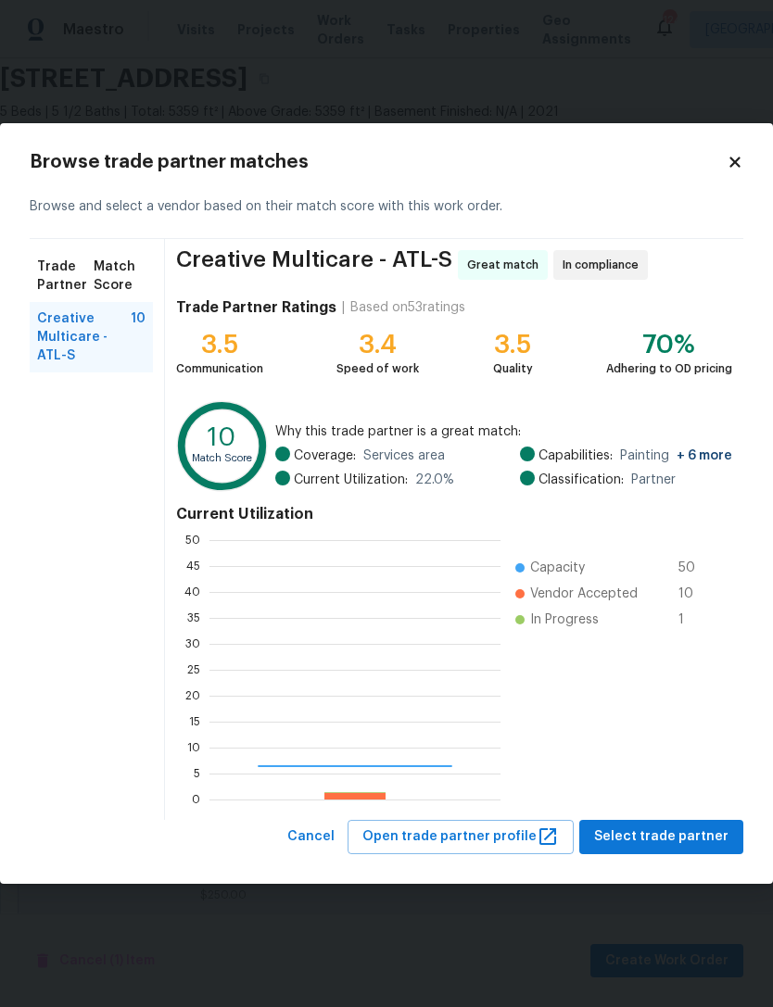
scroll to position [259, 291]
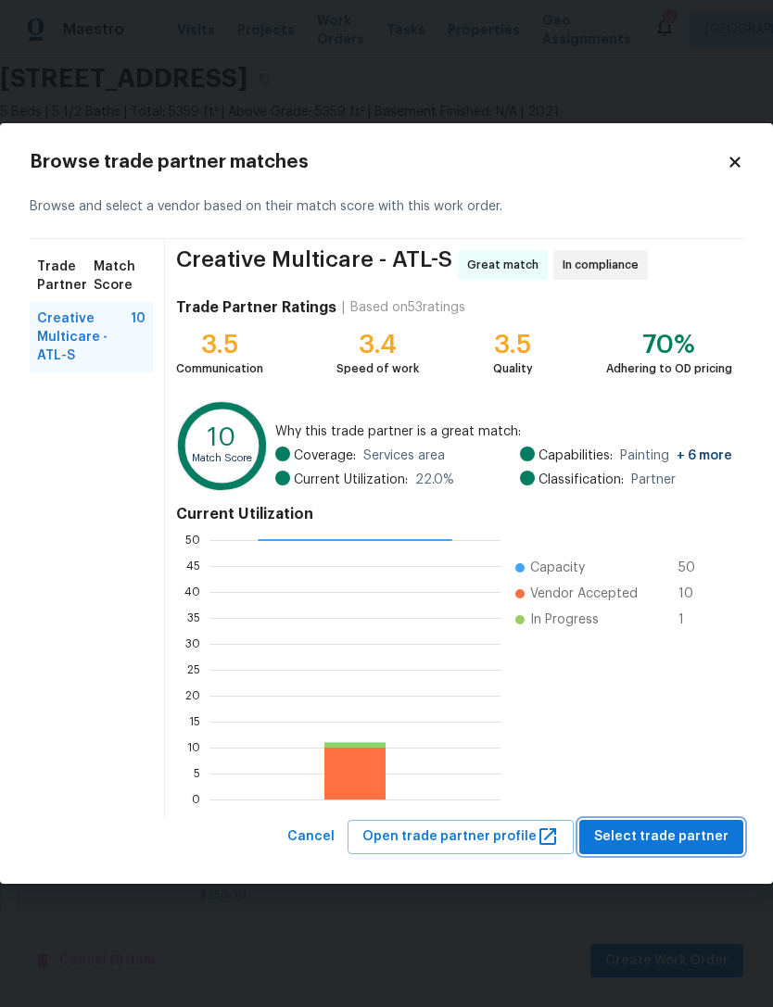
click at [693, 837] on span "Select trade partner" at bounding box center [661, 837] width 134 height 23
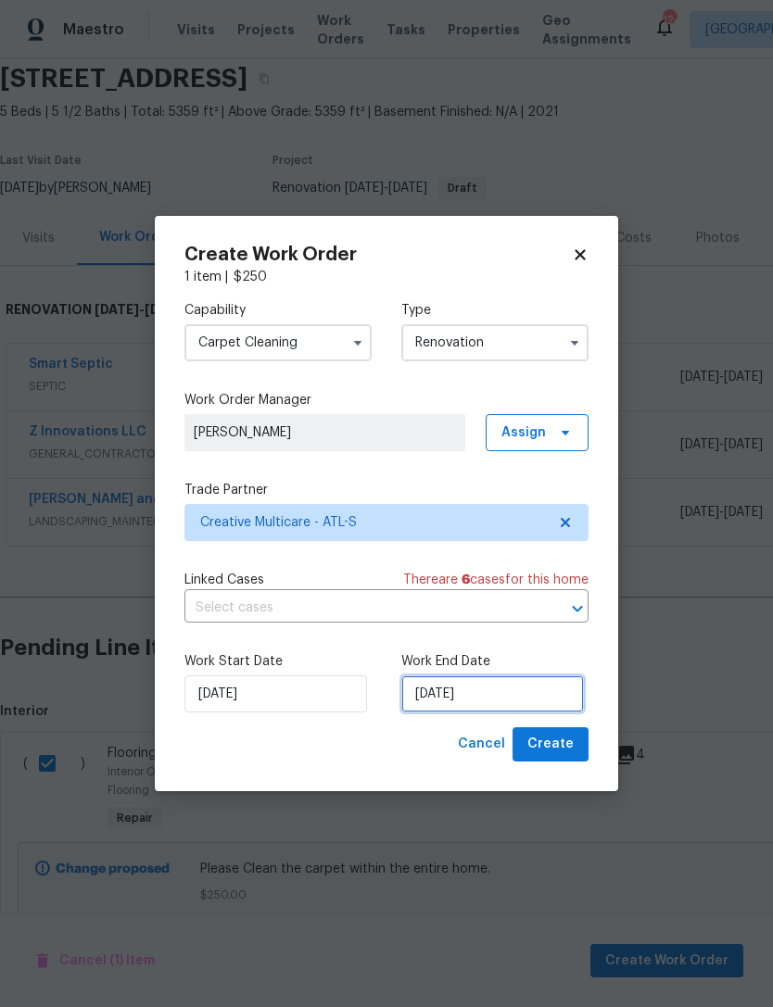
click at [512, 701] on input "[DATE]" at bounding box center [492, 694] width 183 height 37
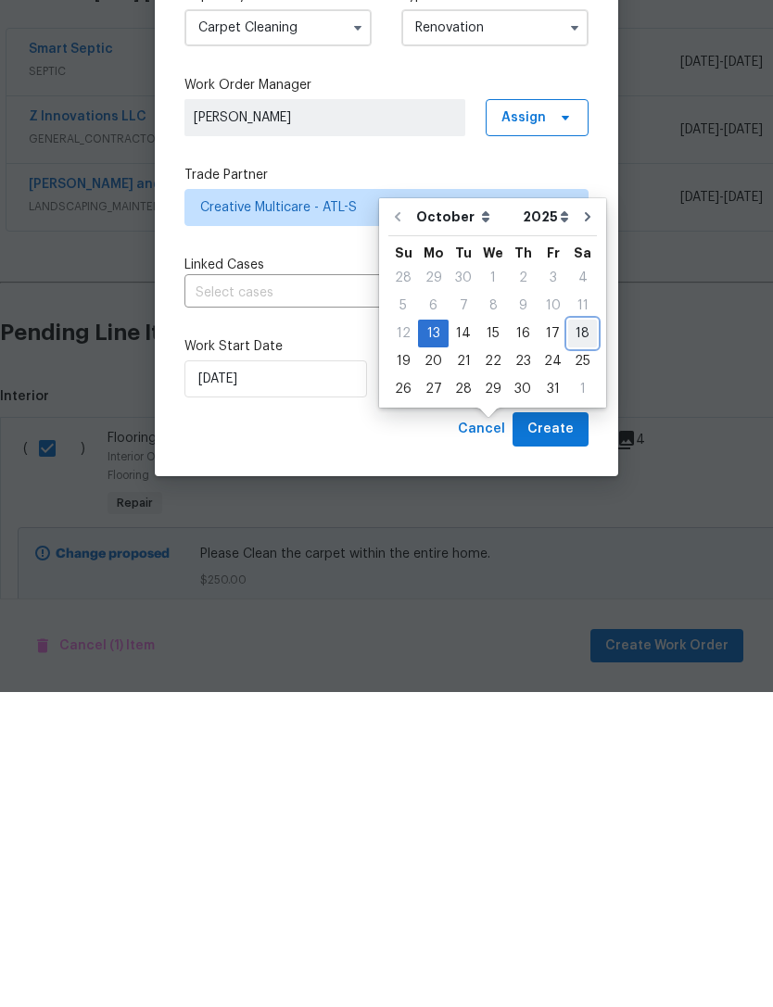
click at [581, 636] on div "18" at bounding box center [582, 649] width 29 height 26
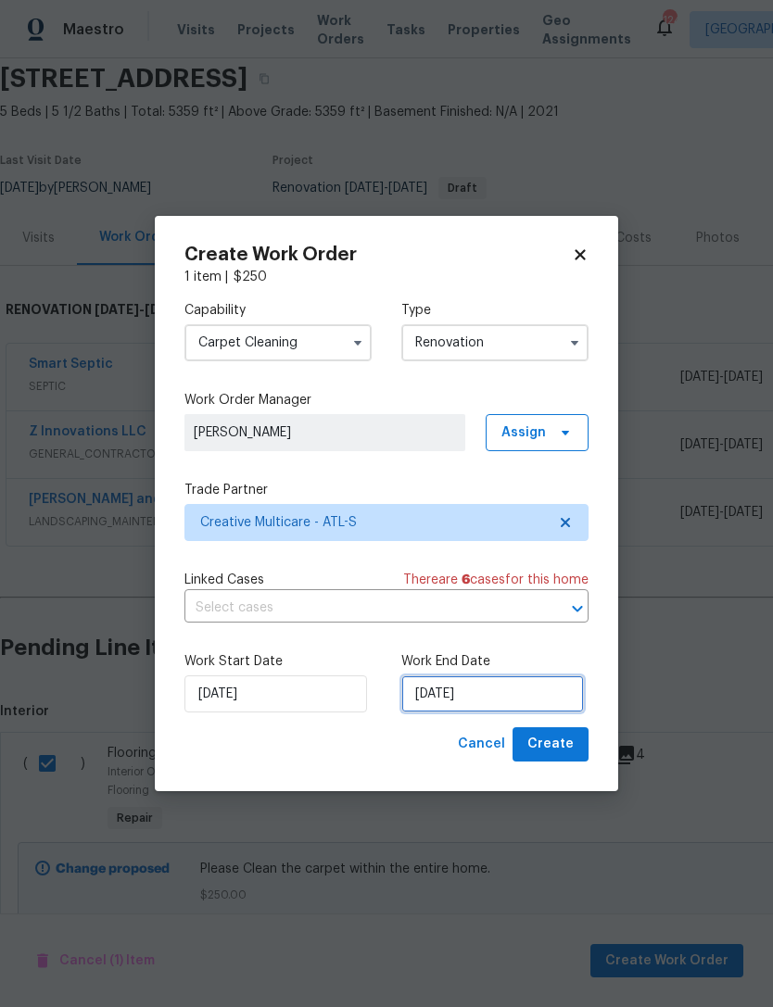
click at [542, 694] on input "[DATE]" at bounding box center [492, 694] width 183 height 37
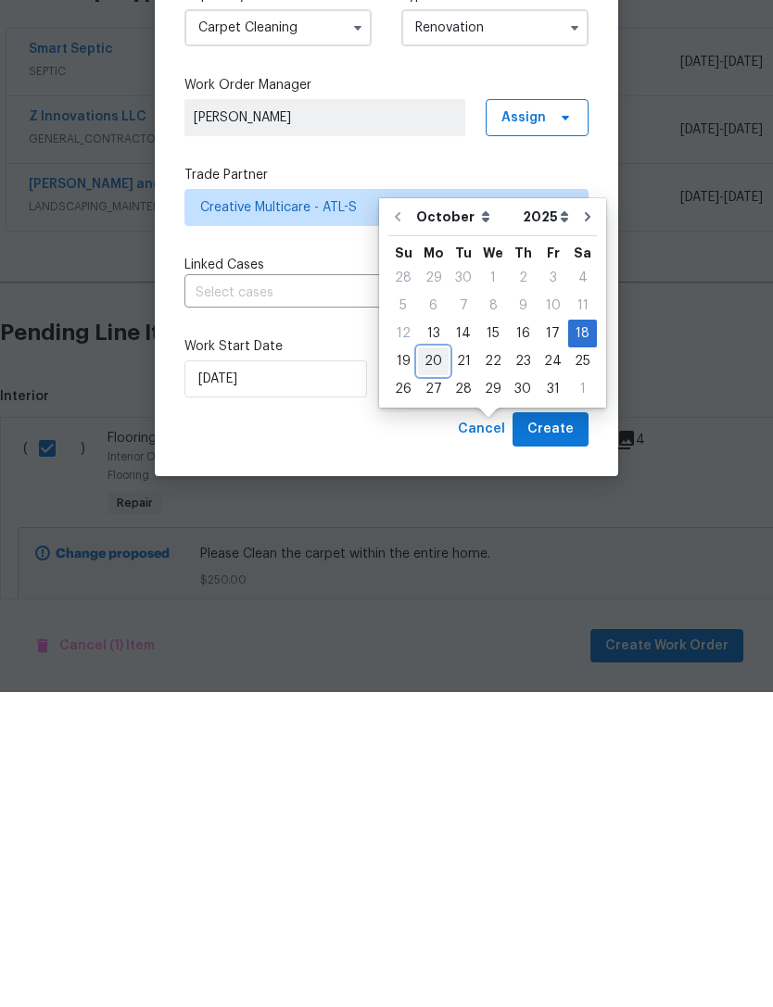
click at [427, 664] on div "20" at bounding box center [433, 677] width 31 height 26
type input "[DATE]"
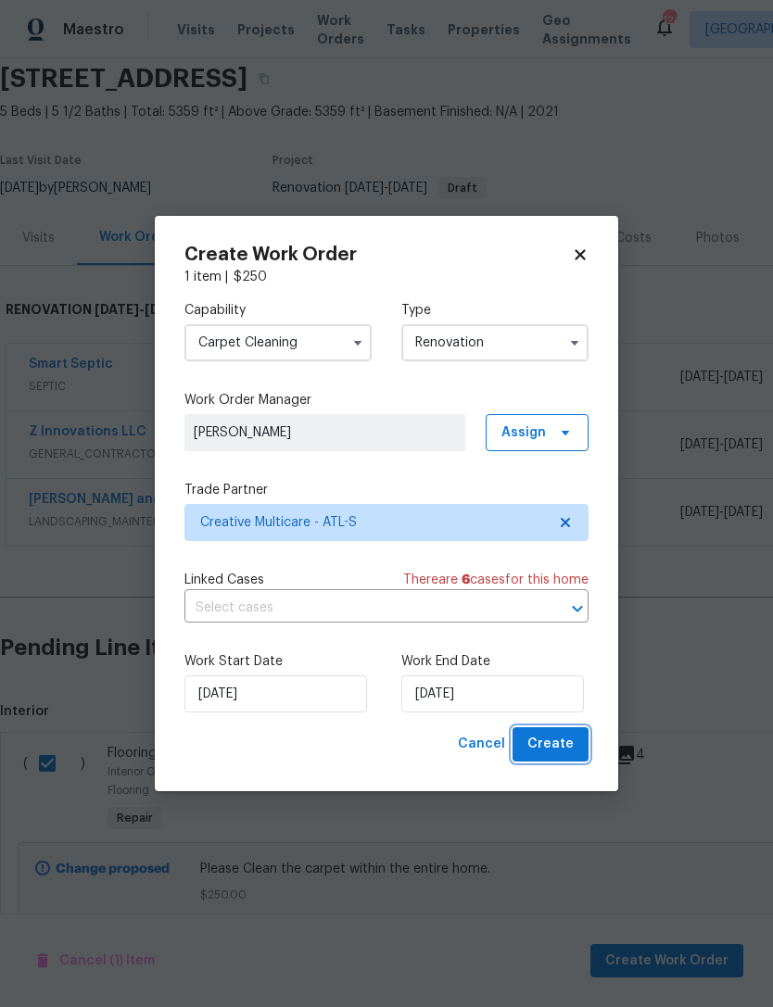
click at [574, 742] on button "Create" at bounding box center [550, 744] width 76 height 34
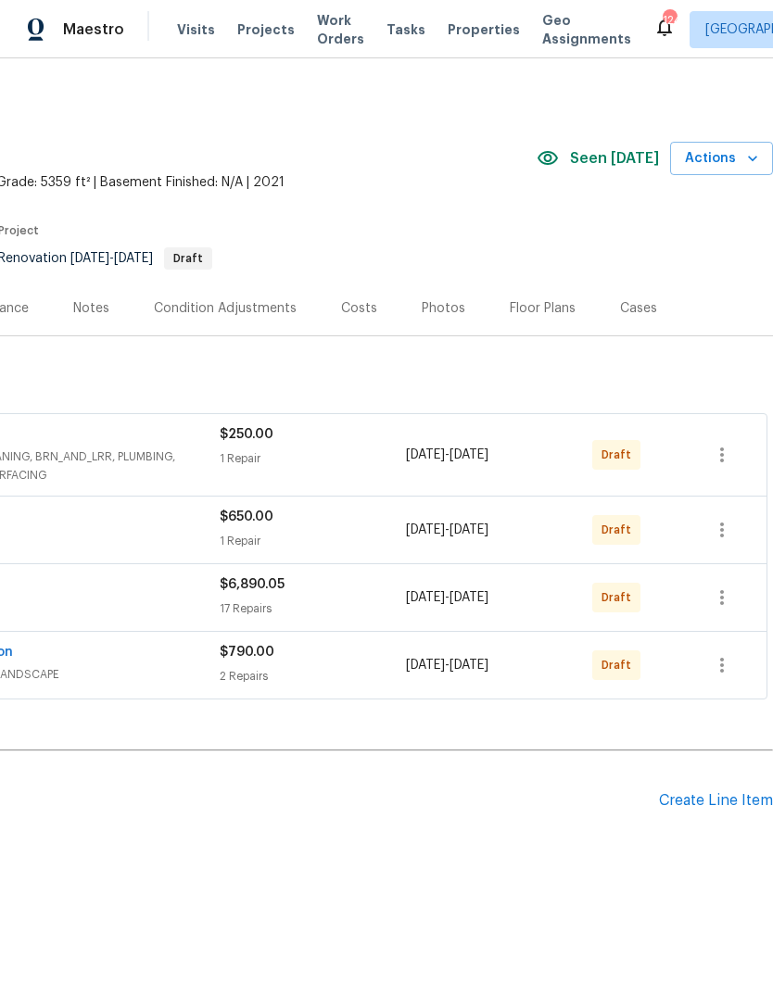
scroll to position [0, 274]
click at [86, 308] on div "Notes" at bounding box center [91, 308] width 36 height 19
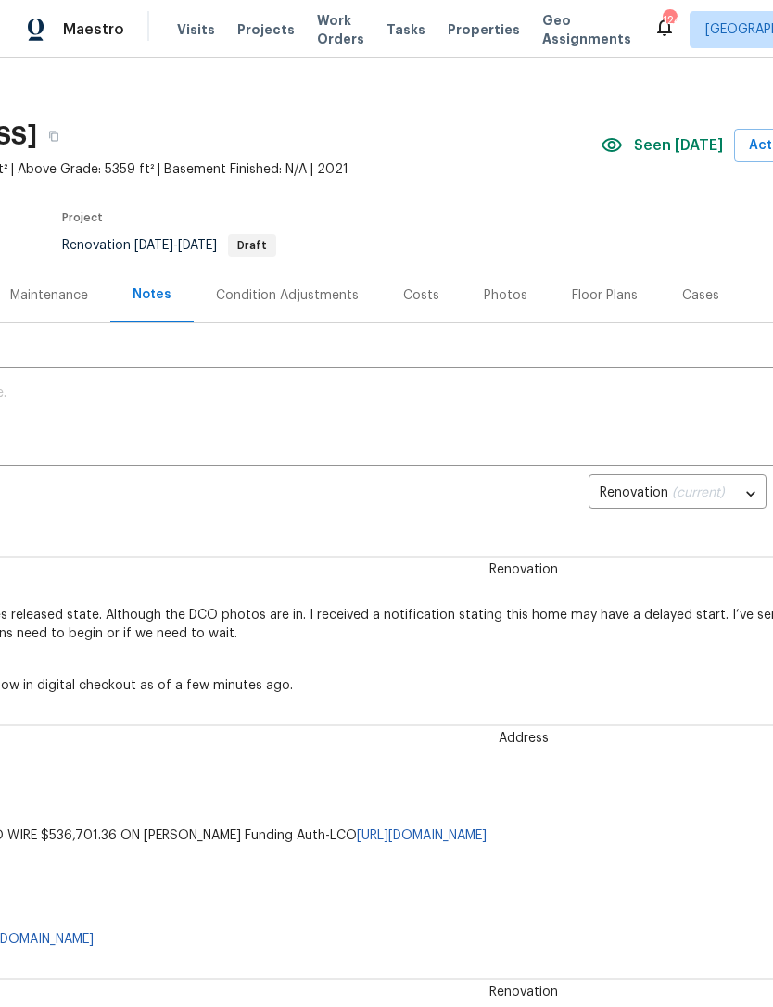
scroll to position [19, 171]
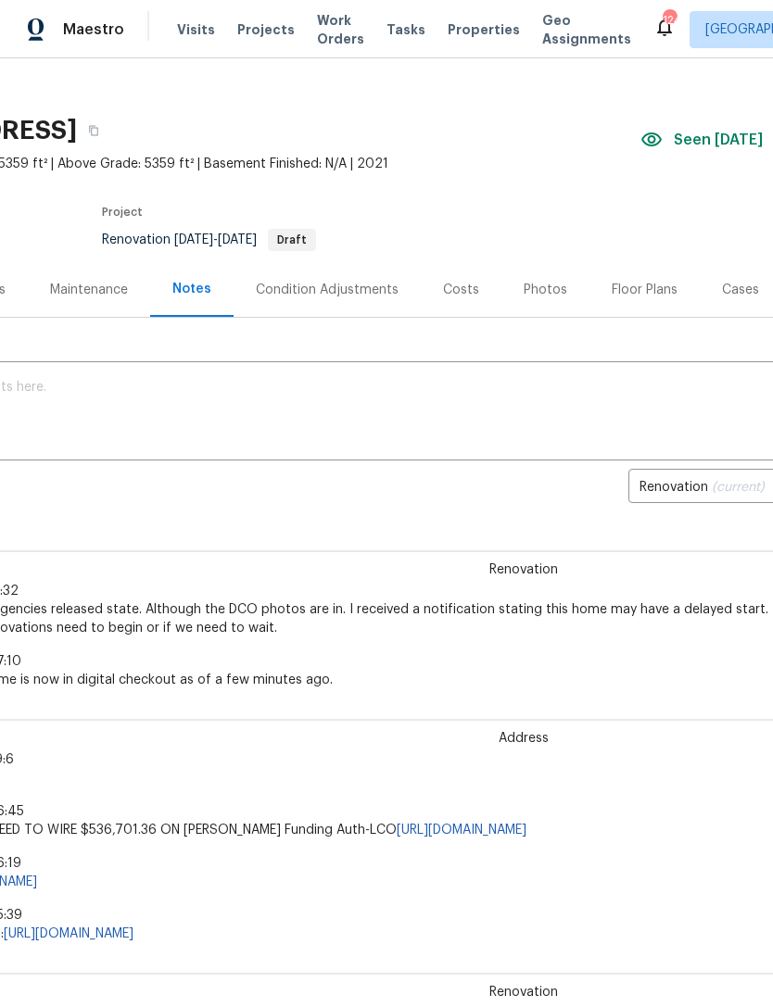
click at [126, 430] on textarea at bounding box center [353, 413] width 1025 height 65
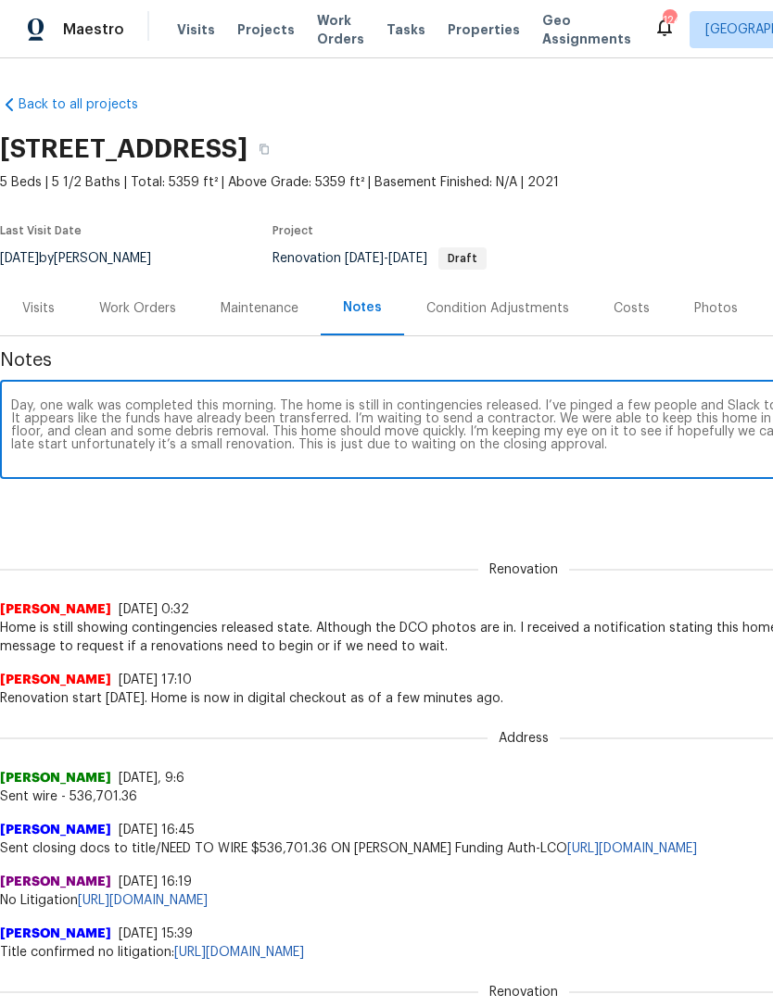
scroll to position [0, 0]
click at [40, 403] on textarea "Day, one walk was completed this morning. The home is still in contingencies re…" at bounding box center [523, 431] width 1025 height 65
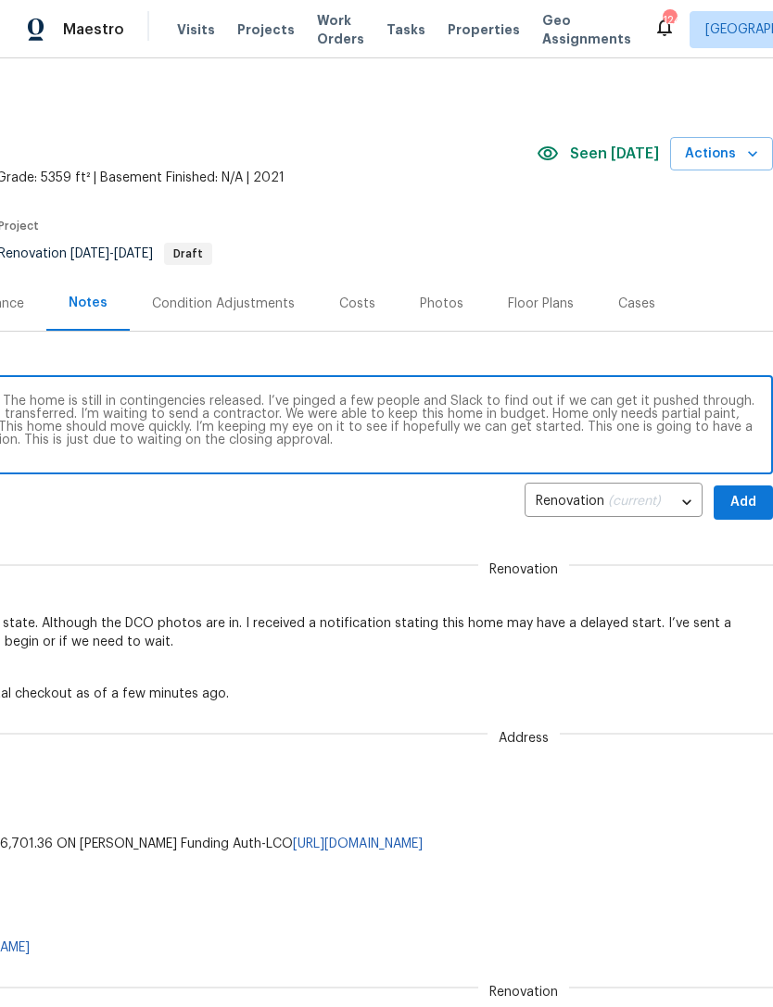
scroll to position [5, 274]
click at [425, 407] on textarea "Day one walk was completed this morning. The home is still in contingencies rel…" at bounding box center [249, 427] width 1025 height 65
click at [607, 391] on div "Day one walk was completed this morning. The home is still in contingencies rel…" at bounding box center [249, 427] width 1047 height 95
click at [430, 399] on textarea "Day one walk was completed this morning. The home is still in contingencies rel…" at bounding box center [249, 427] width 1025 height 65
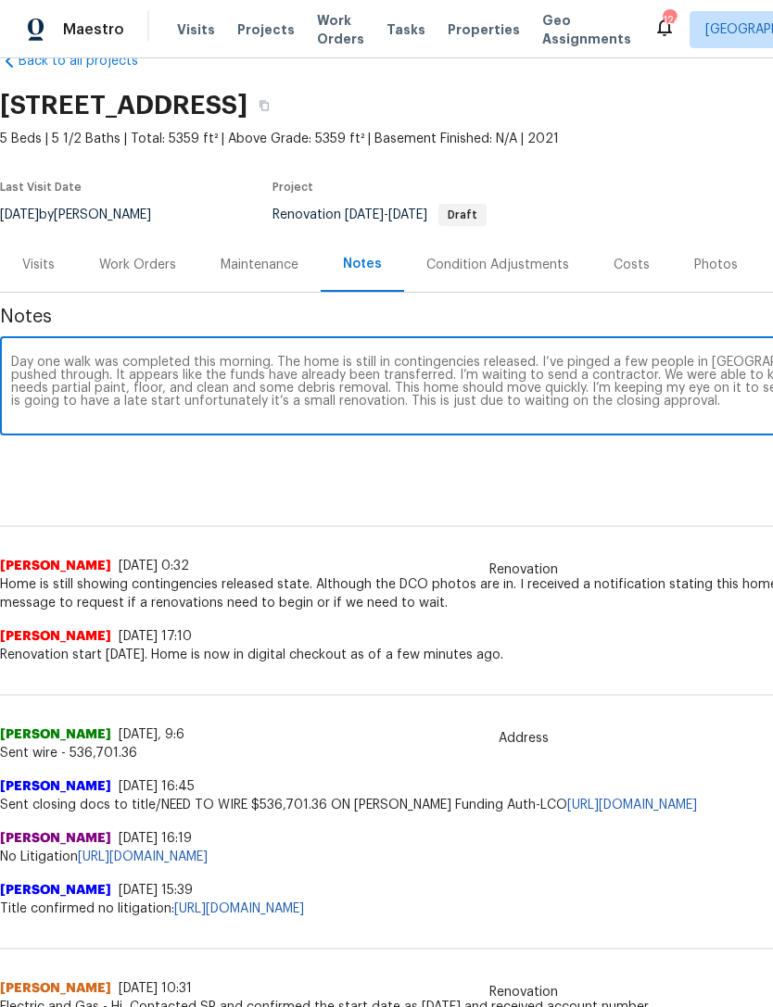
scroll to position [44, 0]
click at [45, 383] on textarea "Day one walk was completed this morning. The home is still in contingencies rel…" at bounding box center [523, 387] width 1025 height 65
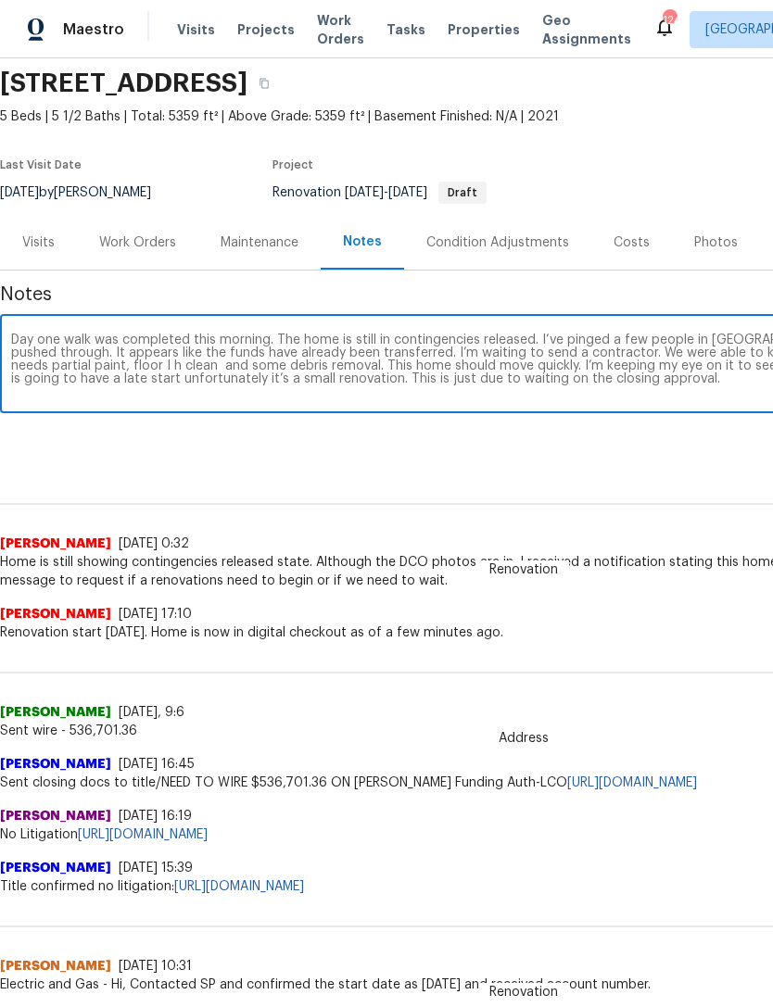
scroll to position [66, 0]
click at [97, 382] on textarea "Day one walk was completed this morning. The home is still in contingencies rel…" at bounding box center [523, 366] width 1025 height 65
click at [251, 374] on textarea "Day one walk was completed this morning. The home is still in contingencies rel…" at bounding box center [523, 366] width 1025 height 65
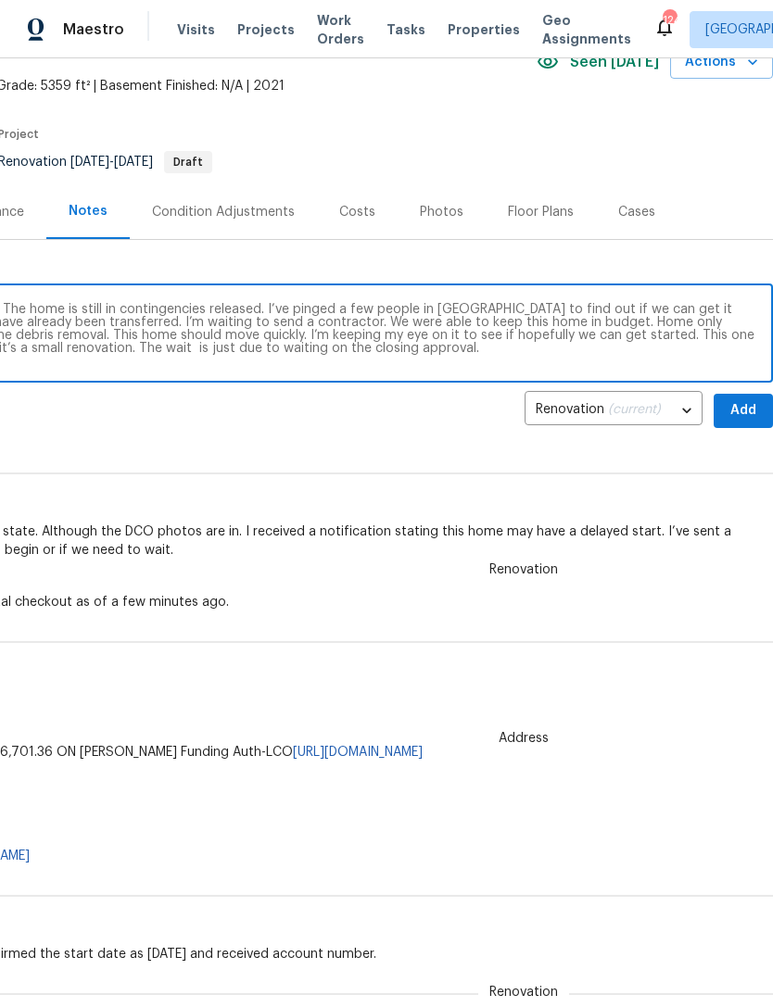
scroll to position [96, 274]
type textarea "Day one walk was completed this morning. The home is still in contingencies rel…"
click at [751, 413] on span "Add" at bounding box center [743, 410] width 30 height 23
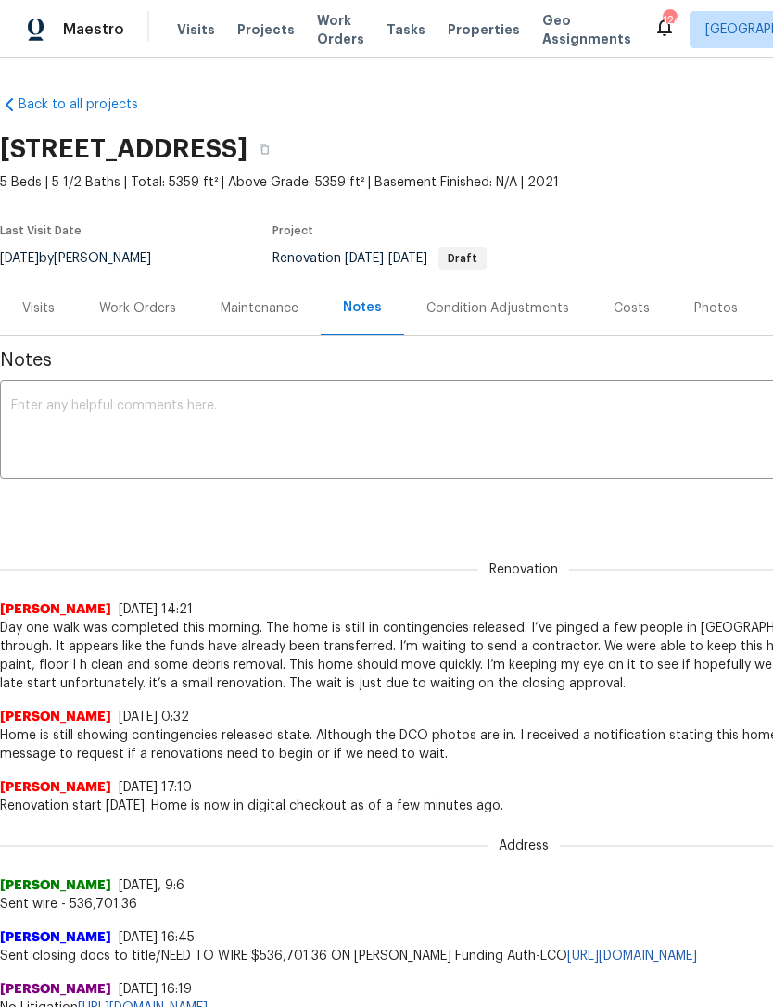
scroll to position [0, 0]
click at [143, 309] on div "Work Orders" at bounding box center [137, 308] width 77 height 19
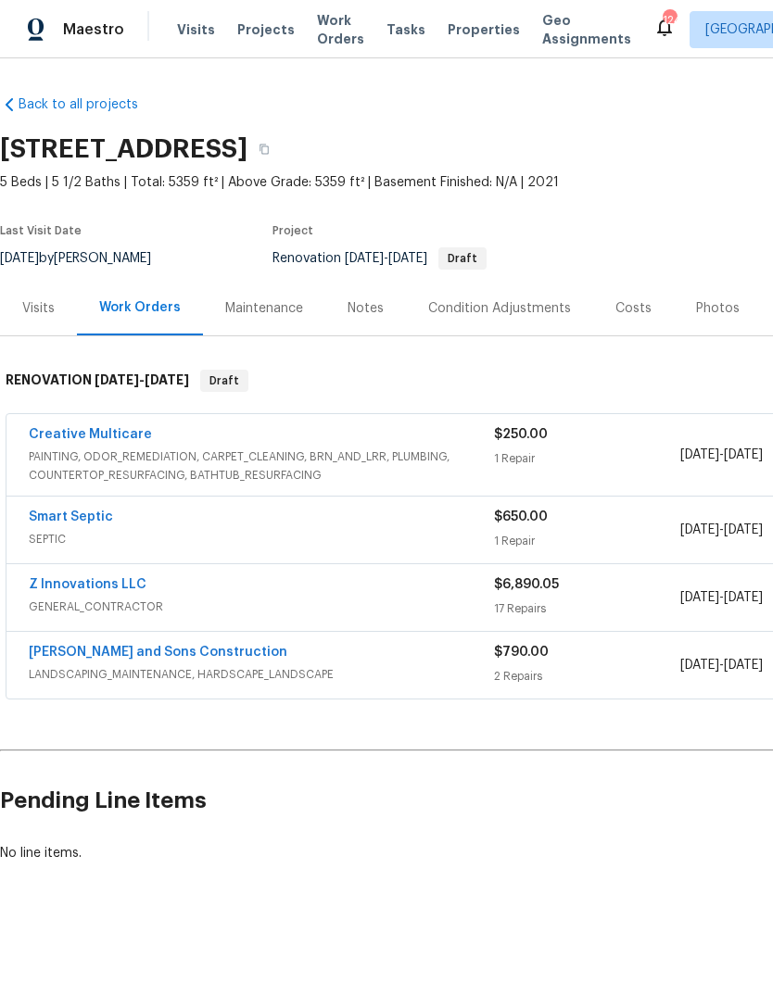
click at [108, 578] on link "Z Innovations LLC" at bounding box center [88, 584] width 118 height 13
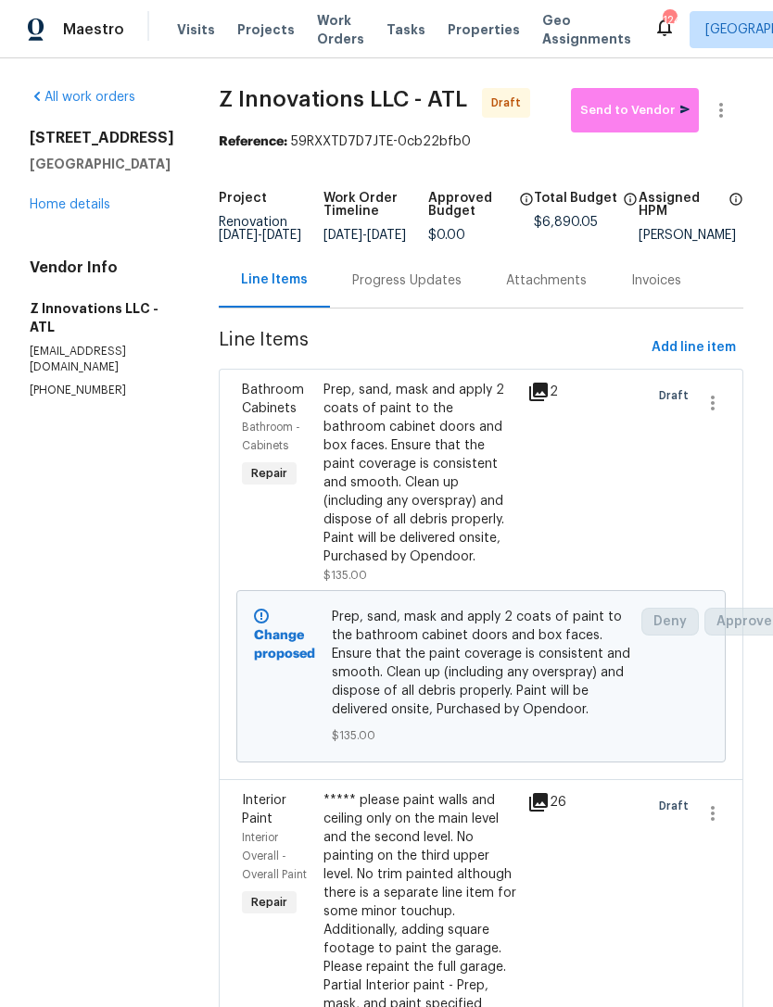
click at [432, 285] on div "Progress Updates" at bounding box center [406, 281] width 109 height 19
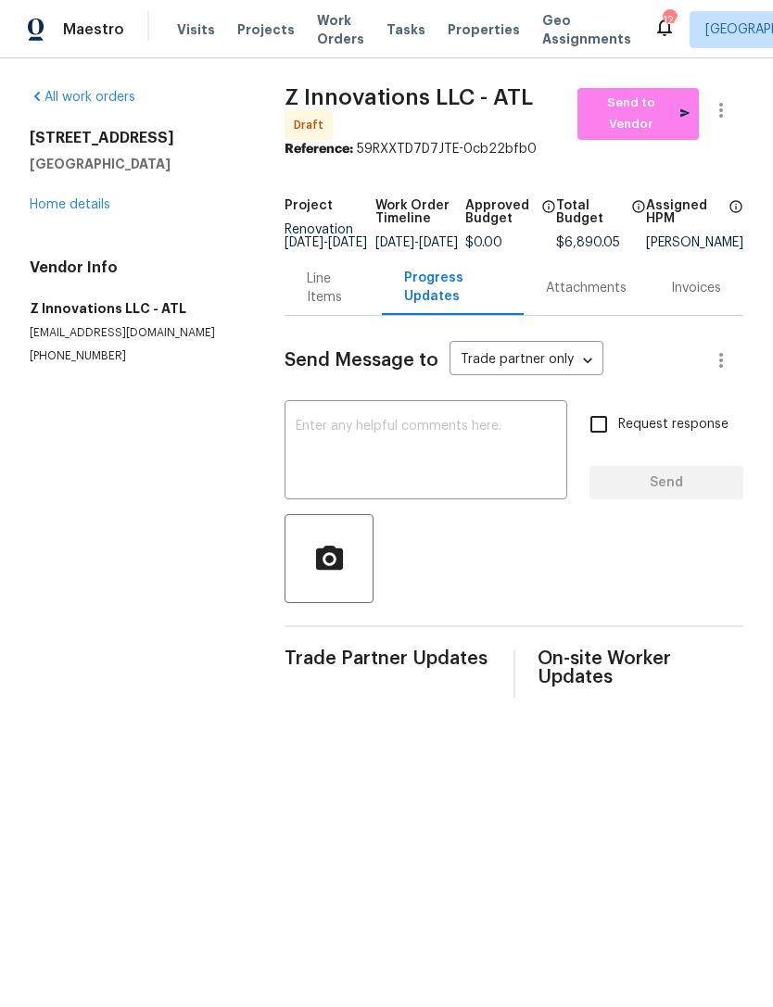
click at [417, 435] on textarea at bounding box center [426, 452] width 260 height 65
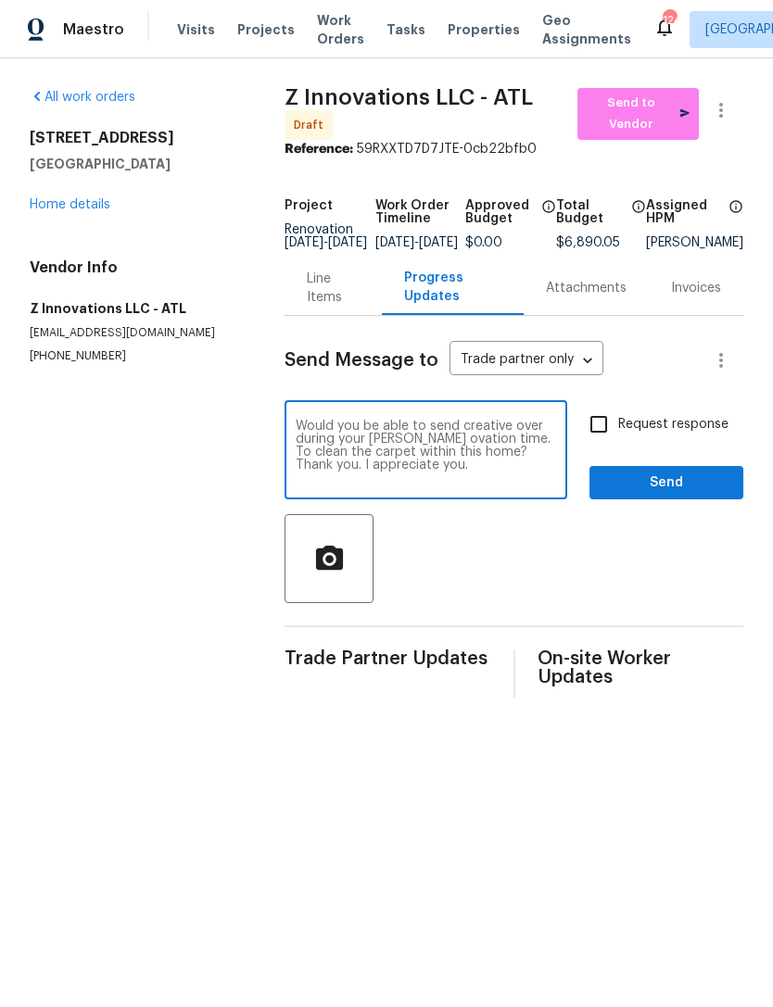
click at [419, 450] on textarea "Would you be able to send creative over during your [PERSON_NAME] ovation time.…" at bounding box center [426, 452] width 260 height 65
click at [552, 480] on textarea "Would you be able to send creative over during your renovation time To clean th…" at bounding box center [426, 452] width 260 height 65
click at [474, 452] on textarea "Would you be able to send creative over during your renovation time To clean th…" at bounding box center [426, 452] width 260 height 65
click at [433, 485] on textarea "Would you be able to send creative over during your renovation time to clean th…" at bounding box center [426, 452] width 260 height 65
type textarea "Would you be able to send creative over during your renovation time to clean th…"
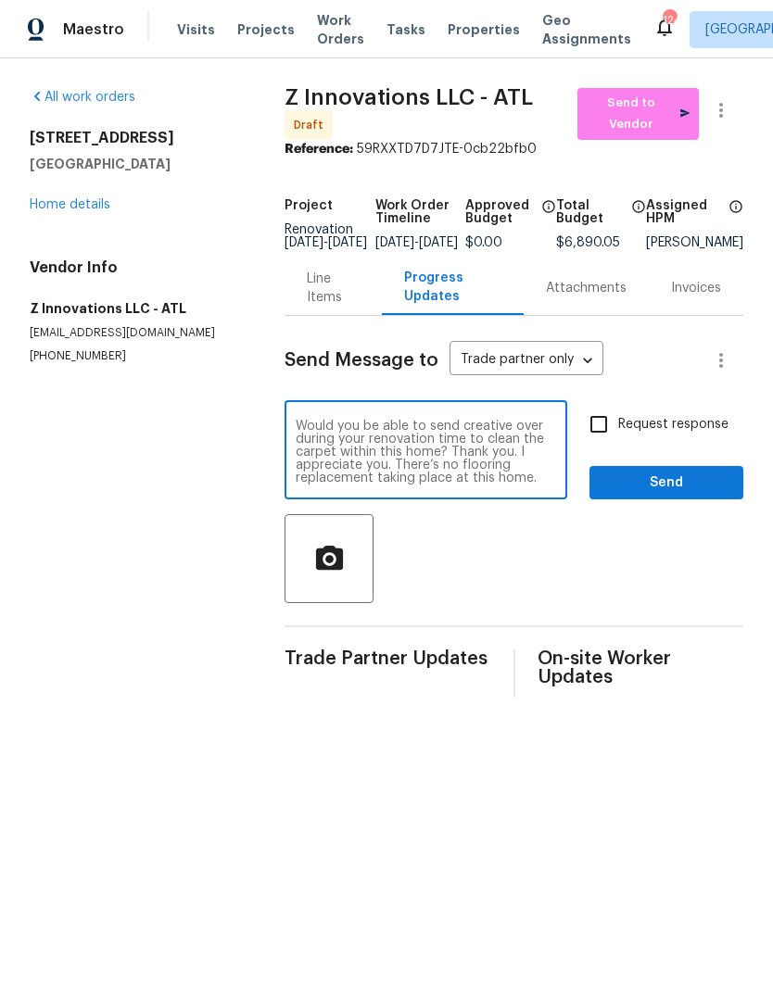
click at [608, 437] on input "Request response" at bounding box center [598, 424] width 39 height 39
checkbox input "true"
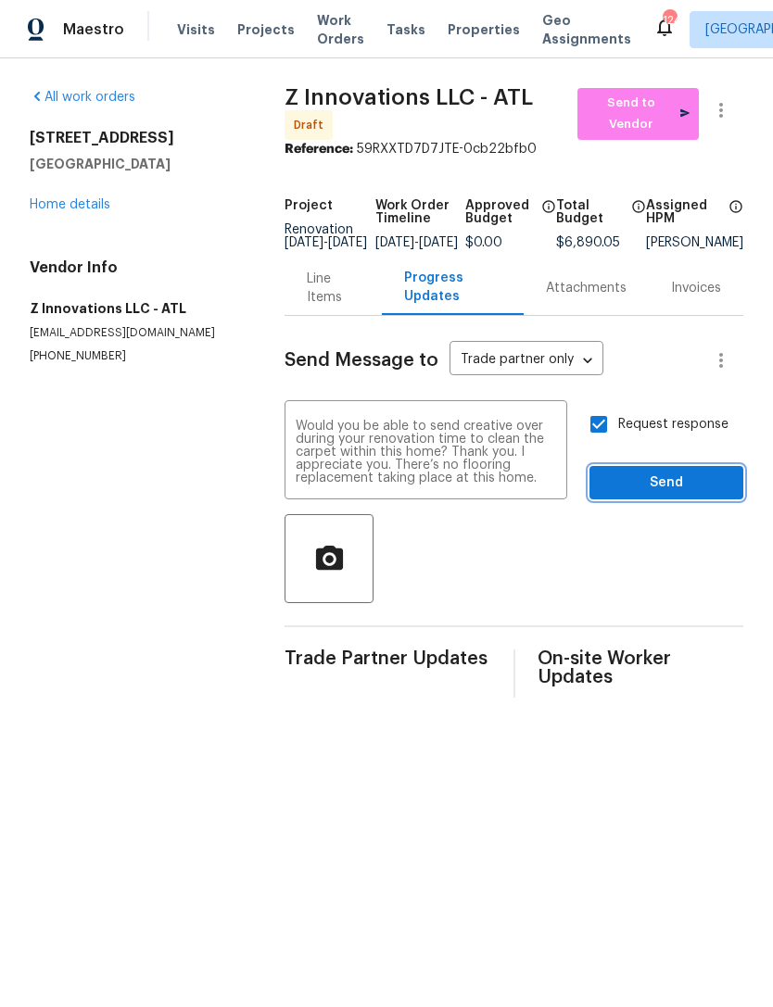
click at [673, 495] on span "Send" at bounding box center [666, 483] width 124 height 23
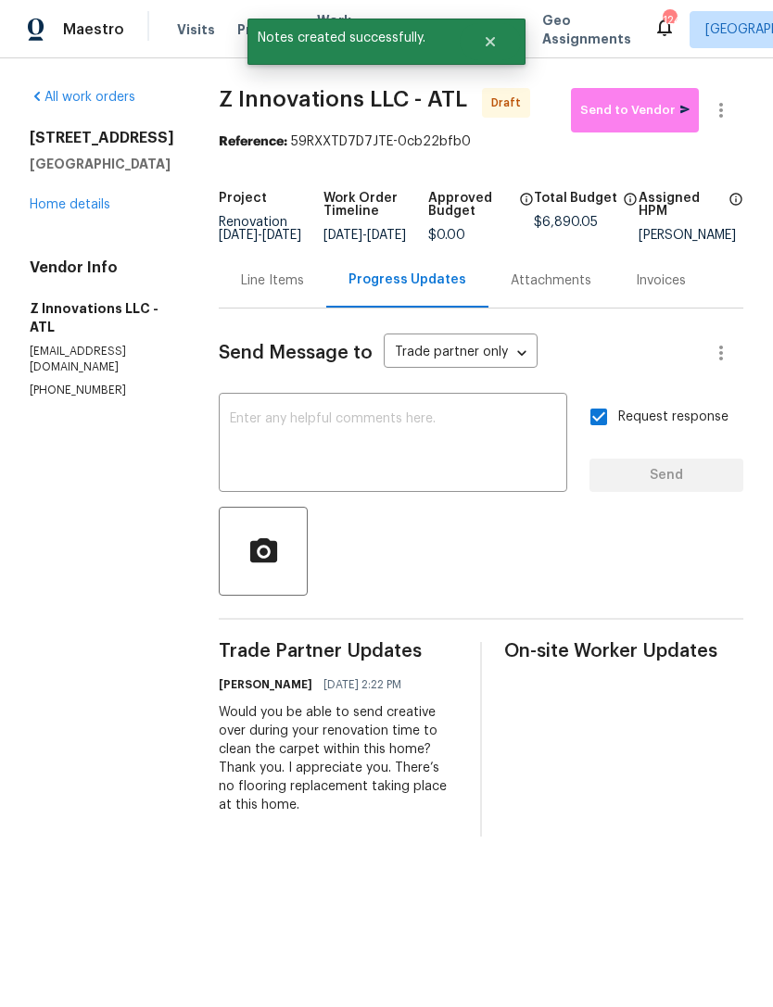
click at [91, 259] on div "All work orders [STREET_ADDRESS][PERSON_NAME] Home details Vendor Info Z Innova…" at bounding box center [102, 243] width 145 height 310
click at [84, 211] on link "Home details" at bounding box center [70, 204] width 81 height 13
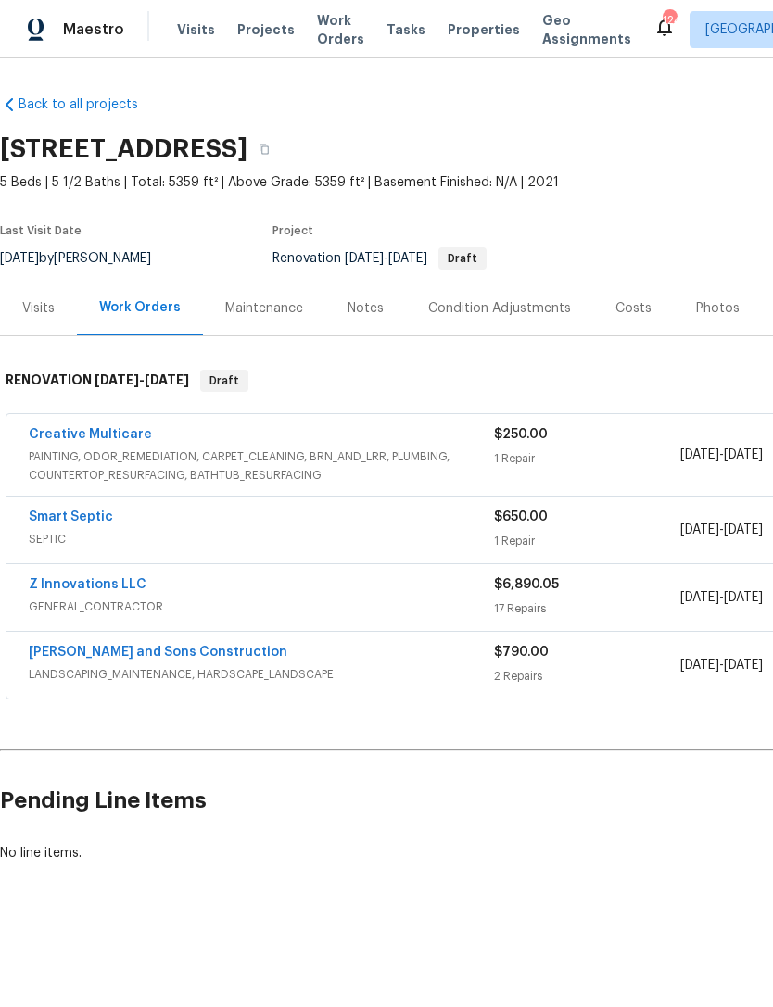
click at [120, 590] on link "Z Innovations LLC" at bounding box center [88, 584] width 118 height 13
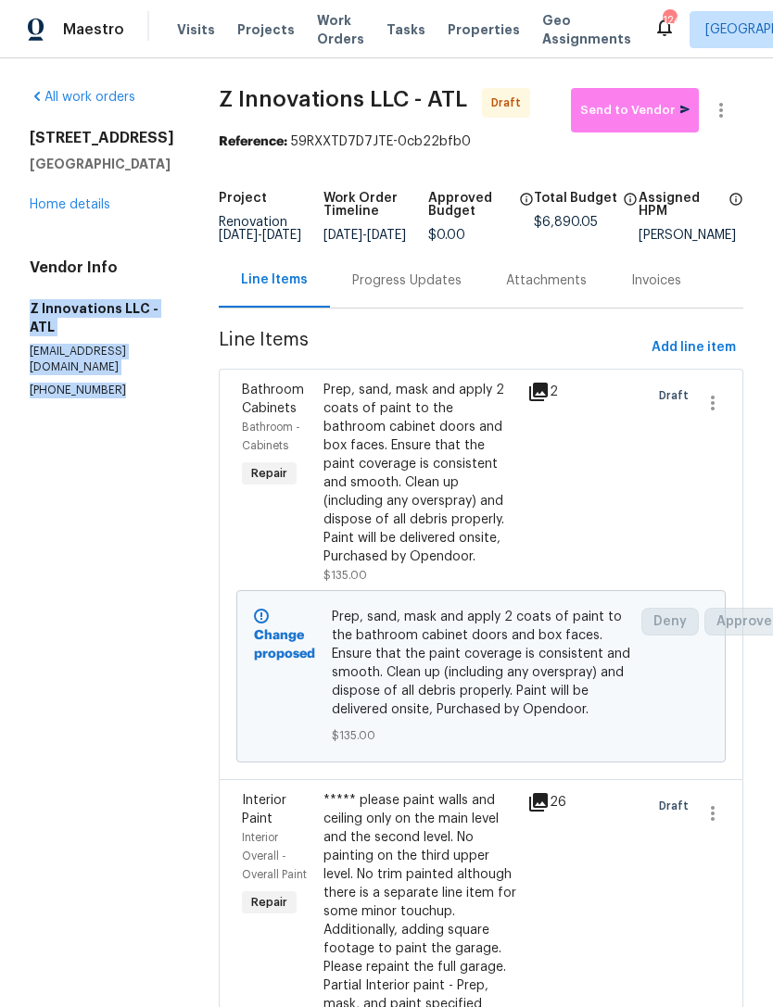
click at [81, 211] on link "Home details" at bounding box center [70, 204] width 81 height 13
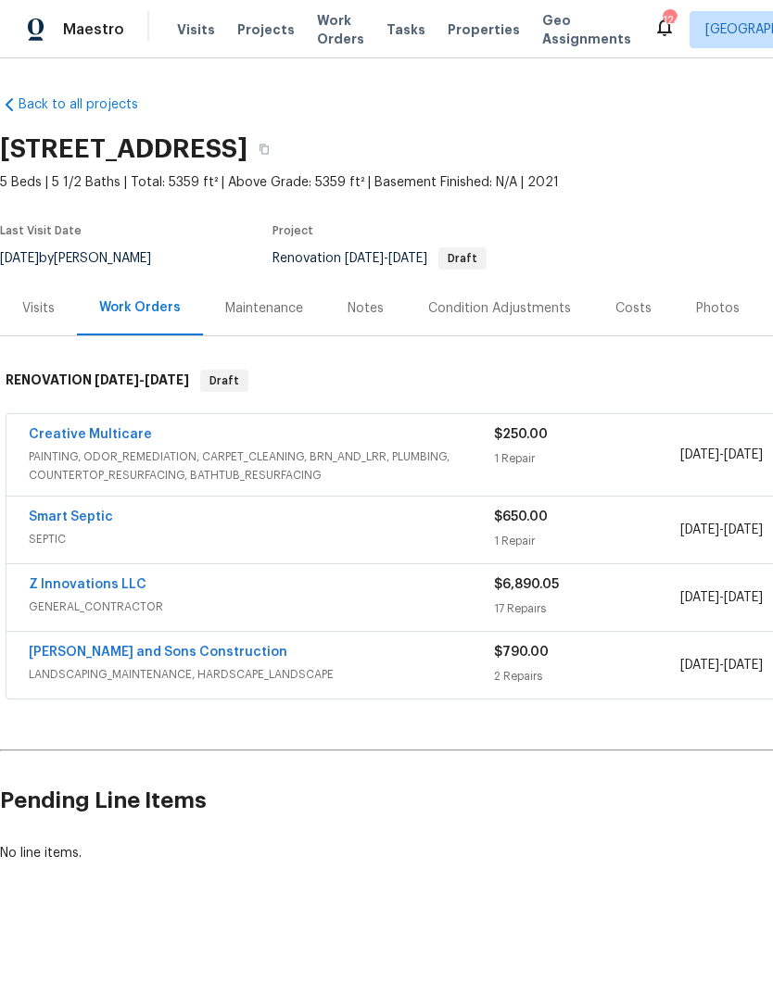
click at [110, 438] on link "Creative Multicare" at bounding box center [90, 434] width 123 height 13
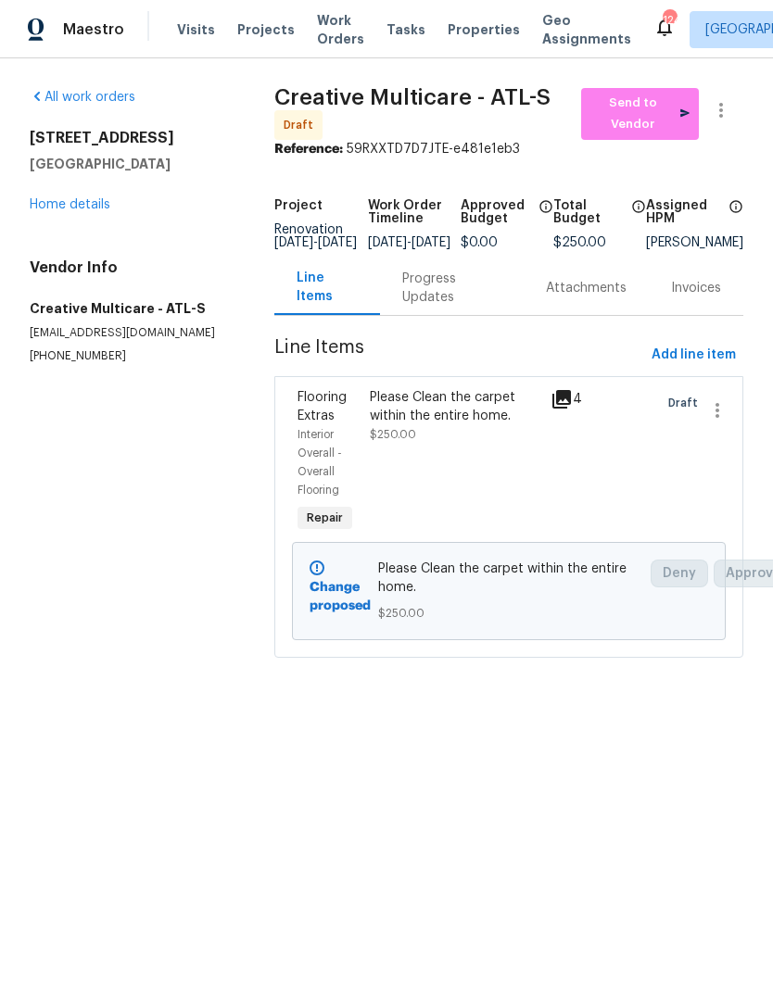
click at [450, 307] on div "Progress Updates" at bounding box center [451, 288] width 99 height 37
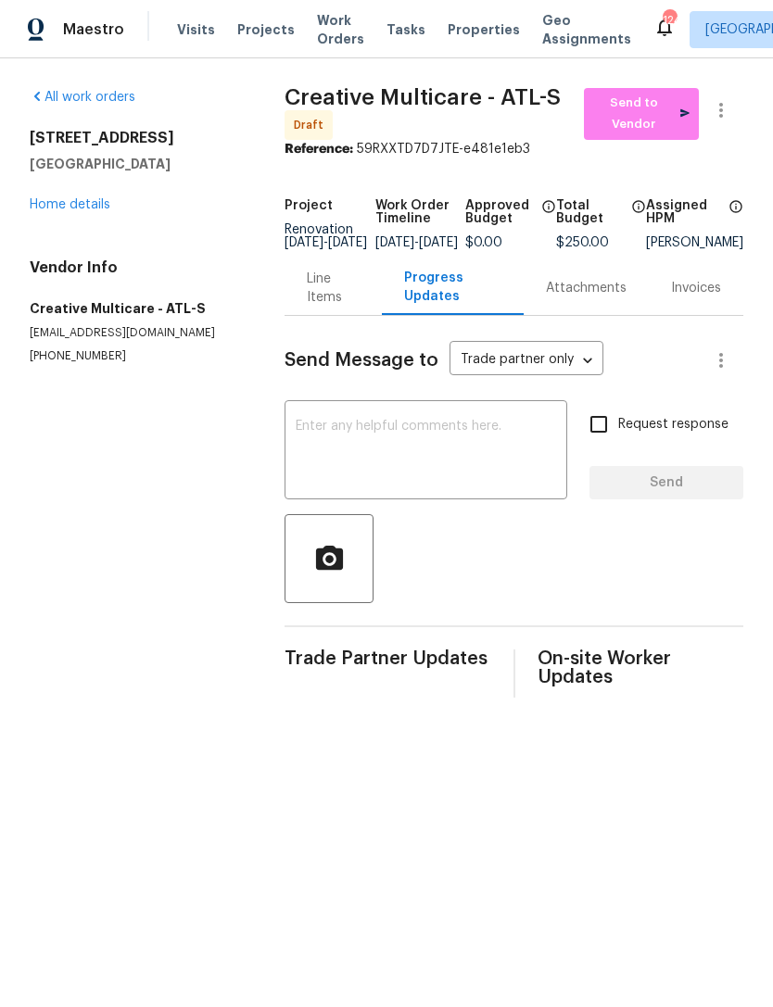
click at [413, 465] on textarea at bounding box center [426, 452] width 260 height 65
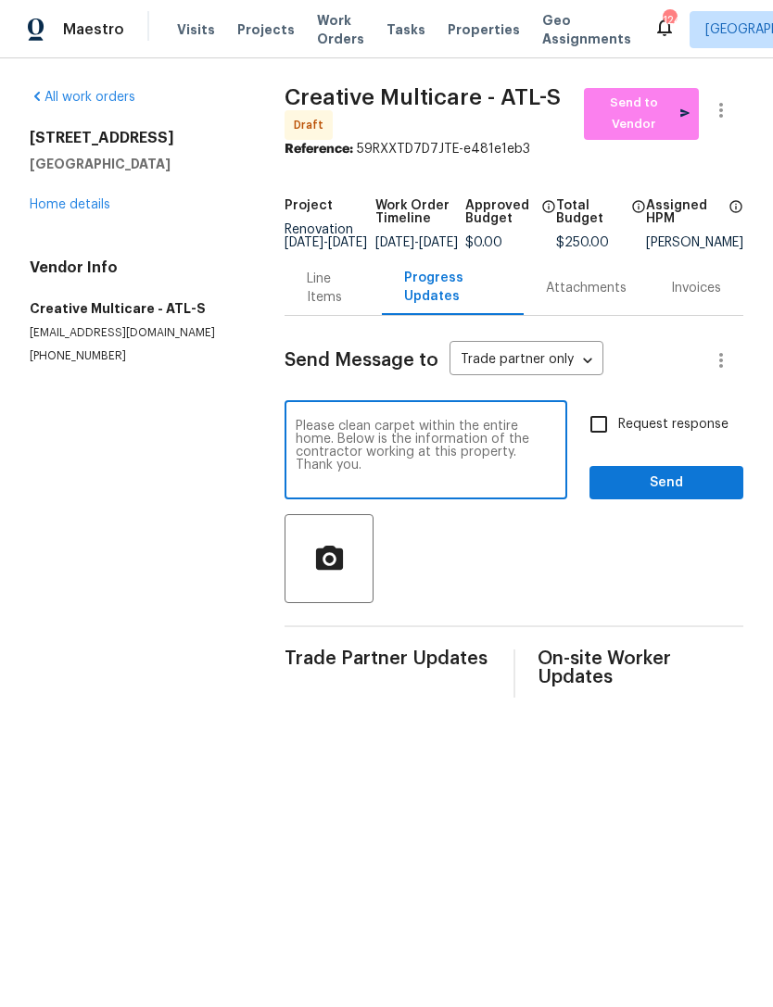
click at [543, 469] on textarea "Please clean carpet within the entire home. Below is the information of the con…" at bounding box center [426, 452] width 260 height 65
paste textarea "Z Innovations LLC - ATL [EMAIL_ADDRESS][DOMAIN_NAME] [PHONE_NUMBER]"
type textarea "Please clean carpet within the entire home. Below is the information of the con…"
click at [610, 439] on input "Request response" at bounding box center [598, 424] width 39 height 39
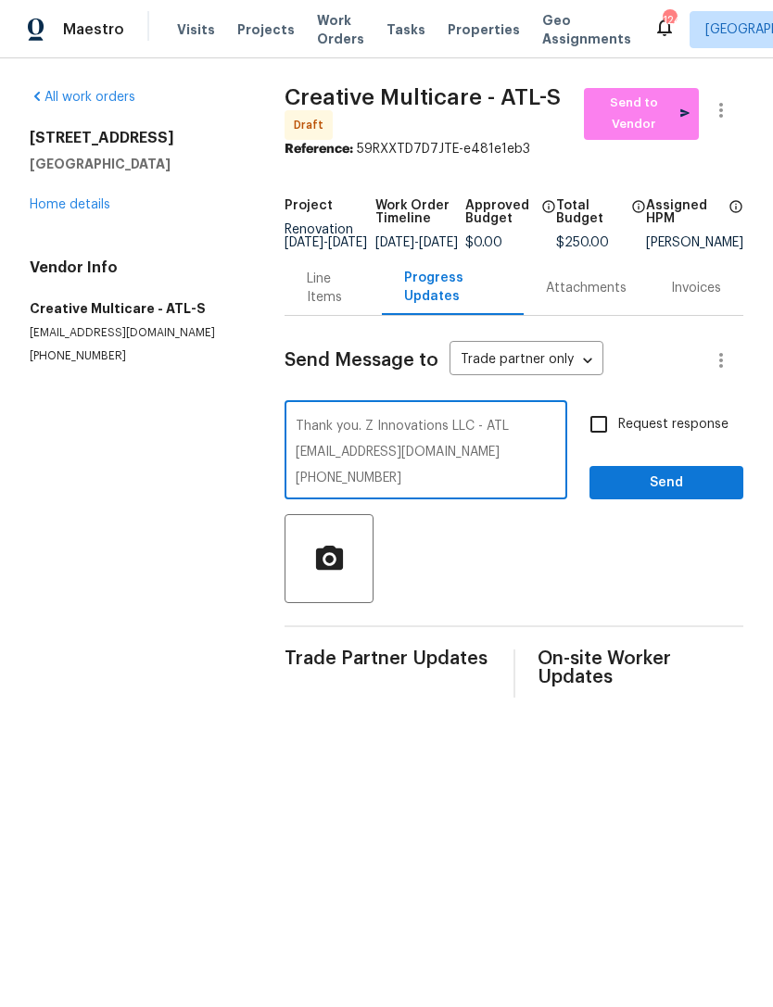
checkbox input "true"
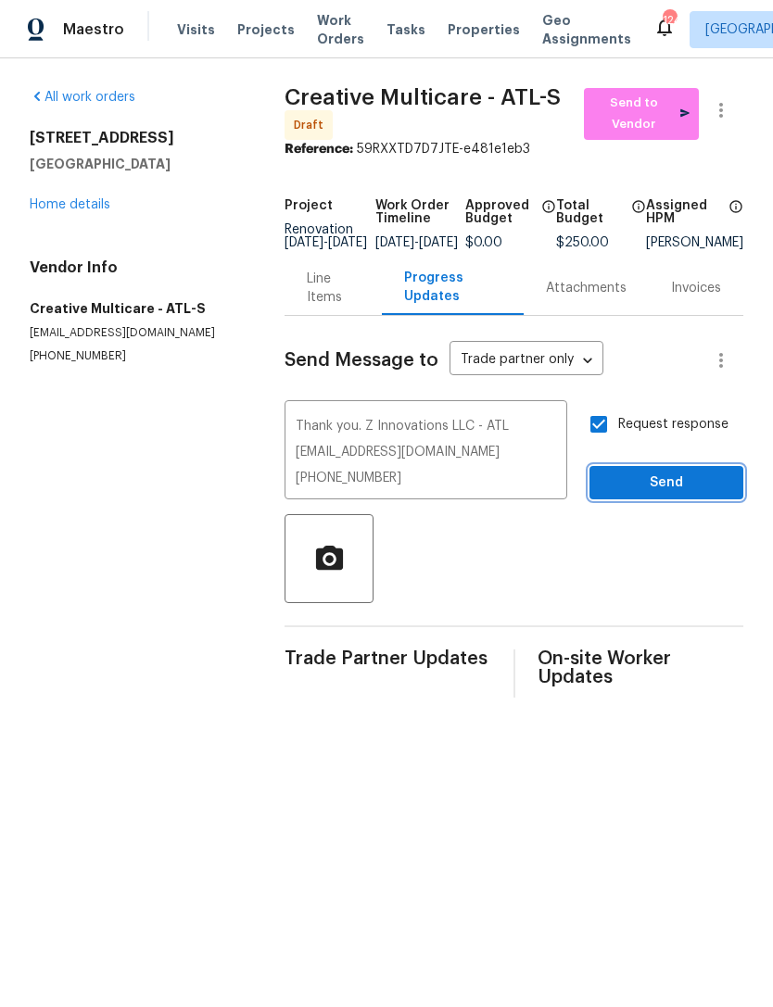
click at [688, 495] on span "Send" at bounding box center [666, 483] width 124 height 23
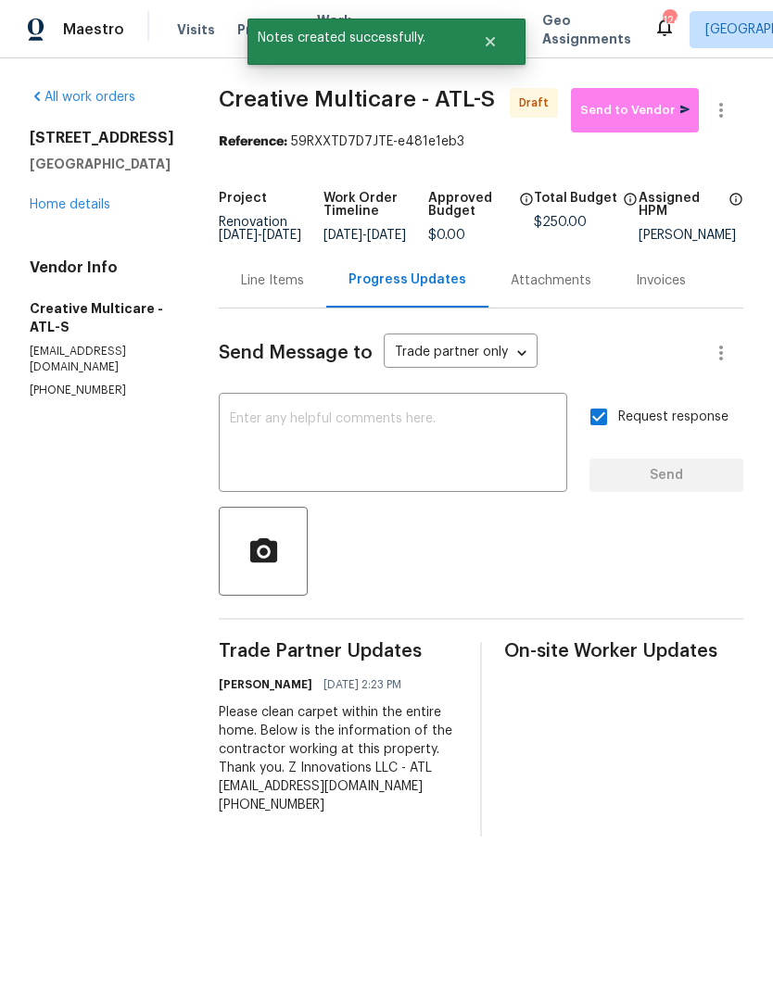
scroll to position [0, 0]
click at [61, 221] on div "All work orders [STREET_ADDRESS][PERSON_NAME] Home details Vendor Info Creative…" at bounding box center [102, 243] width 145 height 310
click at [80, 204] on link "Home details" at bounding box center [70, 204] width 81 height 13
